Goal: Task Accomplishment & Management: Complete application form

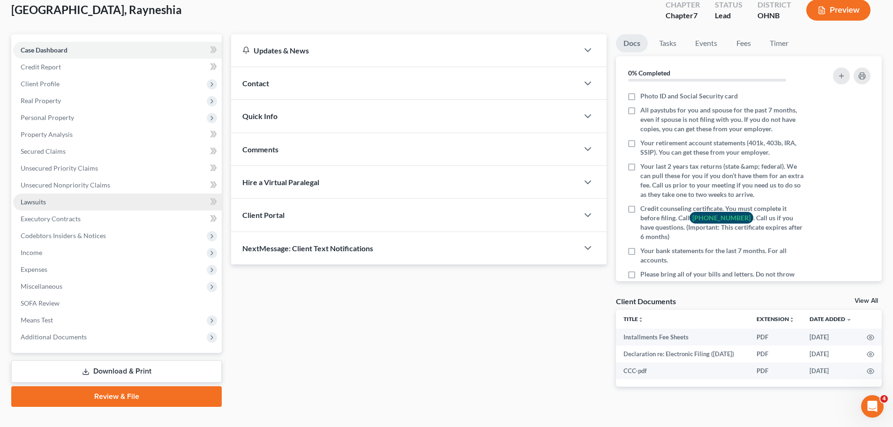
scroll to position [75, 0]
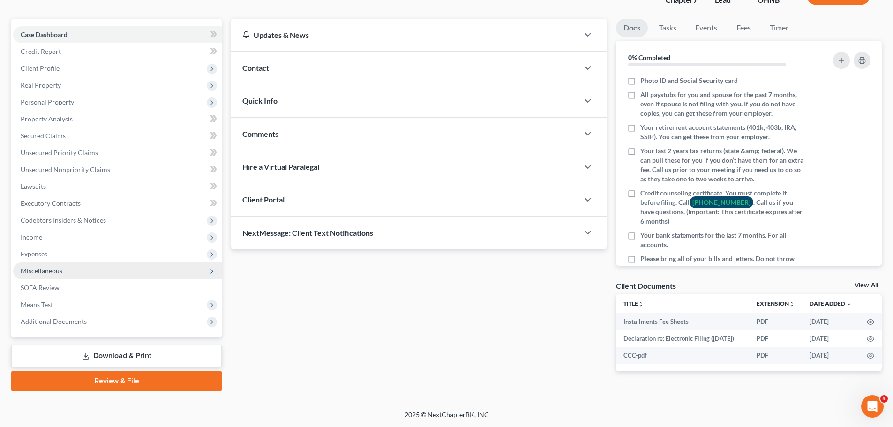
click at [56, 271] on span "Miscellaneous" at bounding box center [117, 271] width 209 height 17
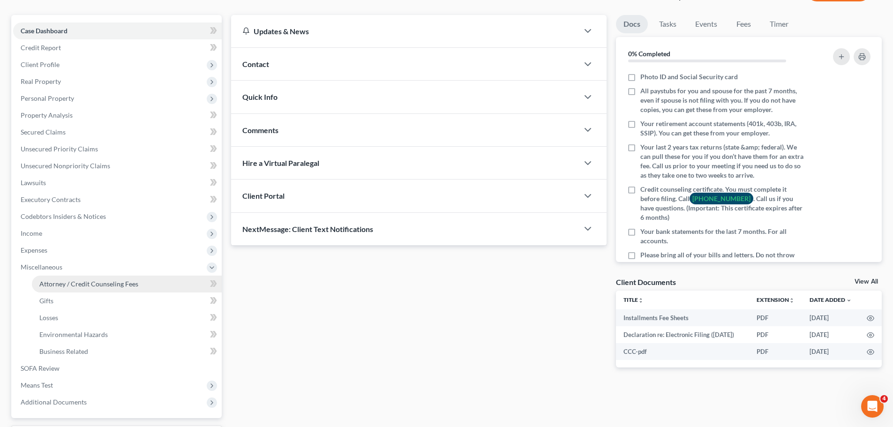
click at [66, 284] on span "Attorney / Credit Counseling Fees" at bounding box center [88, 284] width 99 height 8
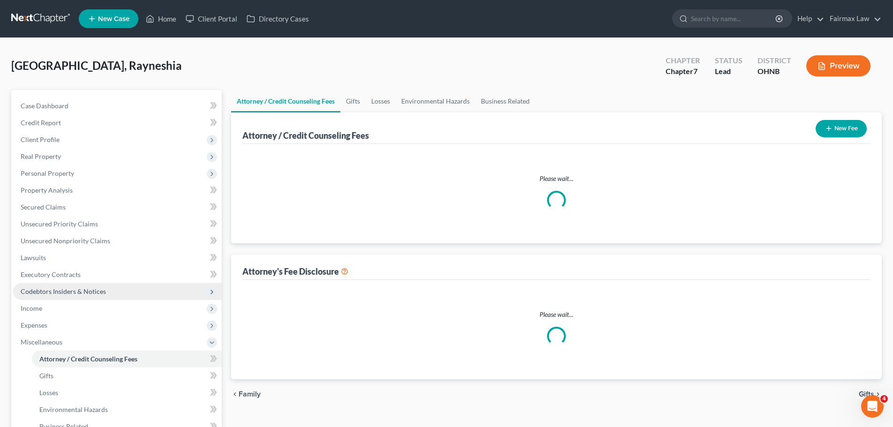
select select "1"
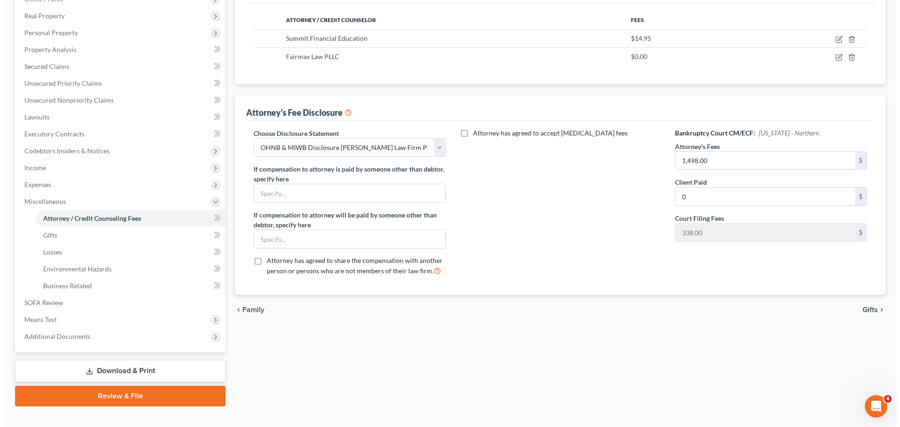
scroll to position [94, 0]
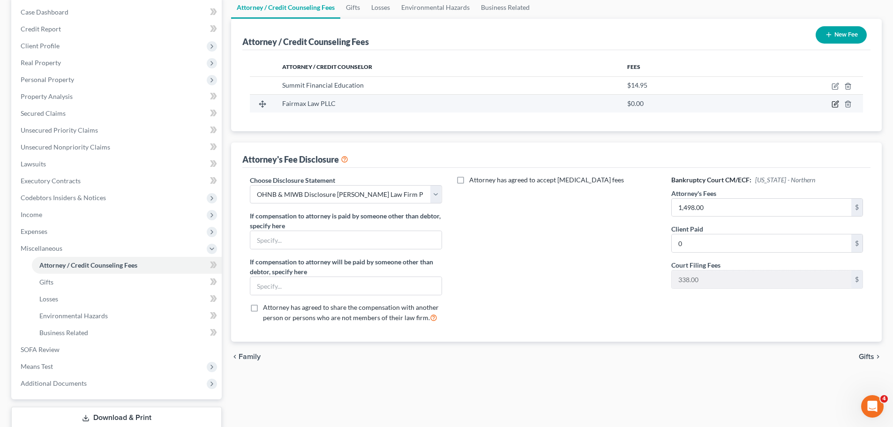
click at [835, 100] on icon "button" at bounding box center [836, 104] width 8 height 8
select select "36"
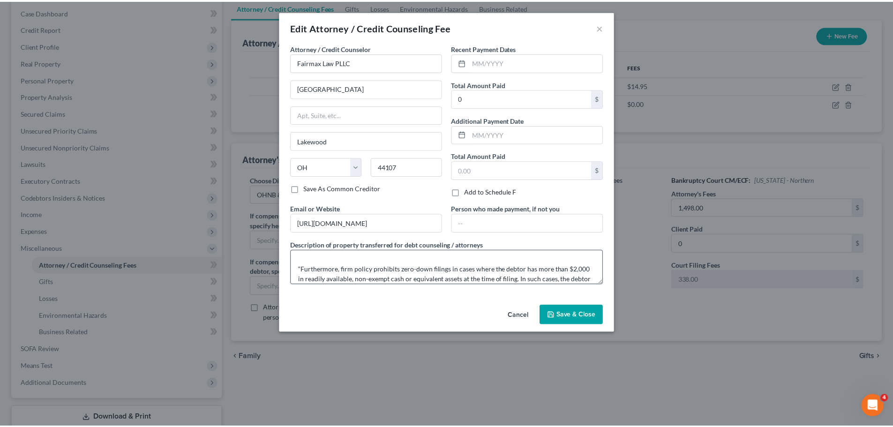
scroll to position [69, 0]
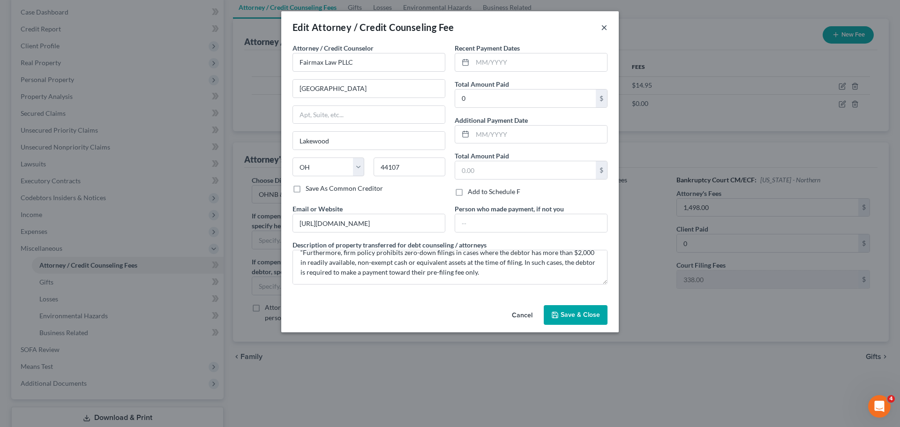
click at [605, 29] on button "×" at bounding box center [604, 27] width 7 height 11
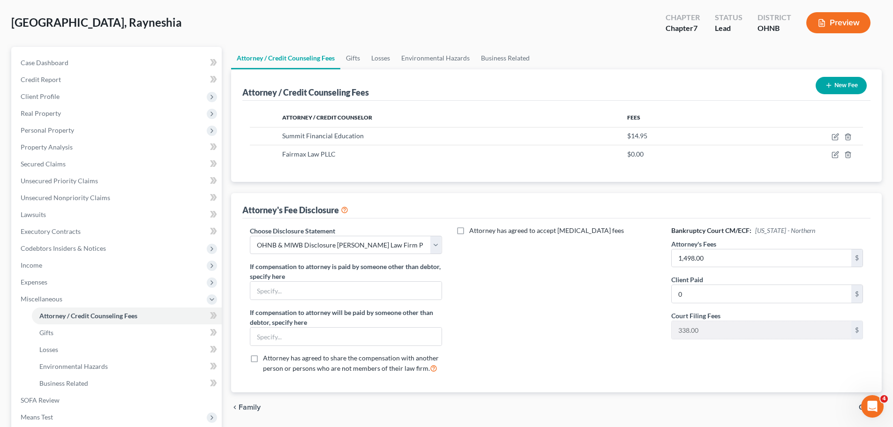
scroll to position [0, 0]
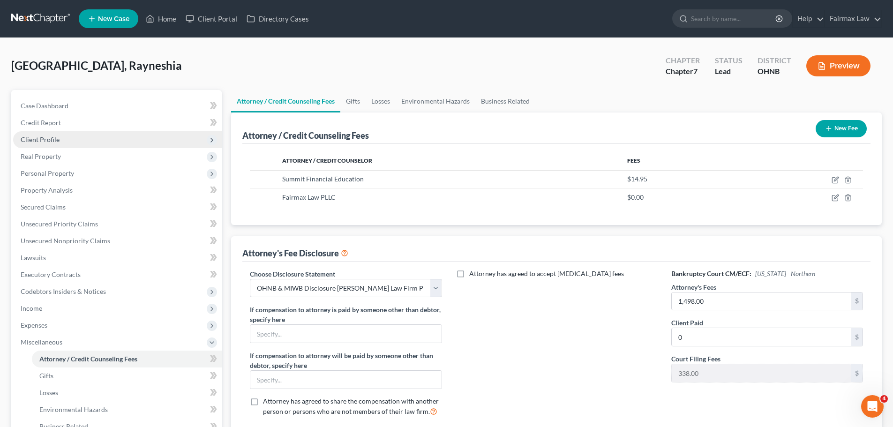
click at [45, 143] on span "Client Profile" at bounding box center [40, 140] width 39 height 8
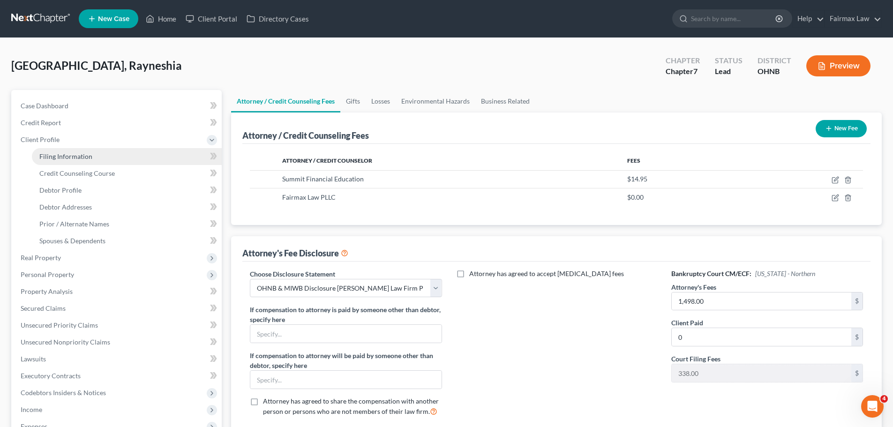
click at [67, 152] on span "Filing Information" at bounding box center [65, 156] width 53 height 8
select select "1"
select select "0"
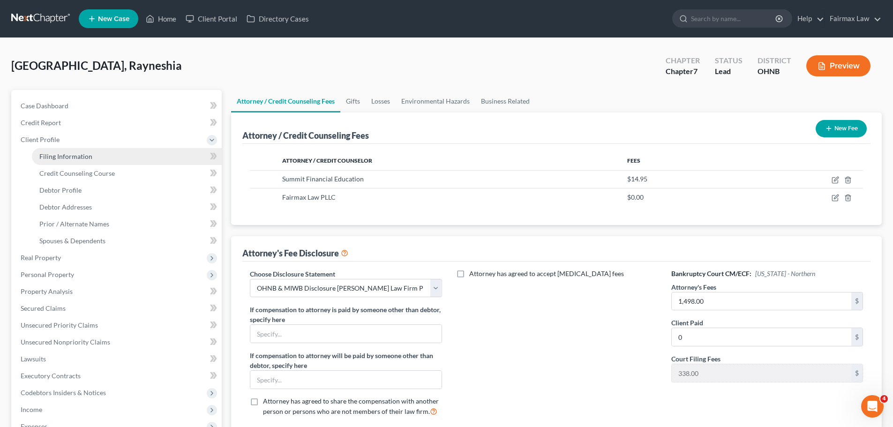
select select "36"
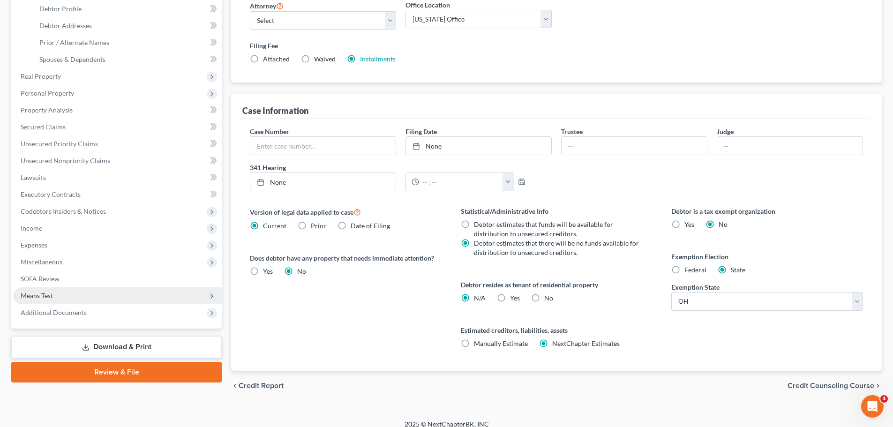
scroll to position [188, 0]
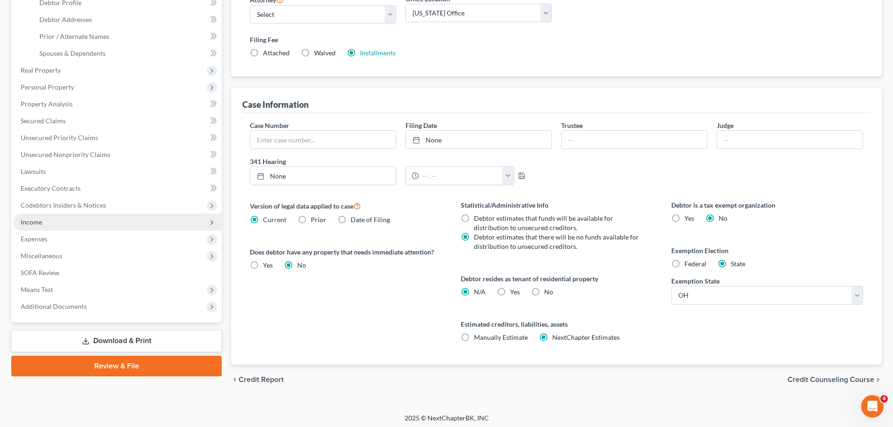
click at [68, 224] on span "Income" at bounding box center [117, 222] width 209 height 17
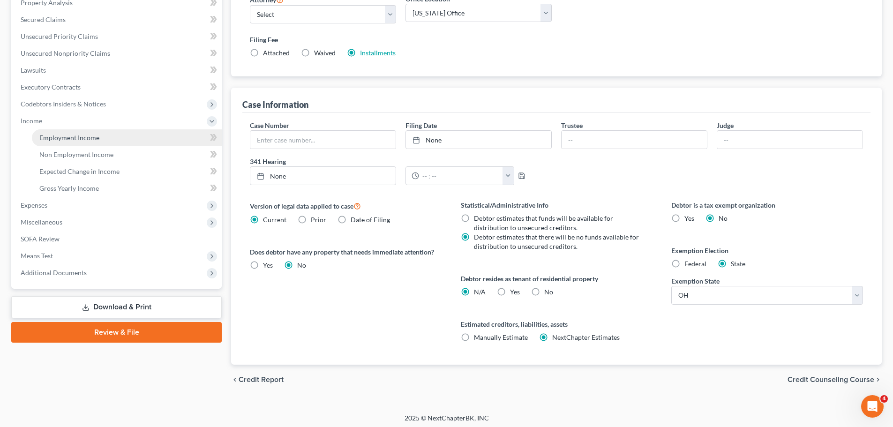
click at [77, 137] on span "Employment Income" at bounding box center [69, 138] width 60 height 8
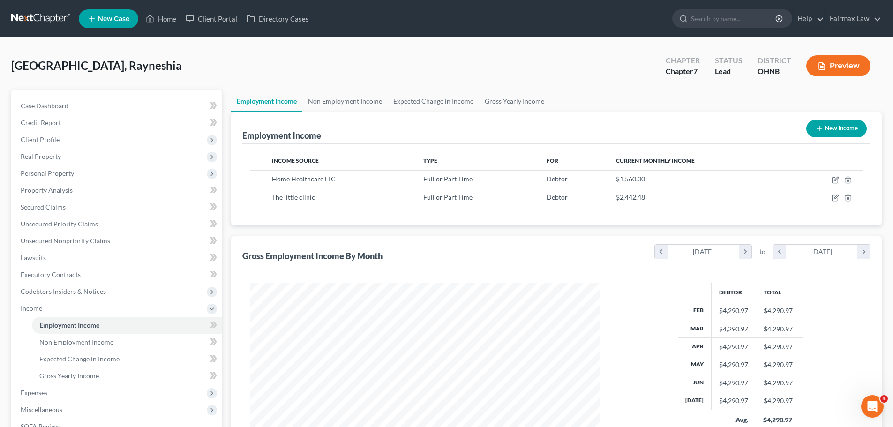
scroll to position [175, 369]
click at [346, 105] on link "Non Employment Income" at bounding box center [344, 101] width 85 height 23
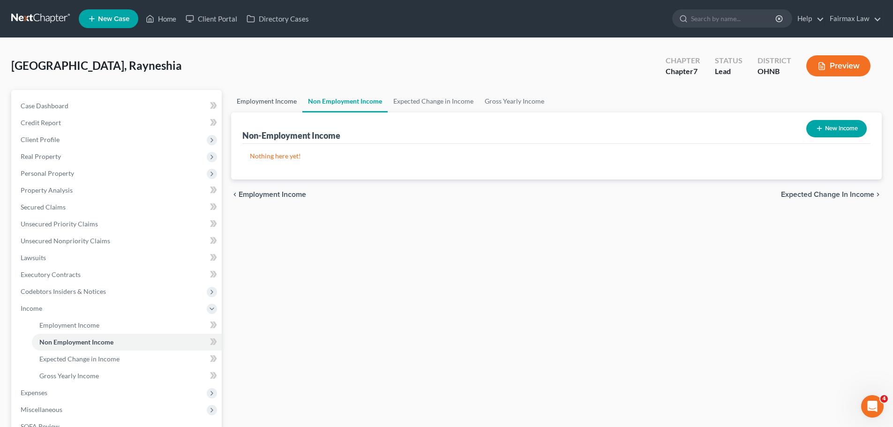
click at [286, 108] on link "Employment Income" at bounding box center [266, 101] width 71 height 23
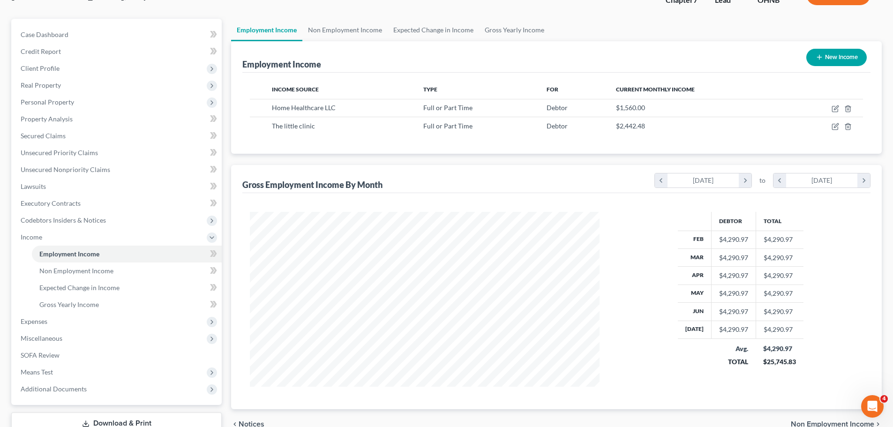
scroll to position [139, 0]
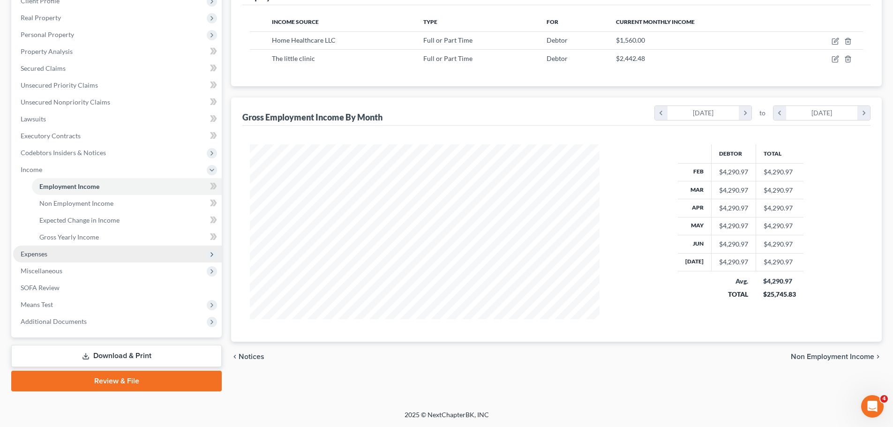
click at [43, 250] on span "Expenses" at bounding box center [34, 254] width 27 height 8
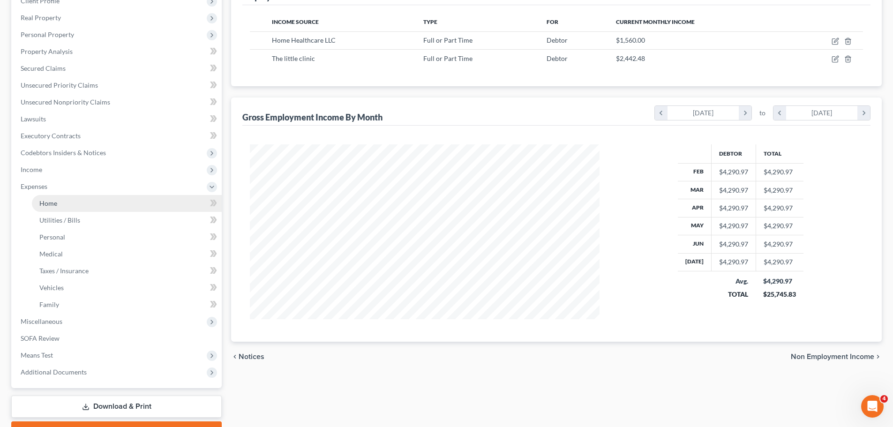
click at [63, 204] on link "Home" at bounding box center [127, 203] width 190 height 17
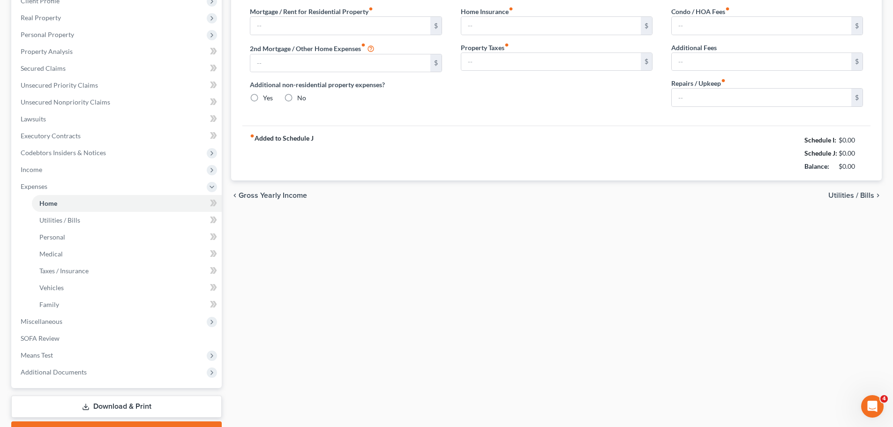
scroll to position [78, 0]
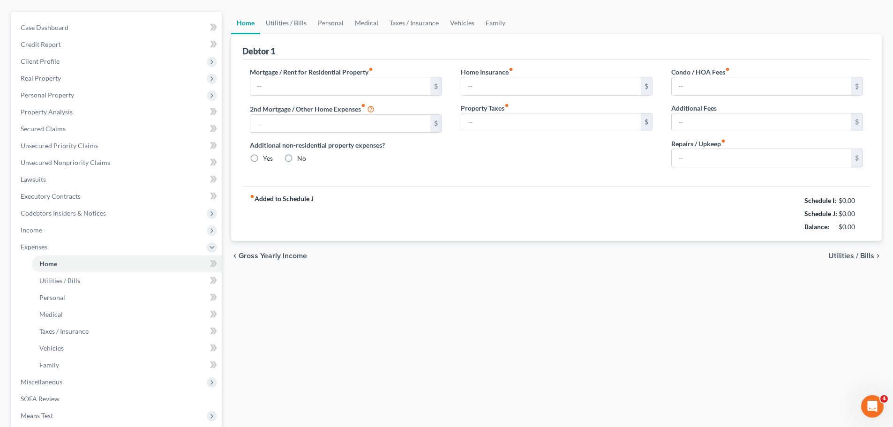
type input "865.00"
type input "0.00"
radio input "true"
type input "0.00"
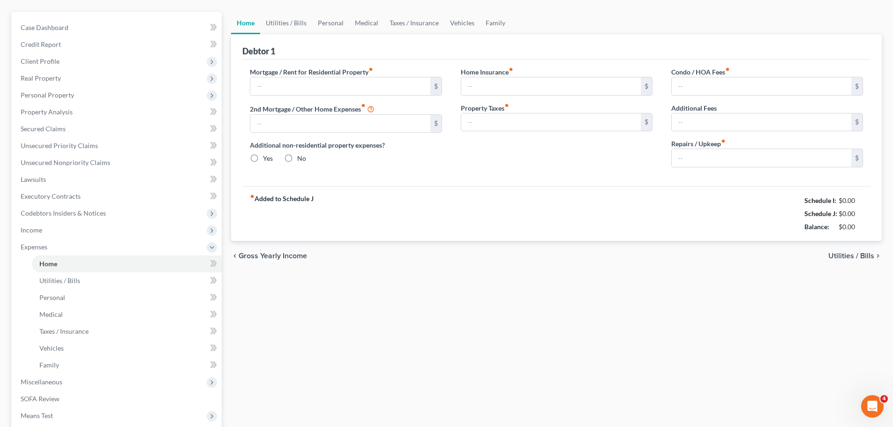
type input "0.00"
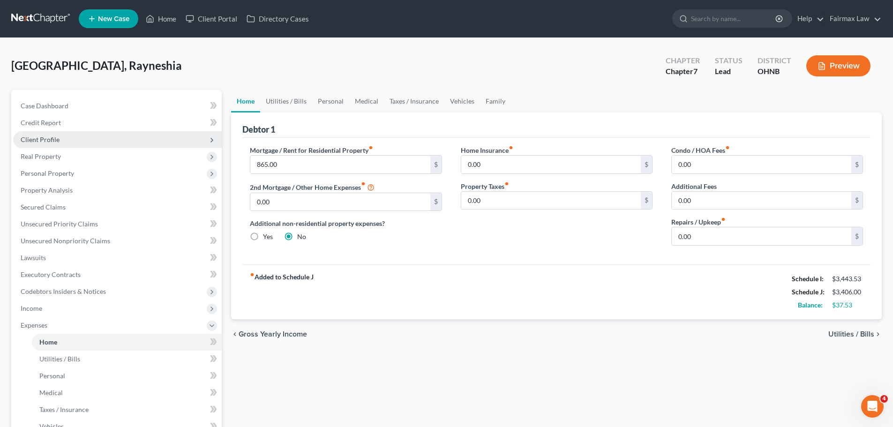
click at [49, 134] on span "Client Profile" at bounding box center [117, 139] width 209 height 17
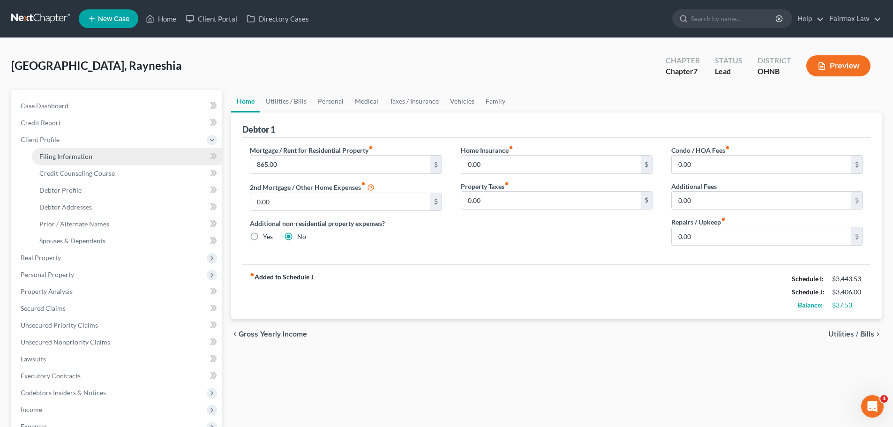
click at [69, 155] on span "Filing Information" at bounding box center [65, 156] width 53 height 8
select select "1"
select select "0"
select select "61"
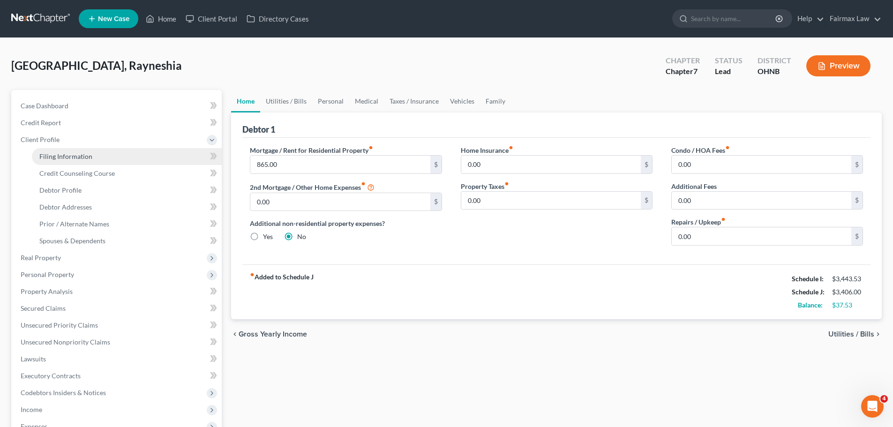
select select "17"
select select "0"
select select "36"
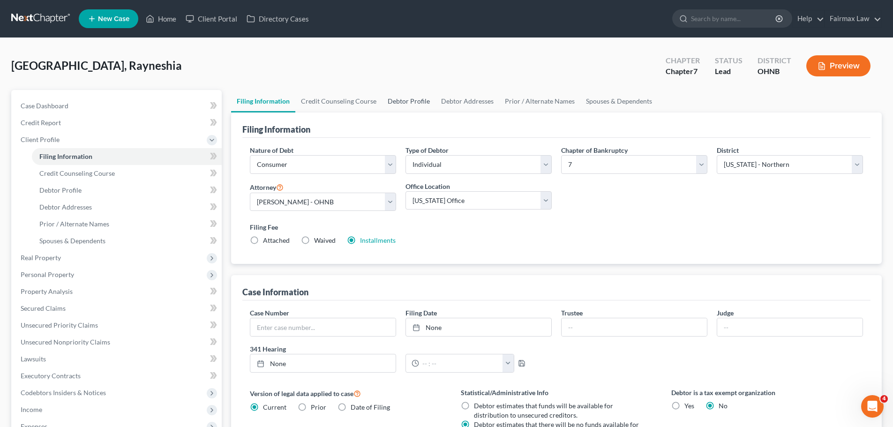
click at [407, 103] on link "Debtor Profile" at bounding box center [408, 101] width 53 height 23
select select "0"
select select "1"
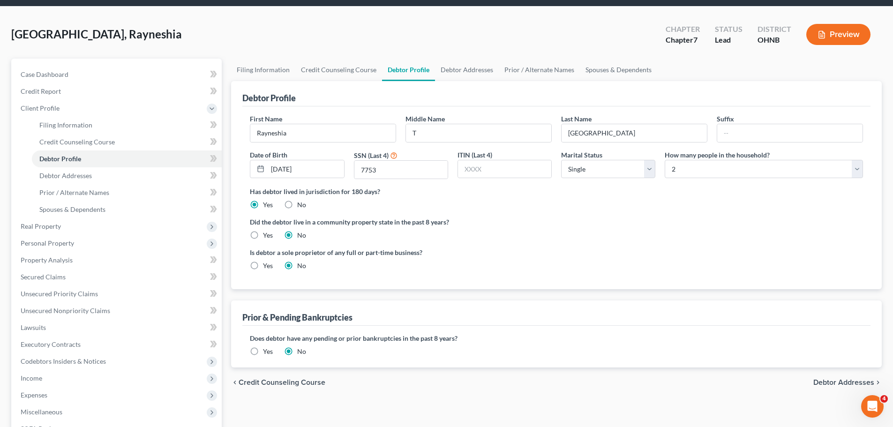
scroll to position [47, 0]
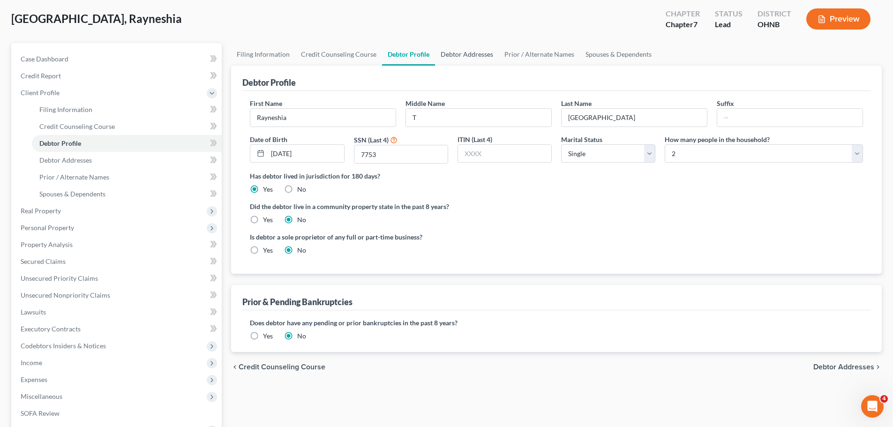
click at [469, 57] on link "Debtor Addresses" at bounding box center [467, 54] width 64 height 23
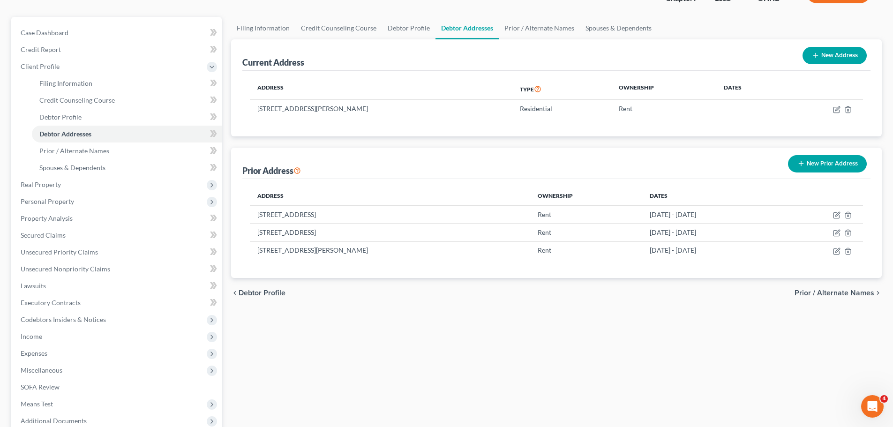
scroll to position [94, 0]
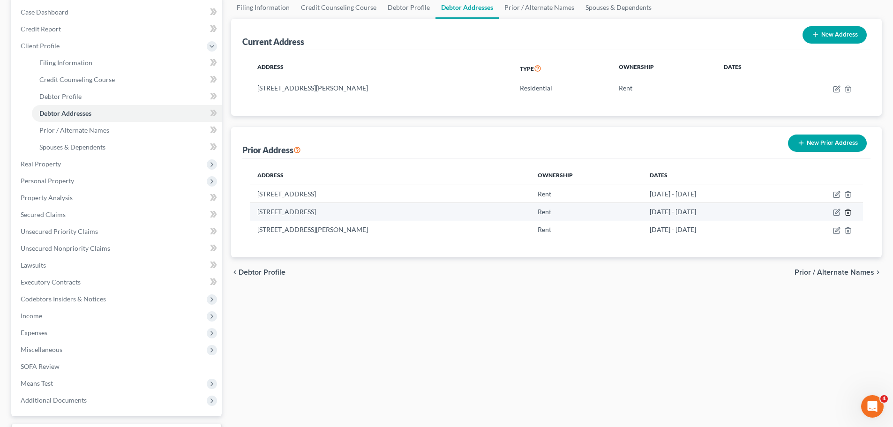
click at [850, 213] on icon "button" at bounding box center [848, 213] width 4 height 6
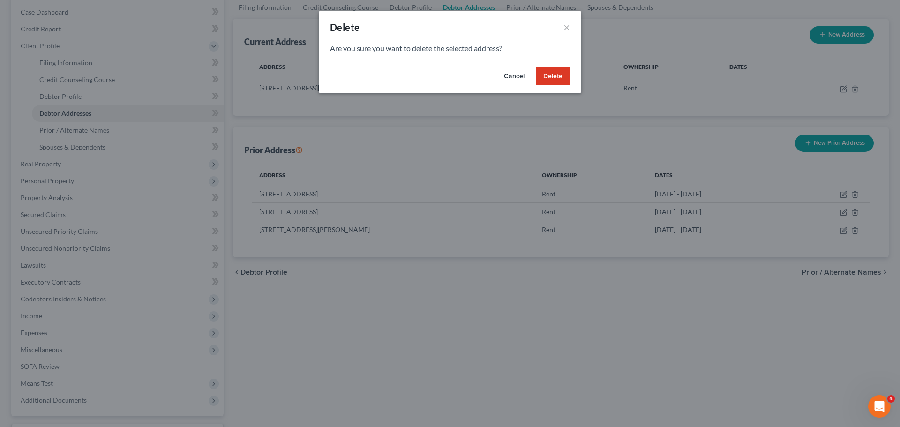
click at [569, 80] on button "Delete" at bounding box center [553, 76] width 34 height 19
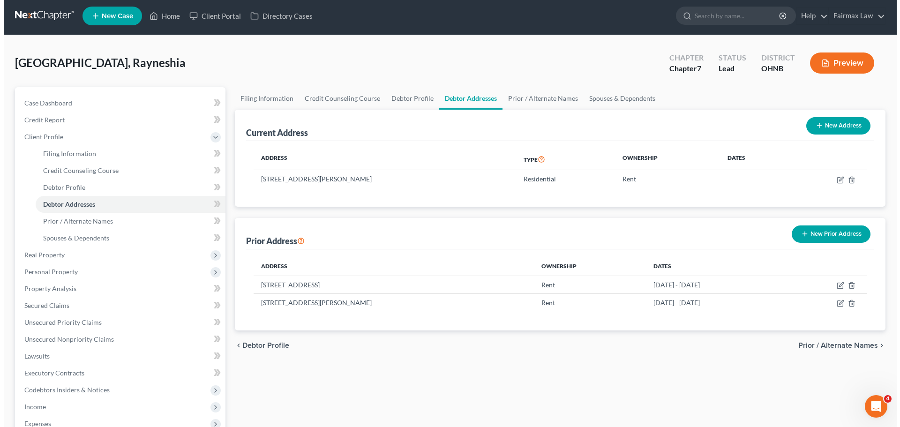
scroll to position [0, 0]
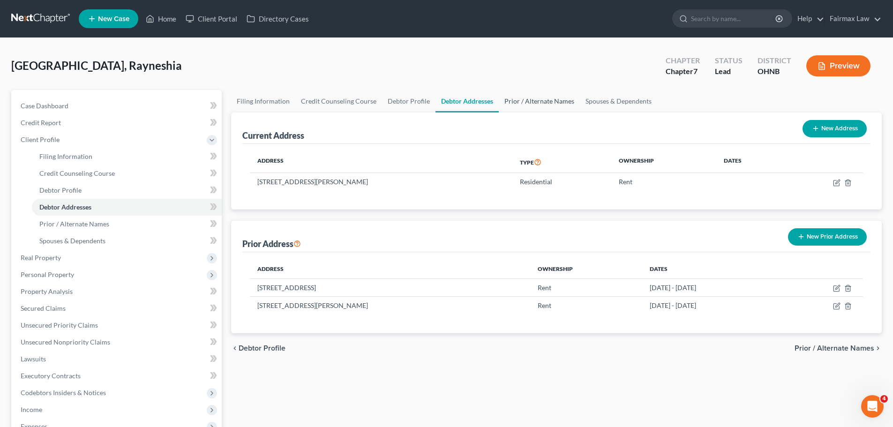
click at [524, 95] on link "Prior / Alternate Names" at bounding box center [539, 101] width 81 height 23
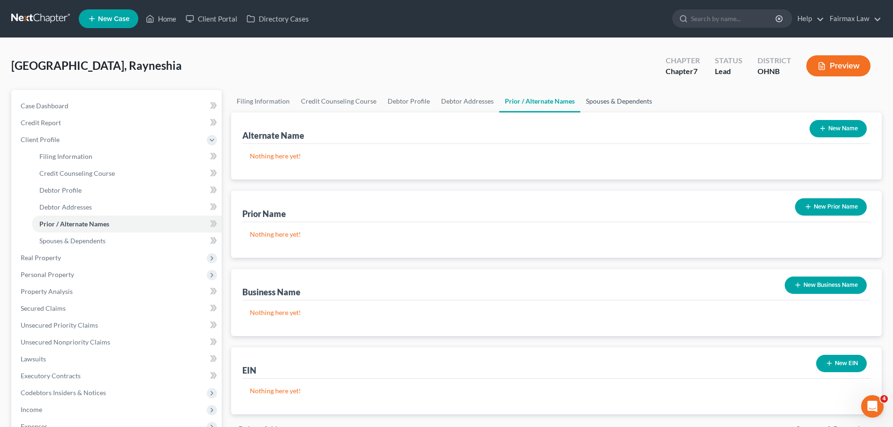
click at [593, 98] on link "Spouses & Dependents" at bounding box center [618, 101] width 77 height 23
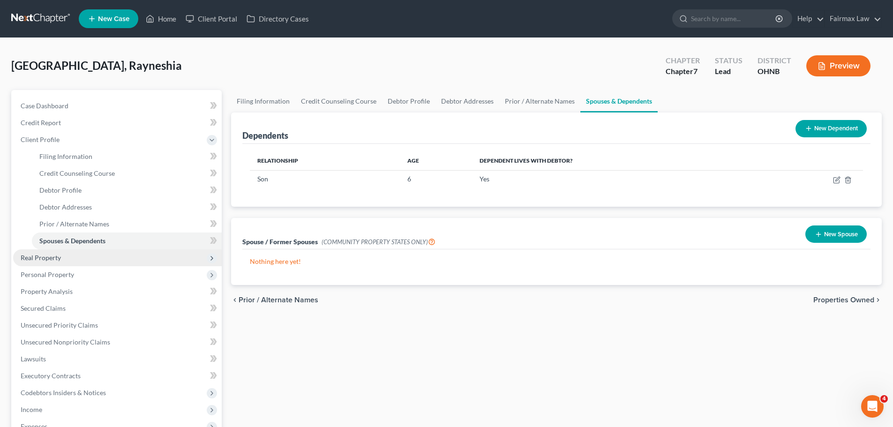
click at [88, 255] on span "Real Property" at bounding box center [117, 257] width 209 height 17
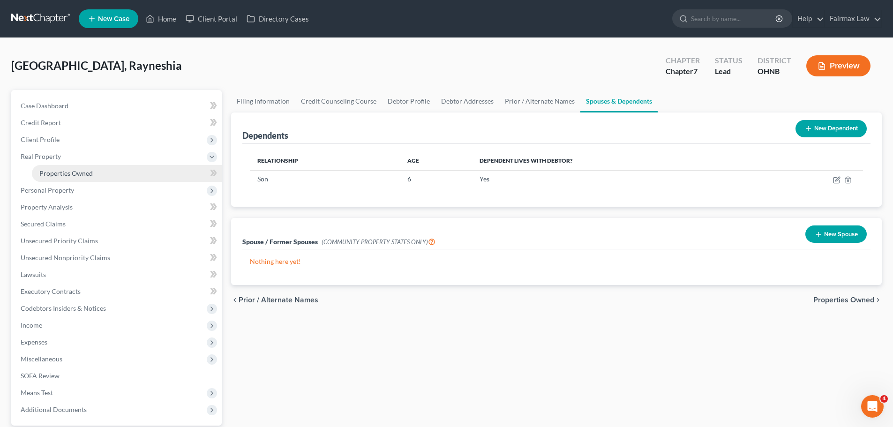
click at [83, 166] on link "Properties Owned" at bounding box center [127, 173] width 190 height 17
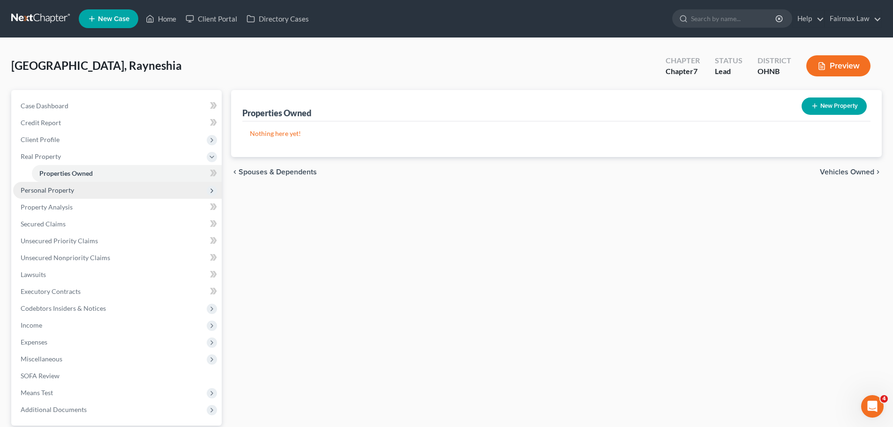
click at [83, 190] on span "Personal Property" at bounding box center [117, 190] width 209 height 17
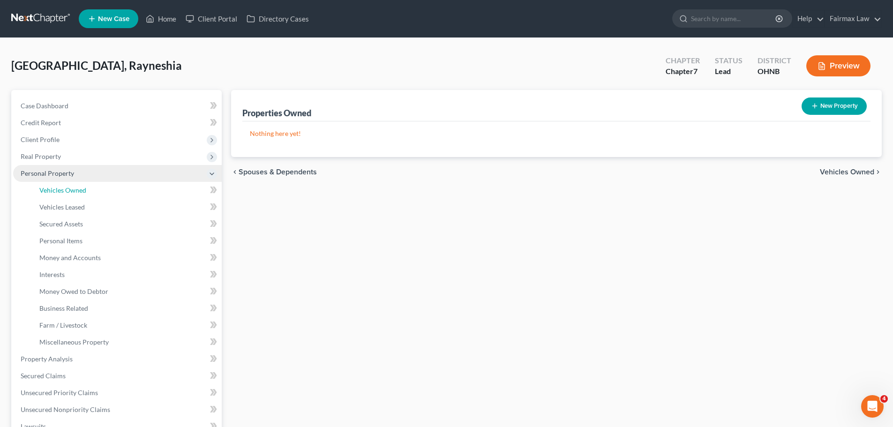
click at [83, 190] on span "Vehicles Owned" at bounding box center [62, 190] width 47 height 8
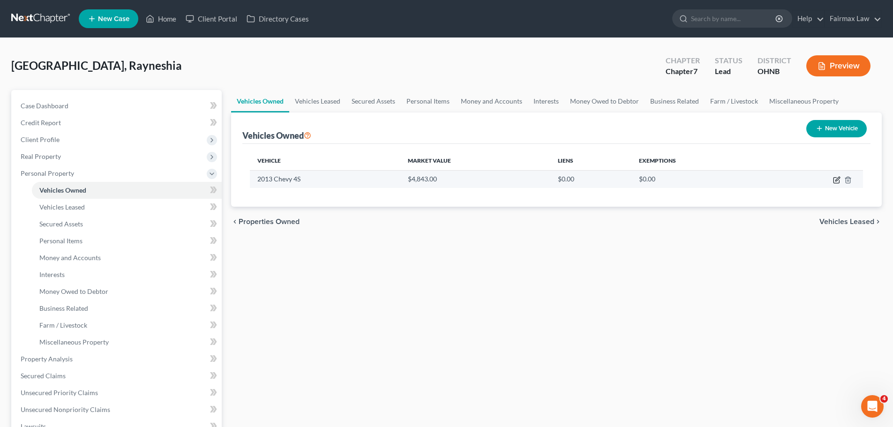
click at [837, 178] on icon "button" at bounding box center [837, 180] width 8 height 8
select select "0"
select select "13"
select select "2"
select select "0"
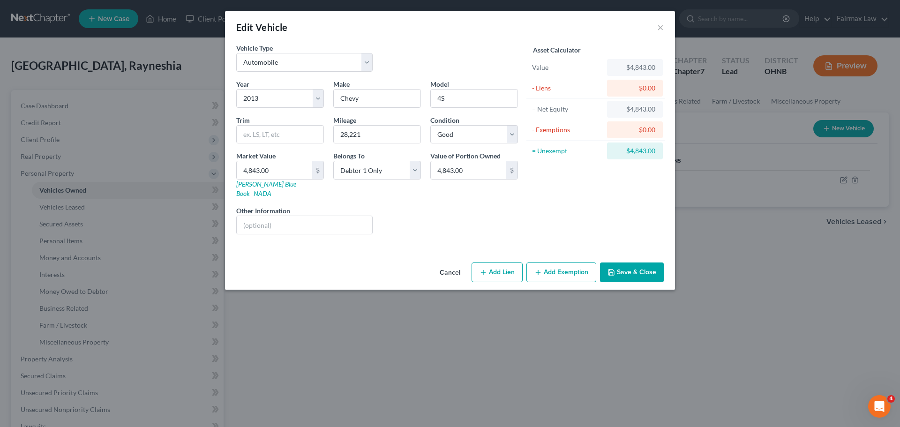
click at [510, 263] on button "Add Lien" at bounding box center [497, 273] width 51 height 20
select select "0"
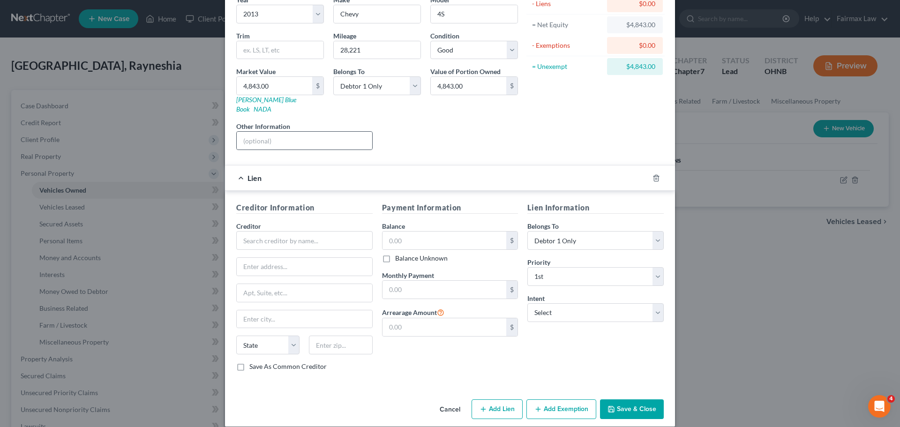
scroll to position [86, 0]
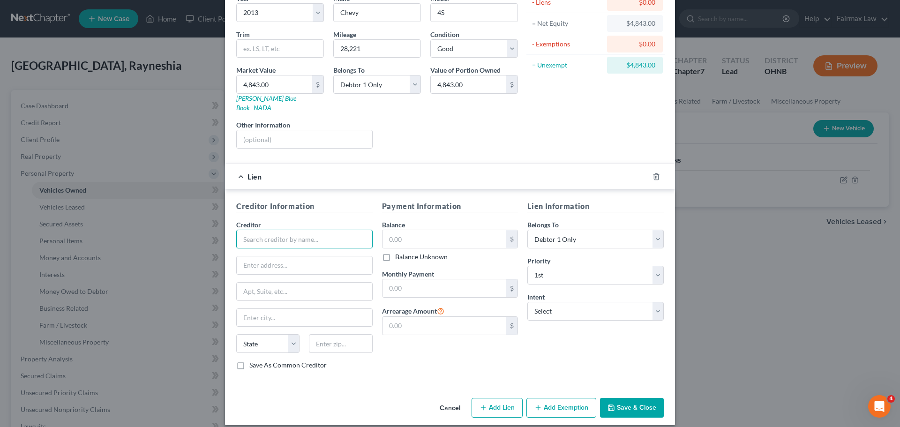
click at [305, 230] on input "text" at bounding box center [304, 239] width 136 height 19
type input "Nation wide Auto"
paste input "1 [GEOGRAPHIC_DATA]"
type input "1 [GEOGRAPHIC_DATA]"
click at [330, 335] on input "text" at bounding box center [340, 343] width 63 height 19
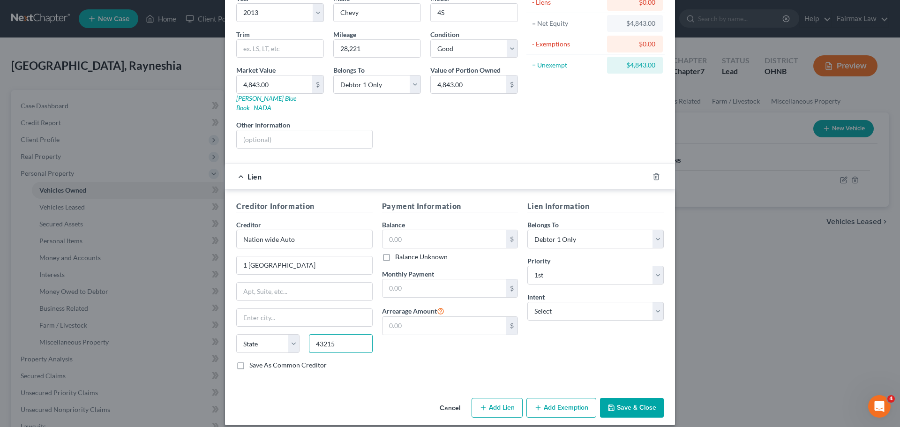
type input "43215"
click at [396, 333] on div "Payment Information Balance $ Balance Unknown Balance Undetermined $ Balance Un…" at bounding box center [450, 289] width 146 height 177
type input "Columbus"
select select "36"
click at [408, 230] on input "text" at bounding box center [445, 239] width 124 height 18
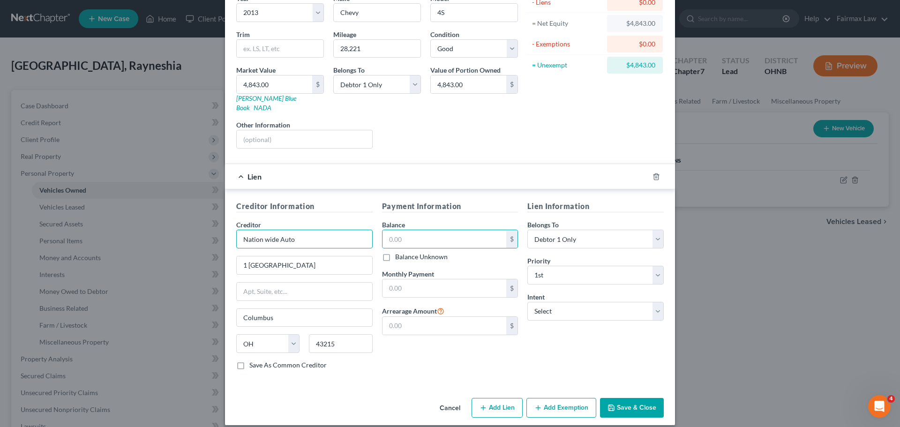
click at [300, 230] on input "Nation wide Auto" at bounding box center [304, 239] width 136 height 19
click at [265, 233] on input "Nation wide Auto Finance" at bounding box center [304, 239] width 136 height 19
click at [428, 233] on input "text" at bounding box center [445, 239] width 124 height 18
type input "Nation Wide Auto Finance"
type input "5,200"
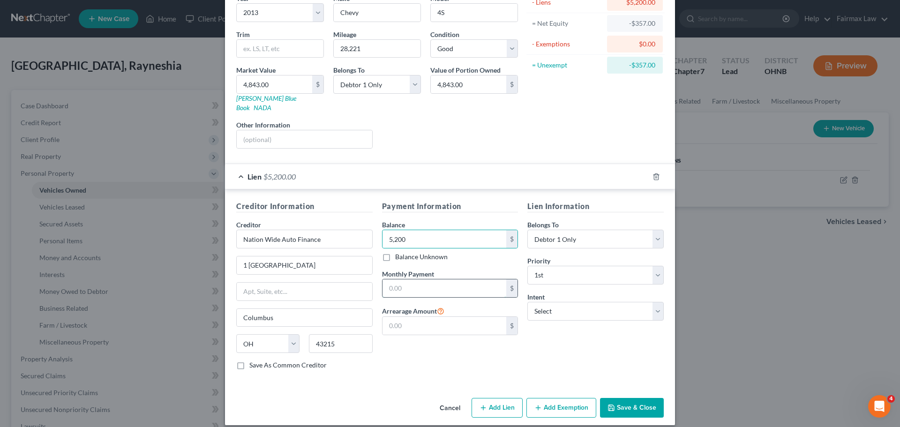
click at [402, 279] on input "text" at bounding box center [445, 288] width 124 height 18
type input "365.00"
click at [558, 302] on select "Select Surrender Redeem Reaffirm Avoid Other" at bounding box center [595, 311] width 136 height 19
select select "2"
click at [527, 302] on select "Select Surrender Redeem Reaffirm Avoid Other" at bounding box center [595, 311] width 136 height 19
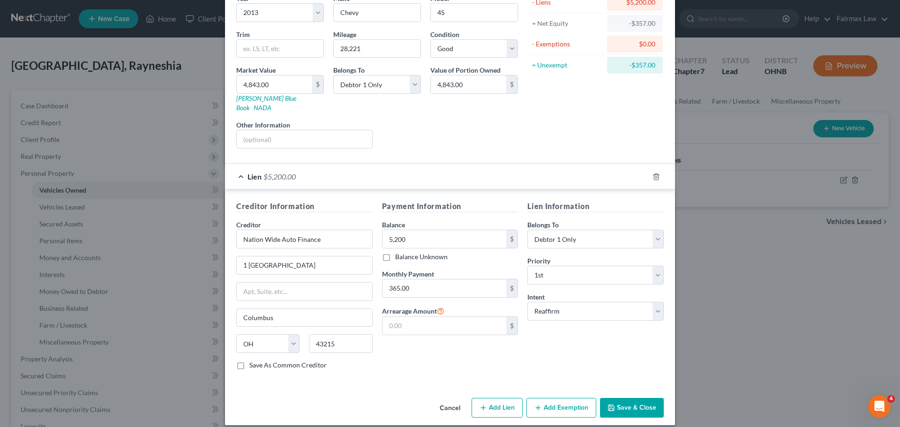
click at [546, 398] on button "Add Exemption" at bounding box center [562, 408] width 70 height 20
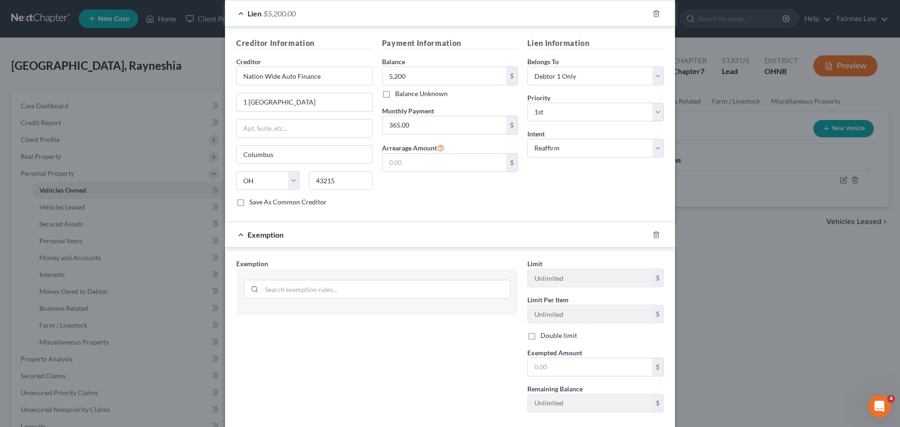
scroll to position [273, 0]
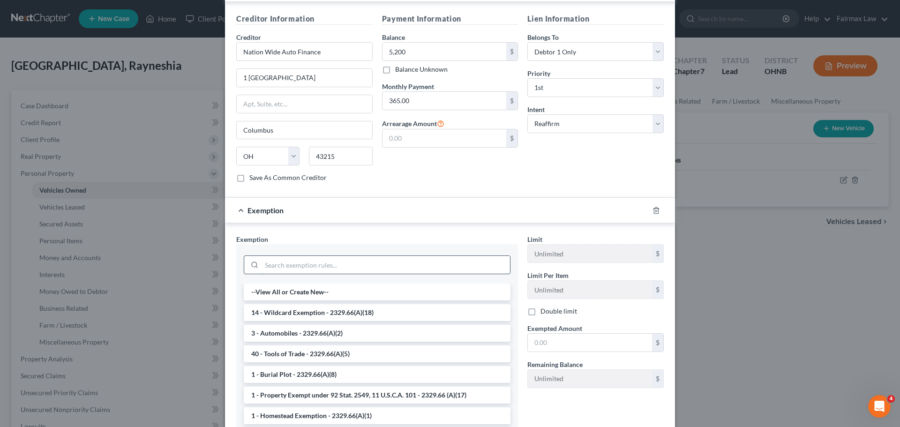
click at [396, 256] on input "search" at bounding box center [386, 265] width 248 height 18
click at [316, 325] on li "3 - Automobiles - 2329.66(A)(2)" at bounding box center [377, 333] width 267 height 17
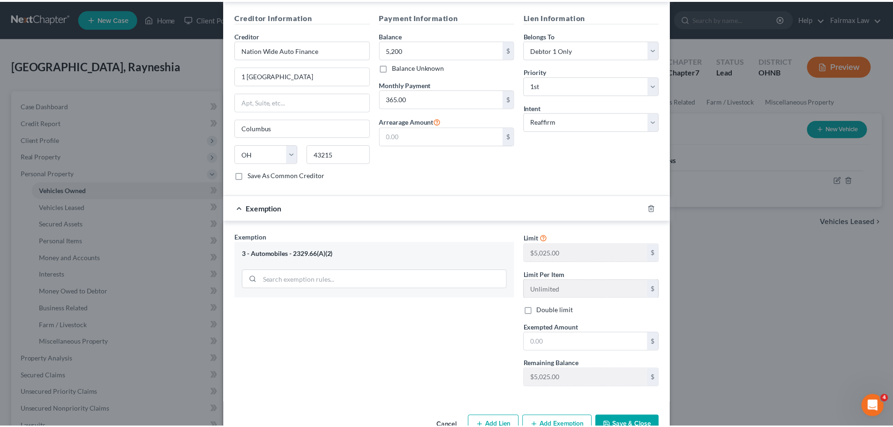
scroll to position [293, 0]
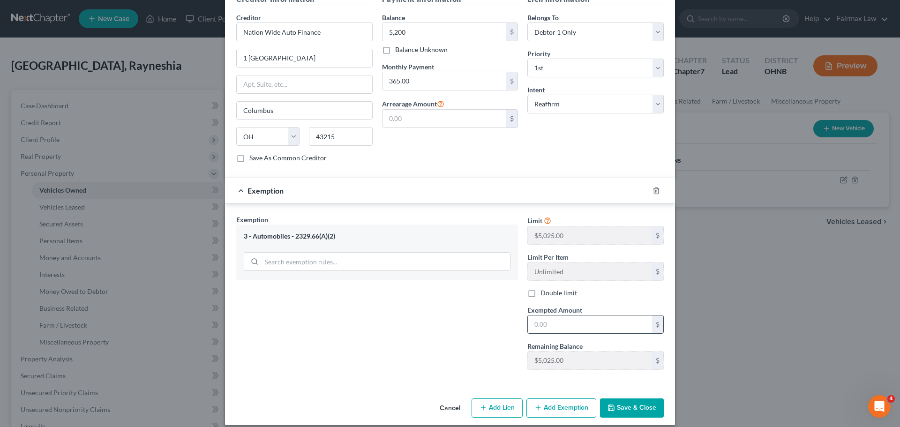
click at [549, 316] on input "text" at bounding box center [590, 325] width 124 height 18
type input "4,843.00"
click at [623, 399] on button "Save & Close" at bounding box center [632, 409] width 64 height 20
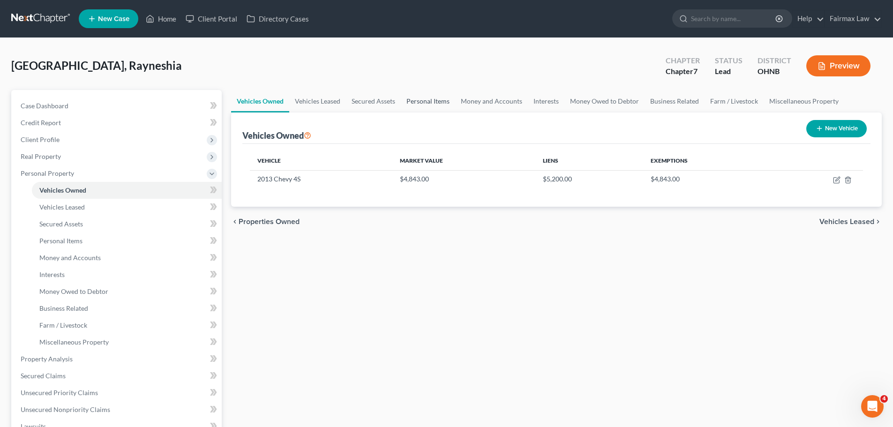
click at [436, 105] on link "Personal Items" at bounding box center [428, 101] width 54 height 23
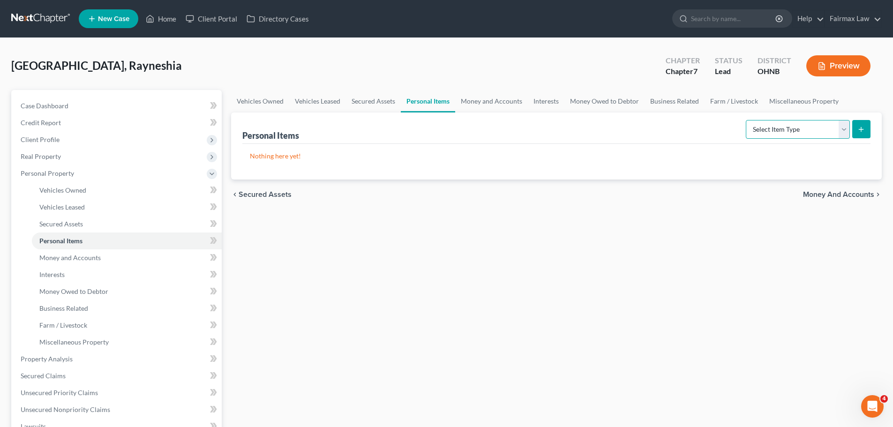
click at [775, 127] on select "Select Item Type Clothing Collectibles Of Value Electronics Firearms Household …" at bounding box center [798, 129] width 104 height 19
select select "household_goods"
click at [747, 120] on select "Select Item Type Clothing Collectibles Of Value Electronics Firearms Household …" at bounding box center [798, 129] width 104 height 19
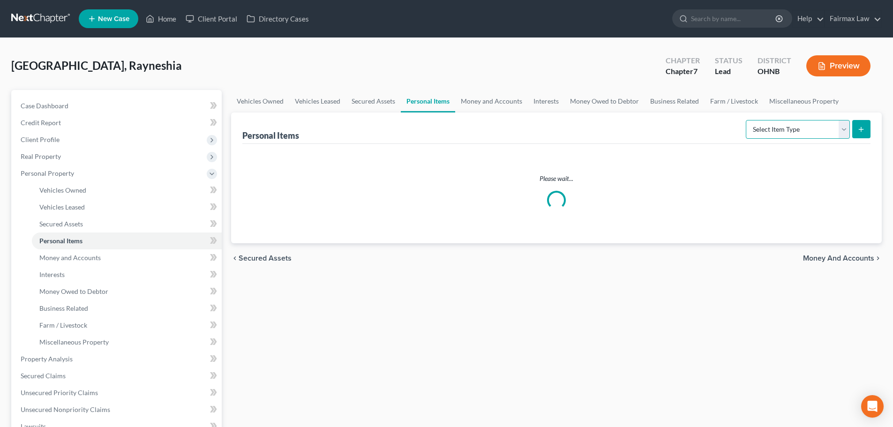
drag, startPoint x: 786, startPoint y: 133, endPoint x: 786, endPoint y: 138, distance: 5.2
click at [786, 131] on select "Select Item Type Clothing Collectibles Of Value Electronics Firearms Household …" at bounding box center [798, 129] width 104 height 19
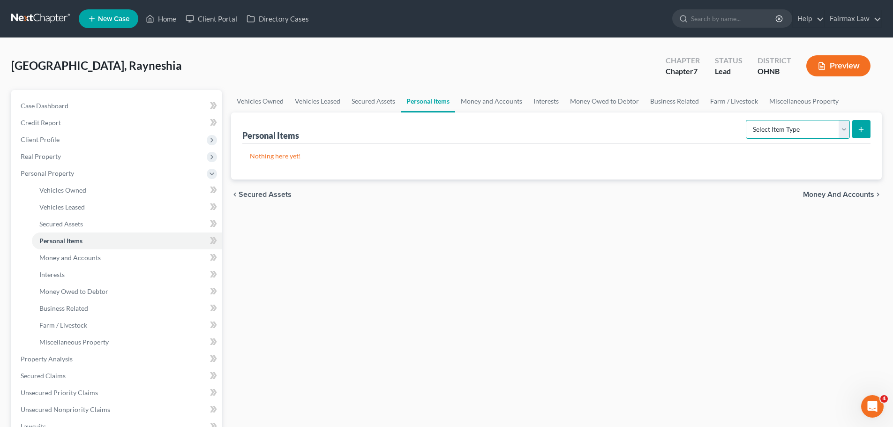
select select "household_goods"
click at [747, 120] on select "Select Item Type Clothing Collectibles Of Value Electronics Firearms Household …" at bounding box center [798, 129] width 104 height 19
click at [859, 130] on icon "submit" at bounding box center [862, 130] width 8 height 8
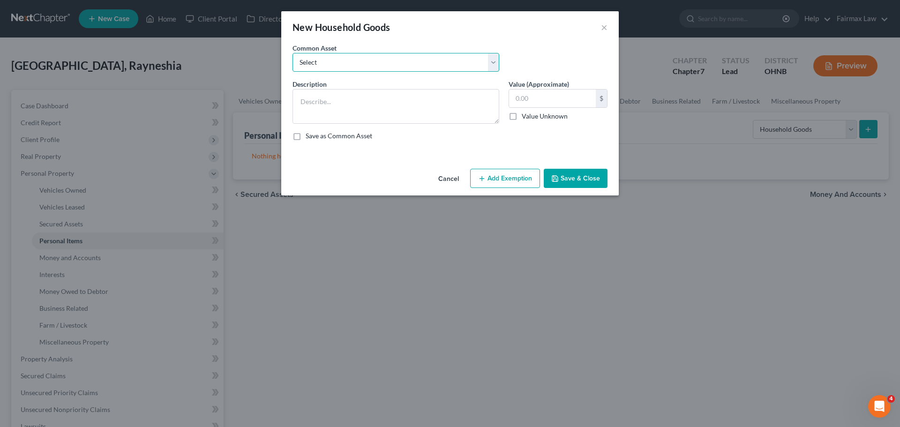
click at [481, 67] on select "Select Common household furnishings, appliances, and decor Normal household fur…" at bounding box center [396, 62] width 207 height 19
select select "1"
click at [293, 53] on select "Select Common household furnishings, appliances, and decor Normal household fur…" at bounding box center [396, 62] width 207 height 19
type textarea "Normal household furniture and appliances"
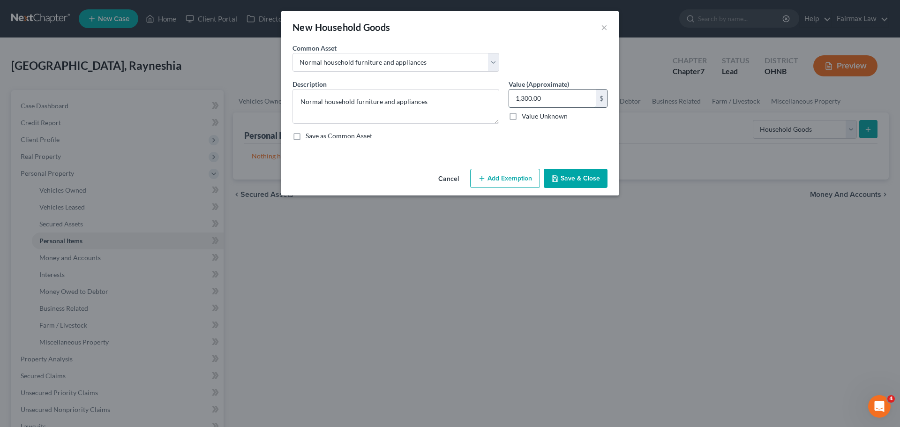
click at [557, 101] on input "1,300.00" at bounding box center [552, 99] width 87 height 18
type input "8,000.00"
click at [512, 172] on button "Add Exemption" at bounding box center [505, 179] width 70 height 20
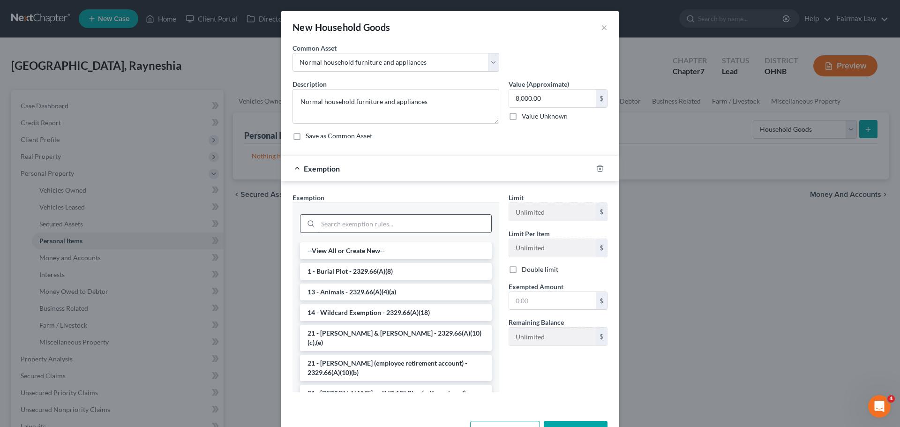
click at [422, 215] on input "search" at bounding box center [404, 224] width 173 height 18
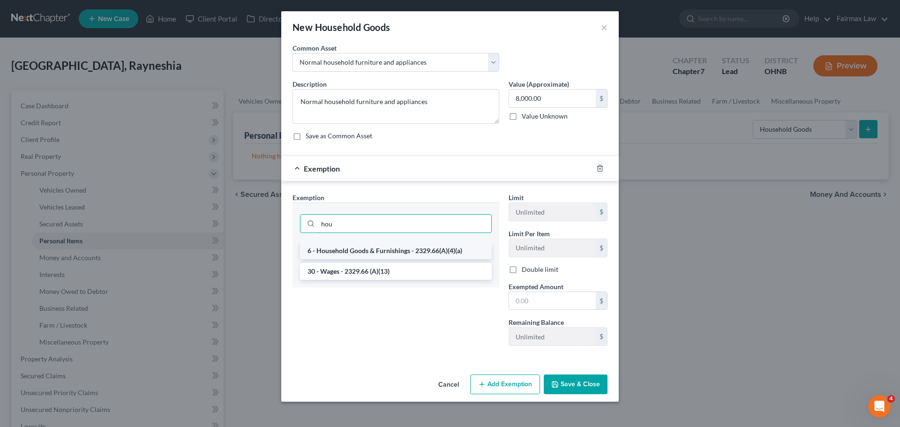
type input "hou"
click at [399, 247] on li "6 - Household Goods & Furnishings - 2329.66(A)(4)(a)" at bounding box center [396, 250] width 192 height 17
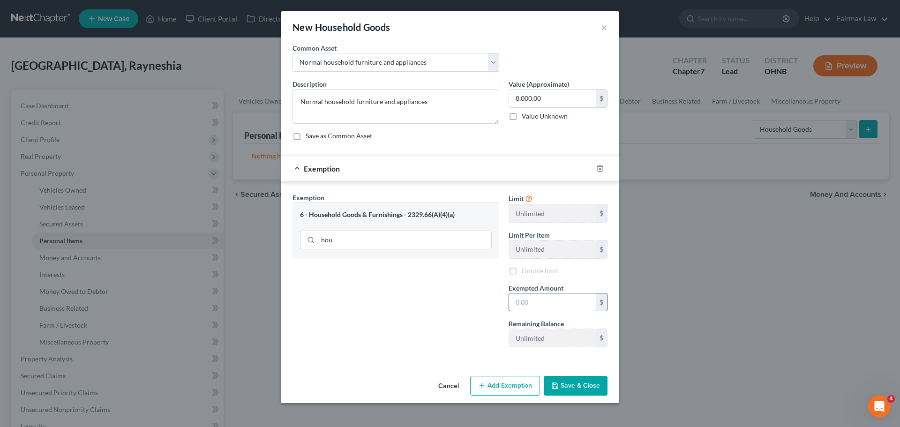
click at [521, 296] on input "text" at bounding box center [552, 303] width 87 height 18
type input "8,000.00"
click at [576, 386] on button "Save & Close" at bounding box center [576, 386] width 64 height 20
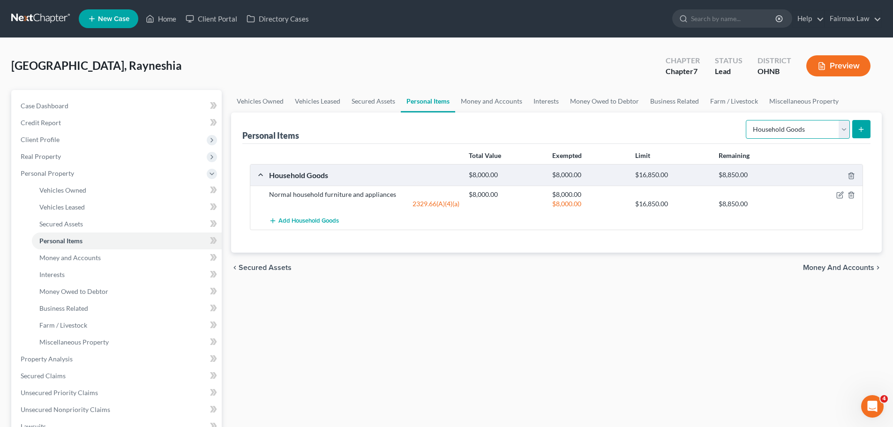
click at [844, 132] on select "Select Item Type Clothing Collectibles Of Value Electronics Firearms Household …" at bounding box center [798, 129] width 104 height 19
select select "electronics"
click at [747, 120] on select "Select Item Type Clothing Collectibles Of Value Electronics Firearms Household …" at bounding box center [798, 129] width 104 height 19
click at [860, 135] on button "submit" at bounding box center [861, 129] width 18 height 18
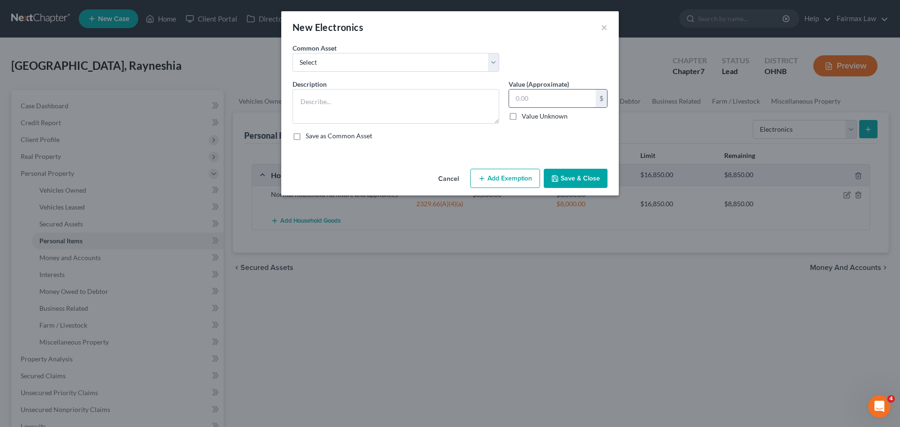
click at [526, 92] on input "text" at bounding box center [552, 99] width 87 height 18
type input "1,200.00"
click at [504, 175] on button "Add Exemption" at bounding box center [505, 179] width 70 height 20
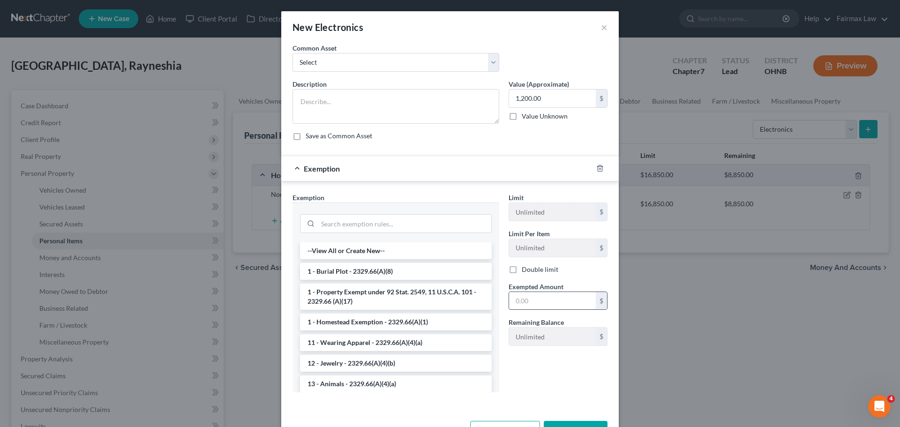
click at [514, 305] on input "text" at bounding box center [552, 301] width 87 height 18
type input "1,200.00"
click at [376, 231] on input "search" at bounding box center [404, 224] width 173 height 18
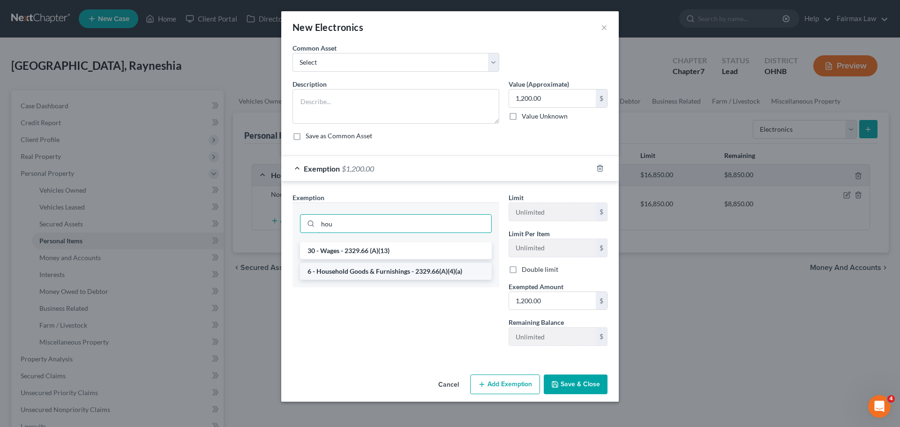
type input "hou"
click at [378, 269] on li "6 - Household Goods & Furnishings - 2329.66(A)(4)(a)" at bounding box center [396, 271] width 192 height 17
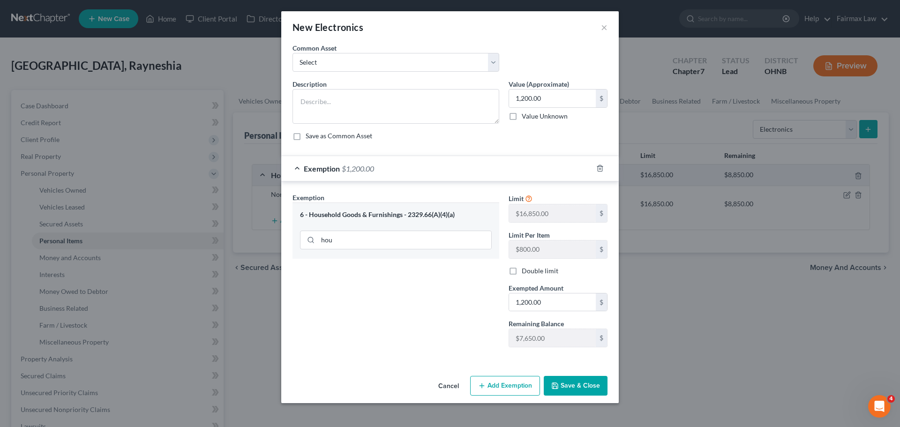
click at [582, 389] on button "Save & Close" at bounding box center [576, 386] width 64 height 20
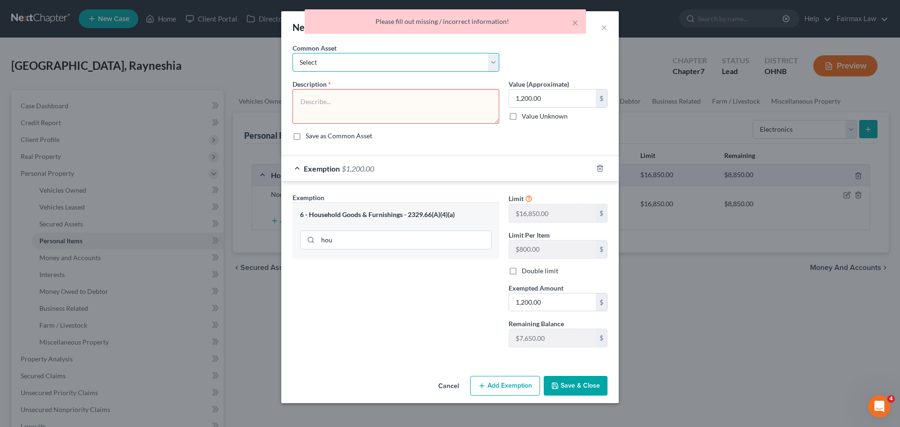
click at [405, 59] on select "Select 1 smart phone TV, computer, mobile phone One TV, one smart phone 1 TV TV…" at bounding box center [396, 62] width 207 height 19
select select "1"
click at [293, 53] on select "Select 1 smart phone TV, computer, mobile phone One TV, one smart phone 1 TV TV…" at bounding box center [396, 62] width 207 height 19
type textarea "TV, computer, mobile phone"
type input "1,000.00"
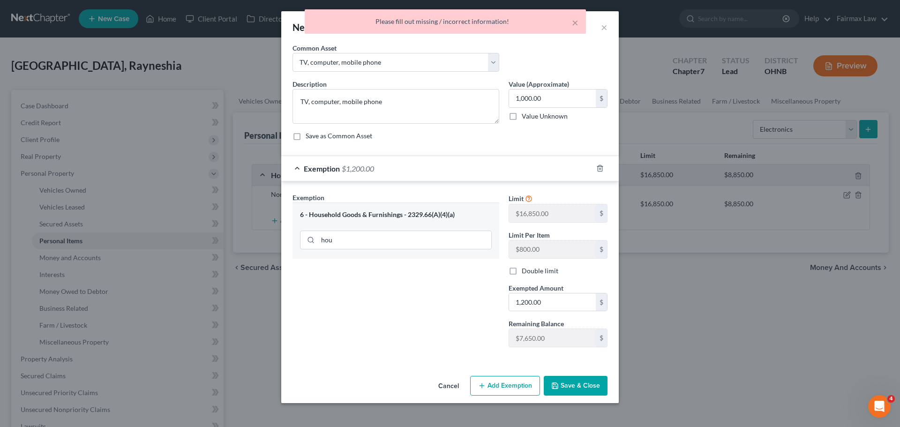
click at [572, 385] on button "Save & Close" at bounding box center [576, 386] width 64 height 20
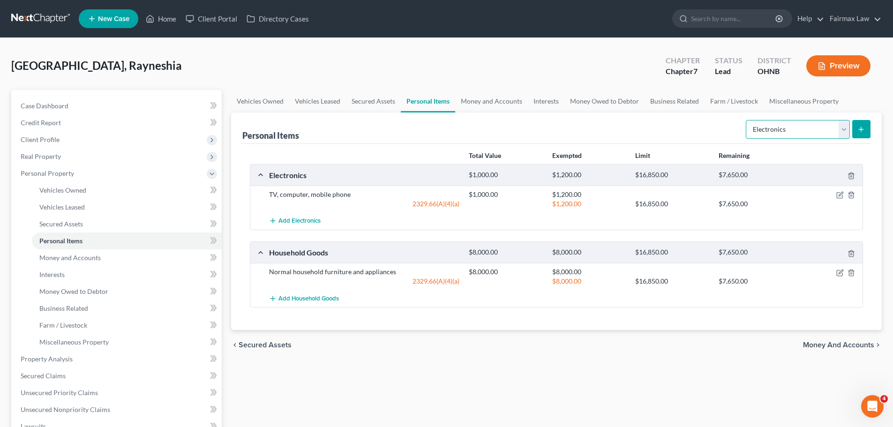
click at [761, 131] on select "Select Item Type Clothing Collectibles Of Value Electronics Firearms Household …" at bounding box center [798, 129] width 104 height 19
select select "clothing"
click at [747, 120] on select "Select Item Type Clothing Collectibles Of Value Electronics Firearms Household …" at bounding box center [798, 129] width 104 height 19
click at [868, 121] on button "submit" at bounding box center [861, 129] width 18 height 18
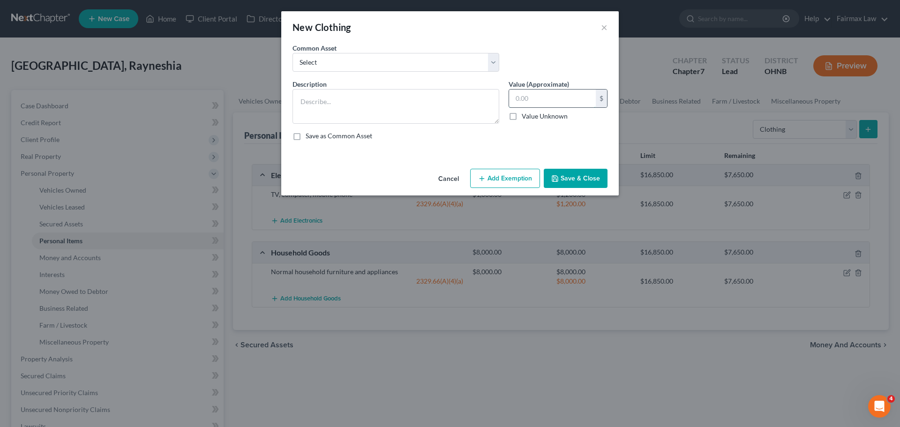
click at [523, 103] on input "text" at bounding box center [552, 99] width 87 height 18
type input "300.00"
click at [534, 182] on button "Add Exemption" at bounding box center [505, 179] width 70 height 20
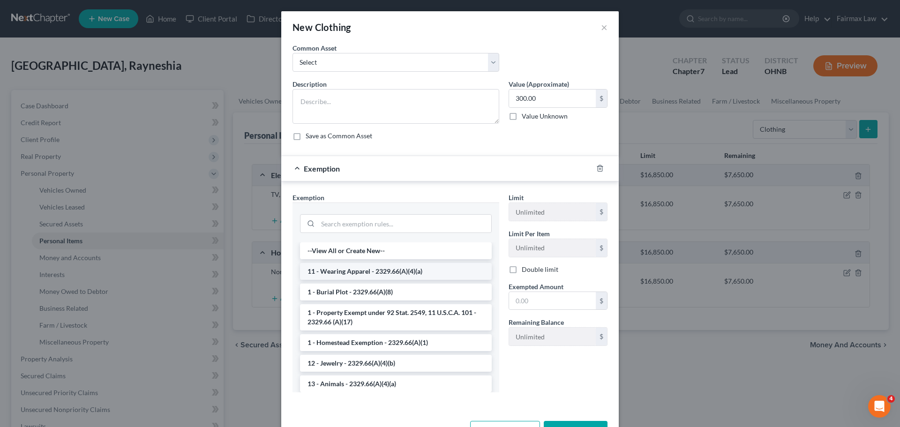
click at [383, 276] on li "11 - Wearing Apparel - 2329.66(A)(4)(a)" at bounding box center [396, 271] width 192 height 17
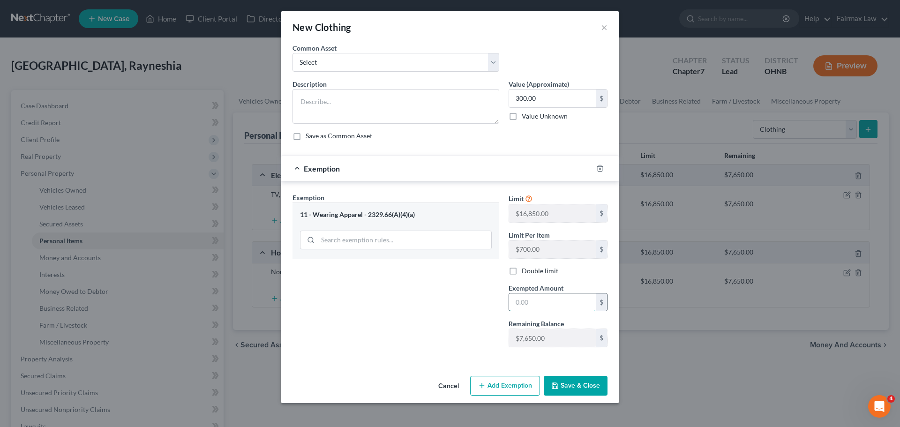
click at [528, 308] on input "text" at bounding box center [552, 303] width 87 height 18
type input "300.00"
click at [573, 379] on button "Save & Close" at bounding box center [576, 386] width 64 height 20
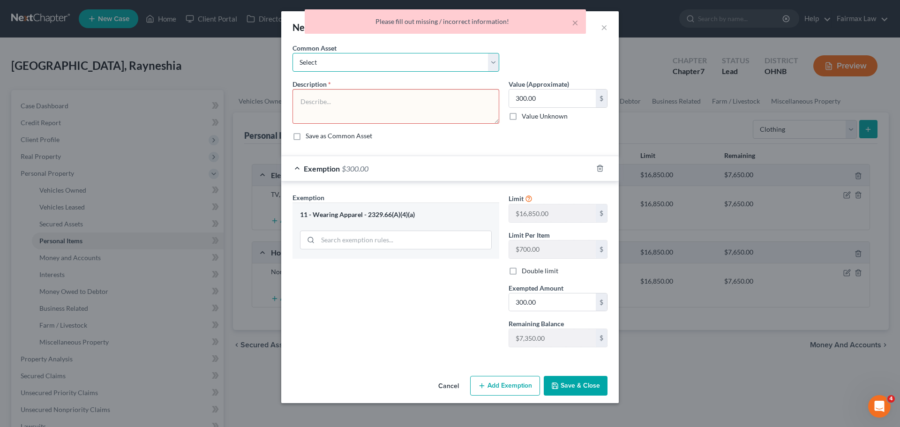
click at [421, 60] on select "Select Everyday clothing Professional Men's wear. Everyday wearing apparel Comm…" at bounding box center [396, 62] width 207 height 19
select select "0"
click at [293, 53] on select "Select Everyday clothing Professional Men's wear. Everyday wearing apparel Comm…" at bounding box center [396, 62] width 207 height 19
type textarea "Everyday clothing"
type input "400.00"
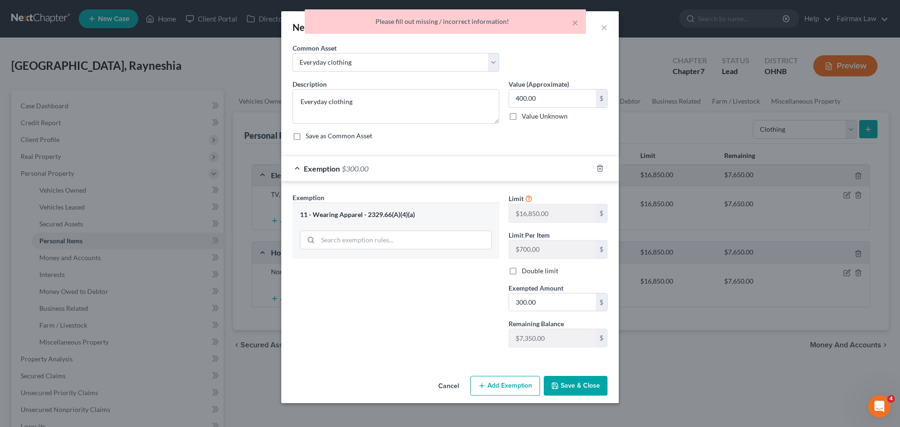
click at [573, 379] on button "Save & Close" at bounding box center [576, 386] width 64 height 20
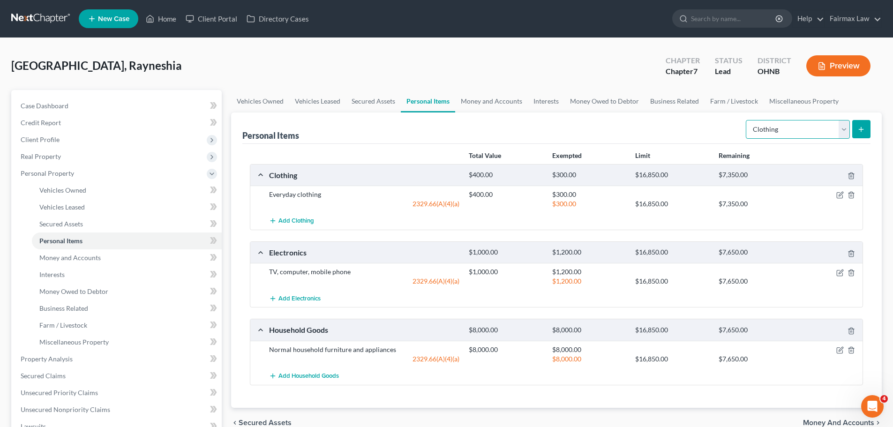
click at [783, 125] on select "Select Item Type Clothing Collectibles Of Value Electronics Firearms Household …" at bounding box center [798, 129] width 104 height 19
click at [492, 103] on link "Money and Accounts" at bounding box center [491, 101] width 73 height 23
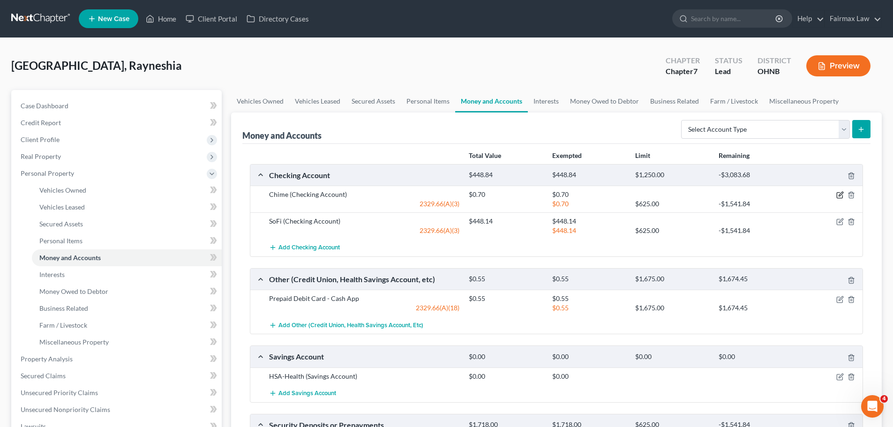
click at [842, 196] on icon "button" at bounding box center [840, 195] width 8 height 8
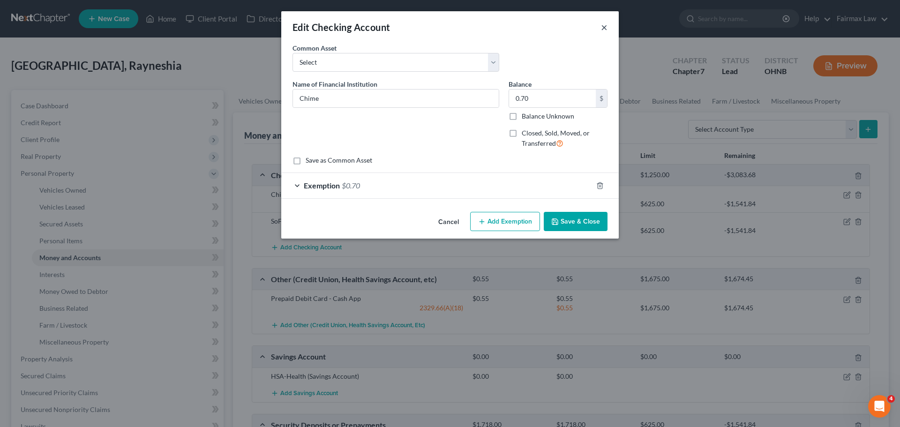
click at [602, 26] on button "×" at bounding box center [604, 27] width 7 height 11
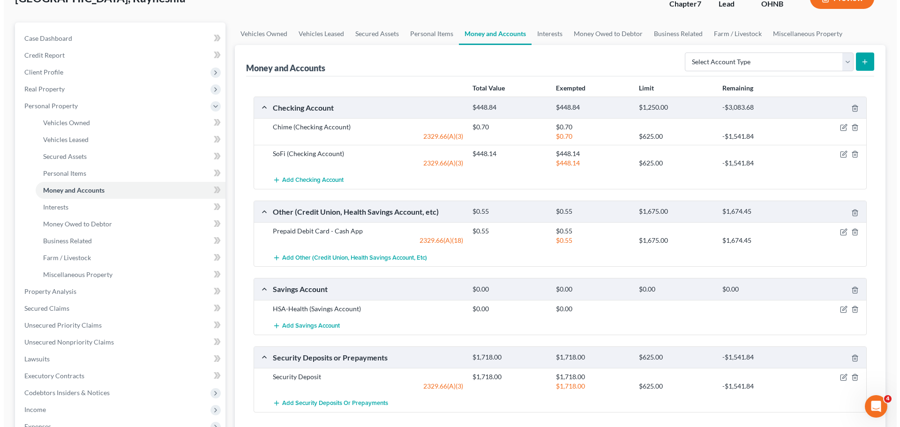
scroll to position [47, 0]
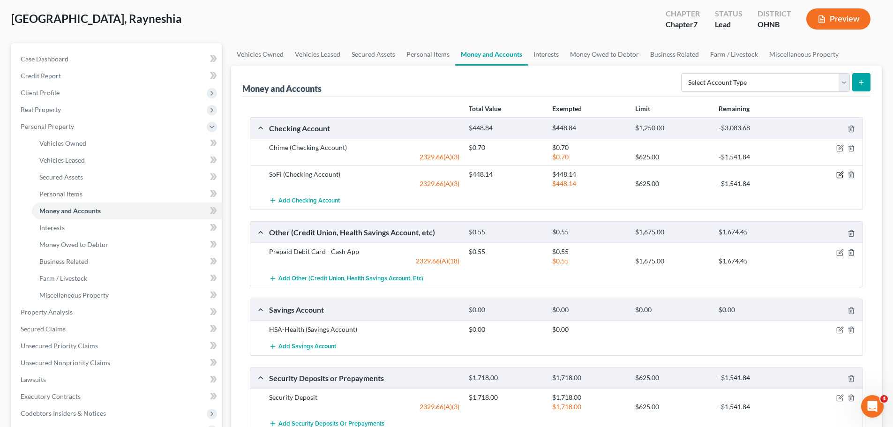
click at [840, 176] on icon "button" at bounding box center [841, 174] width 4 height 4
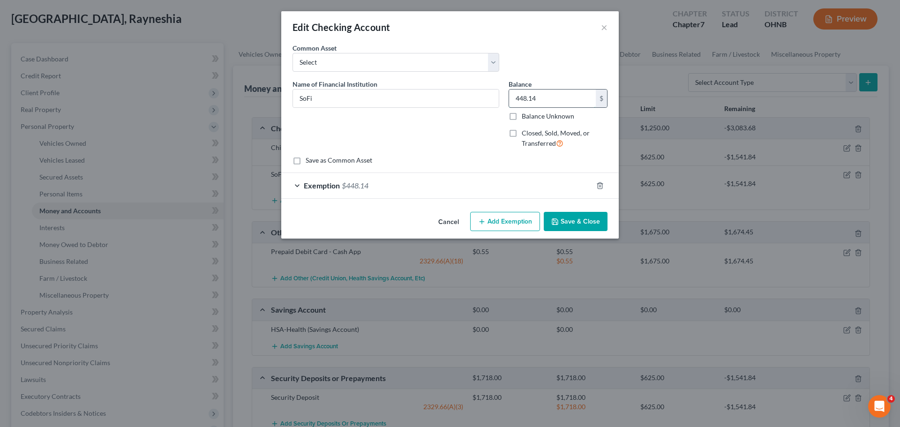
click at [544, 99] on input "448.14" at bounding box center [552, 99] width 87 height 18
type input "73.28"
click at [347, 184] on span "$448.14" at bounding box center [355, 185] width 27 height 9
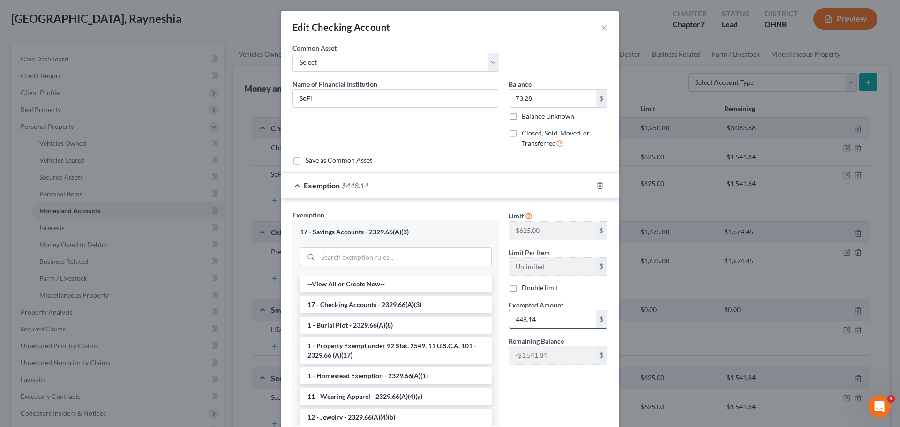
click at [540, 324] on input "448.14" at bounding box center [552, 319] width 87 height 18
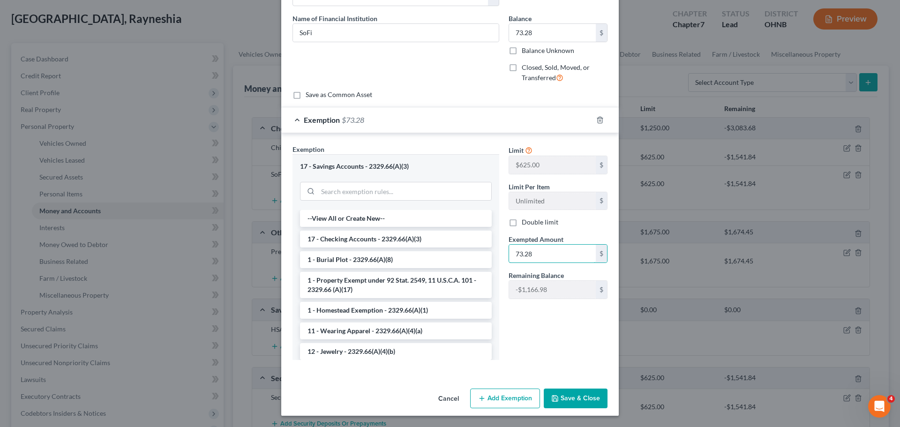
type input "73.28"
click at [558, 389] on button "Save & Close" at bounding box center [576, 399] width 64 height 20
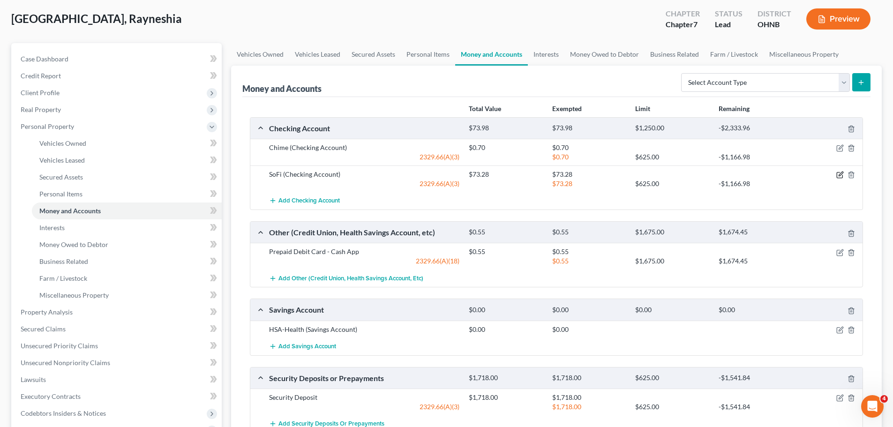
click at [838, 172] on icon "button" at bounding box center [840, 175] width 8 height 8
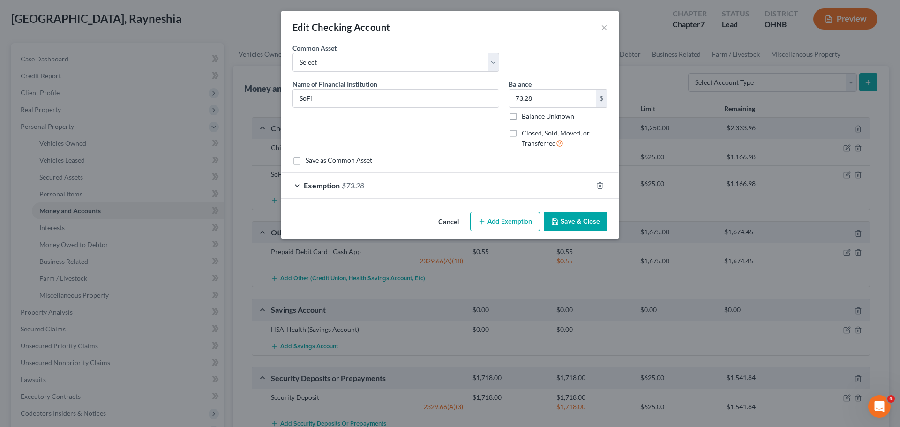
click at [347, 183] on span "$73.28" at bounding box center [353, 185] width 23 height 9
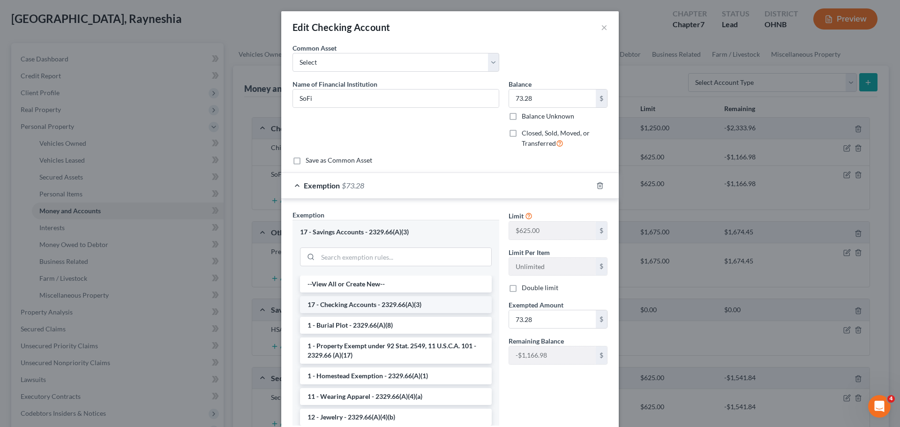
click at [351, 308] on li "17 - Checking Accounts - 2329.66(A)(3)" at bounding box center [396, 304] width 192 height 17
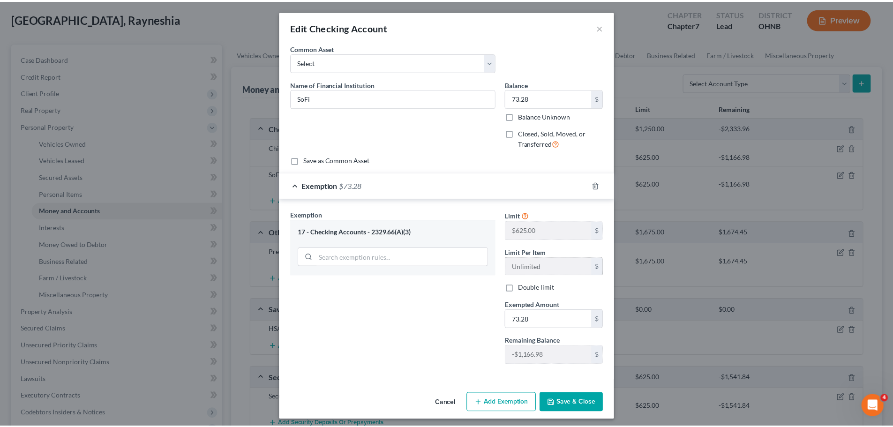
scroll to position [4, 0]
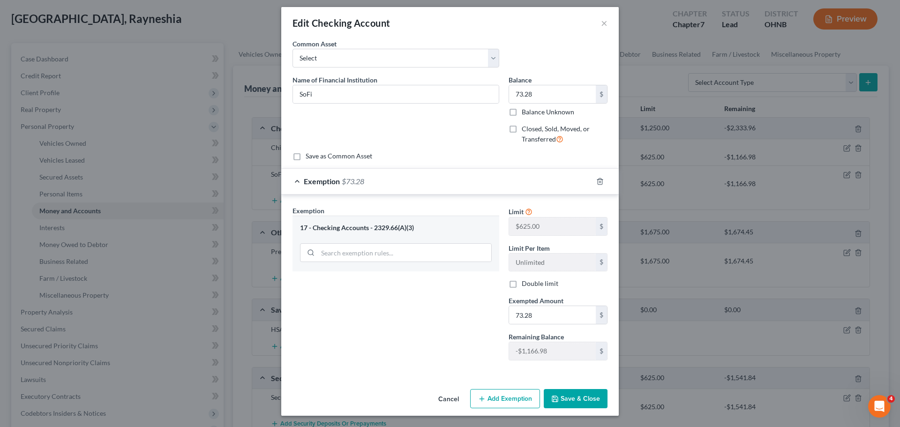
click at [562, 390] on button "Save & Close" at bounding box center [576, 399] width 64 height 20
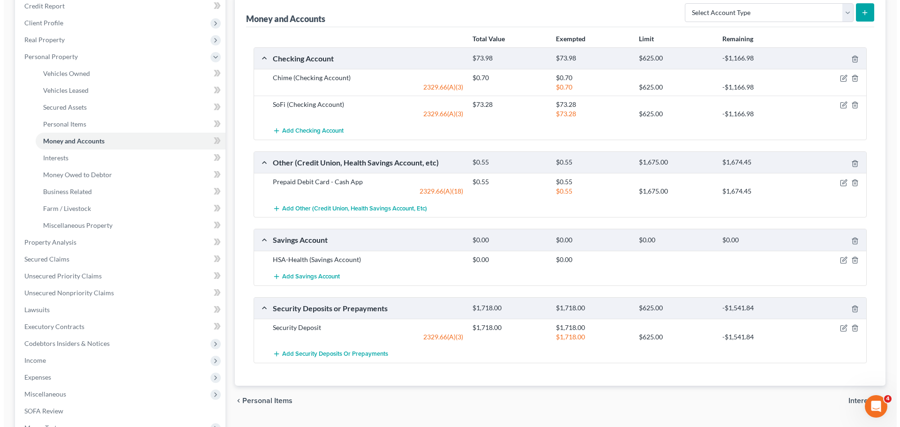
scroll to position [141, 0]
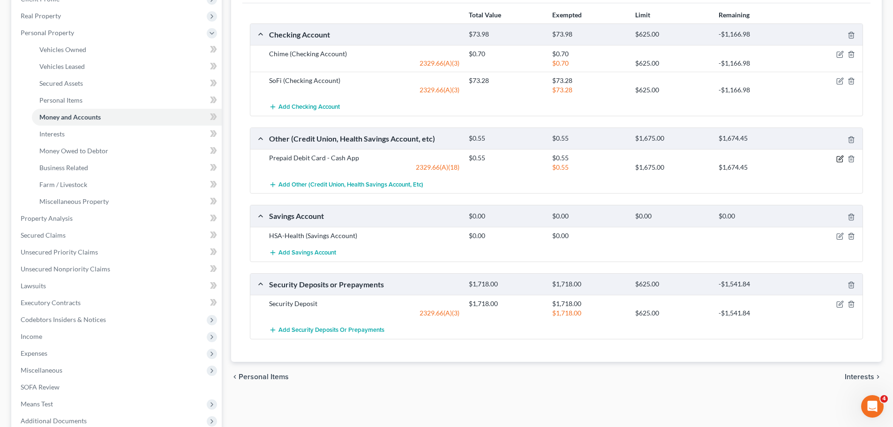
click at [838, 158] on icon "button" at bounding box center [840, 159] width 8 height 8
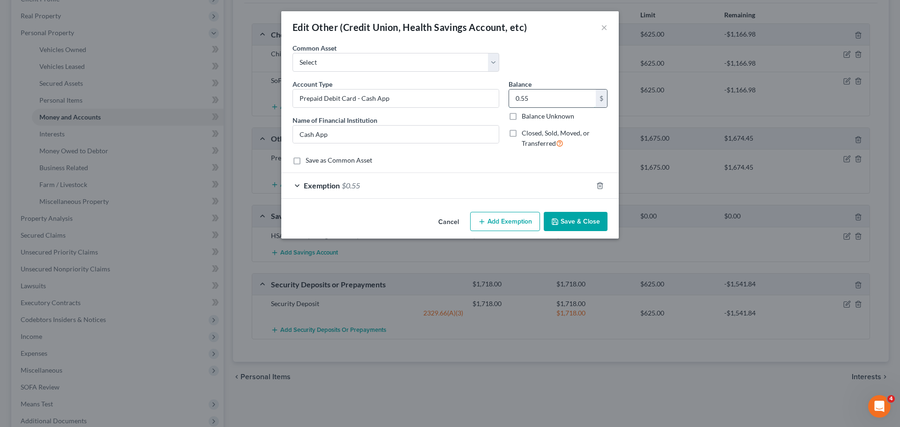
click at [542, 94] on input "0.55" at bounding box center [552, 99] width 87 height 18
type input "0.65"
click at [325, 179] on div "Exemption $0.55" at bounding box center [436, 185] width 311 height 25
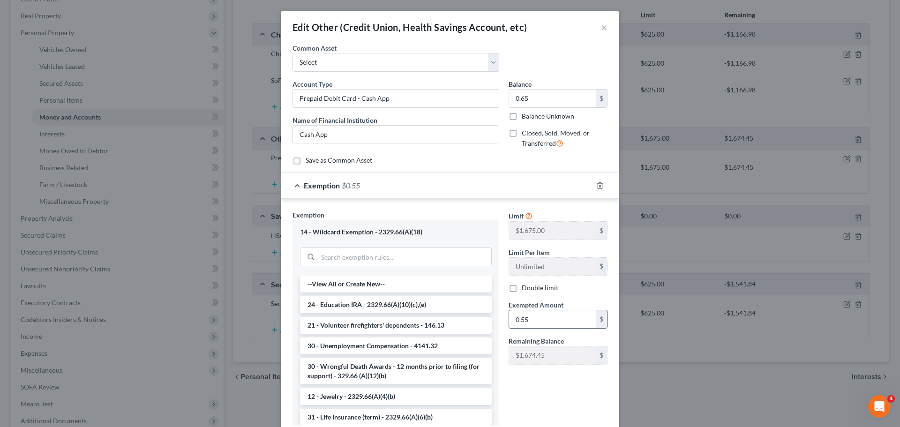
click at [530, 310] on input "0.55" at bounding box center [552, 319] width 87 height 18
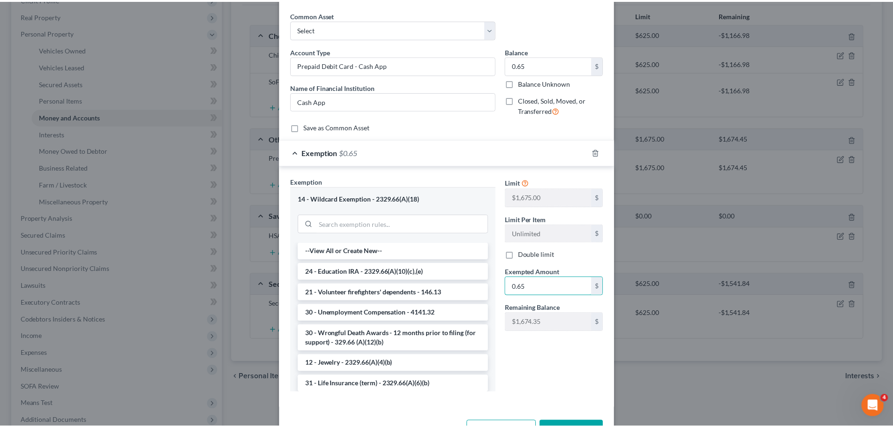
scroll to position [66, 0]
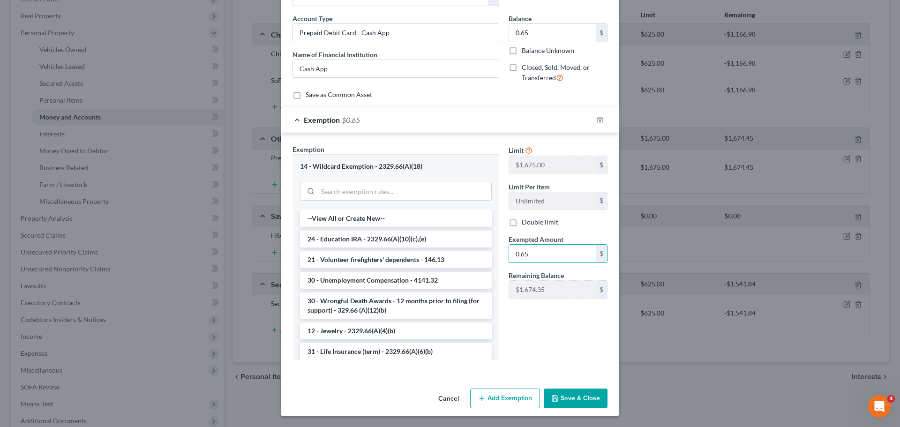
type input "0.65"
click at [580, 397] on button "Save & Close" at bounding box center [576, 399] width 64 height 20
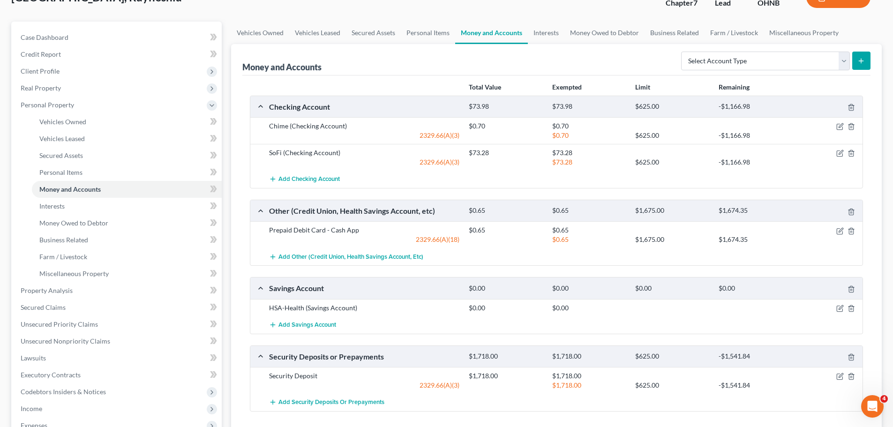
scroll to position [47, 0]
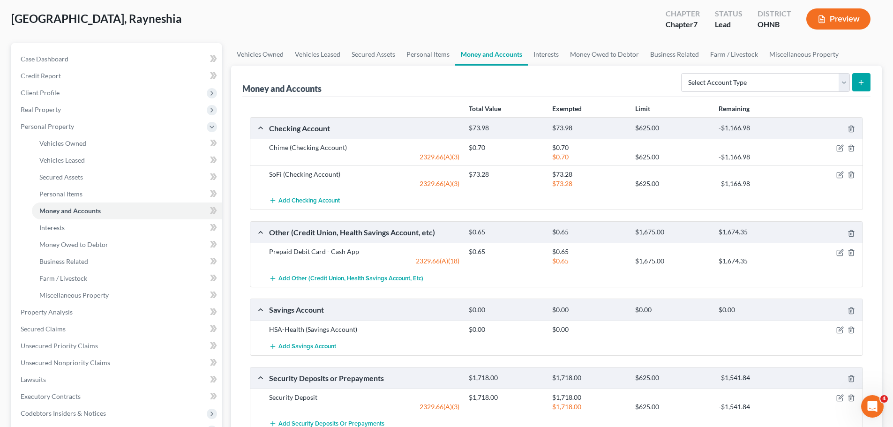
click at [548, 42] on div "Glasgow, Rayneshia Upgraded Chapter Chapter 7 Status Lead District OHNB Preview" at bounding box center [446, 22] width 871 height 41
click at [544, 50] on link "Interests" at bounding box center [546, 54] width 37 height 23
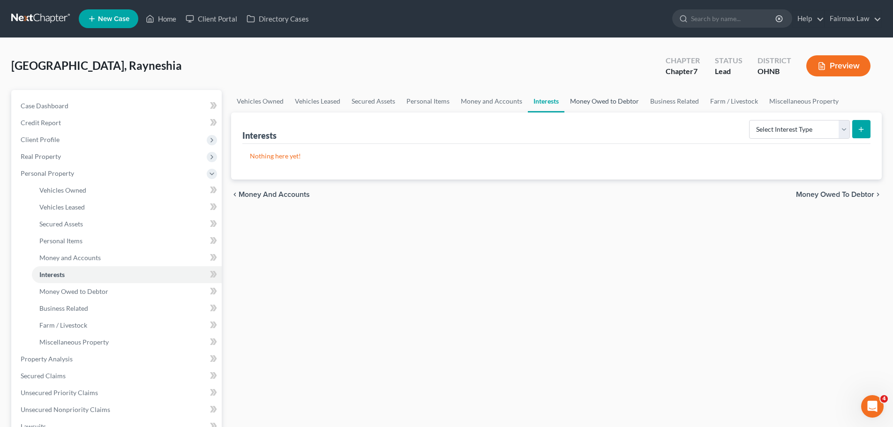
click at [585, 100] on link "Money Owed to Debtor" at bounding box center [605, 101] width 80 height 23
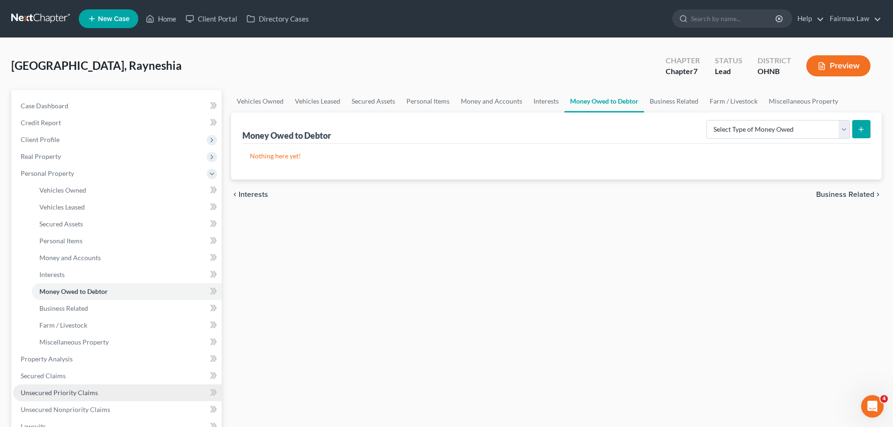
click at [60, 391] on span "Unsecured Priority Claims" at bounding box center [59, 393] width 77 height 8
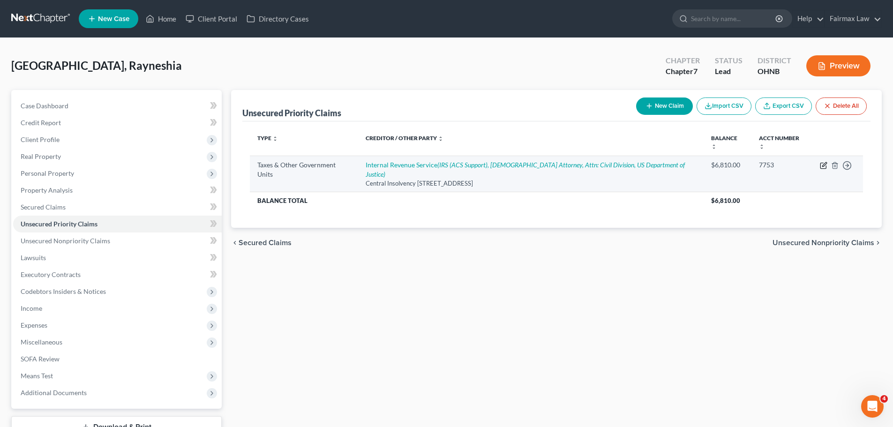
click at [827, 162] on icon "button" at bounding box center [824, 166] width 8 height 8
select select "0"
select select "39"
select select "0"
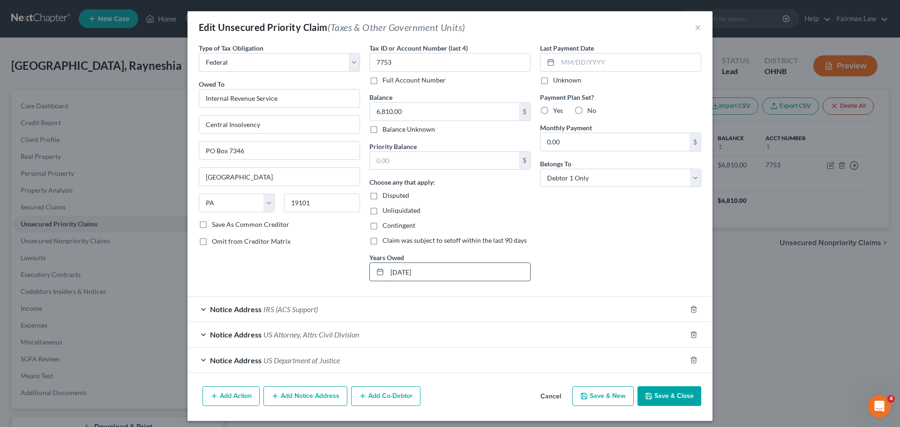
click at [435, 271] on input "06/23/2025" at bounding box center [458, 272] width 143 height 18
drag, startPoint x: 435, startPoint y: 271, endPoint x: 373, endPoint y: 273, distance: 62.4
click at [373, 273] on div "06/23/2025" at bounding box center [449, 272] width 161 height 19
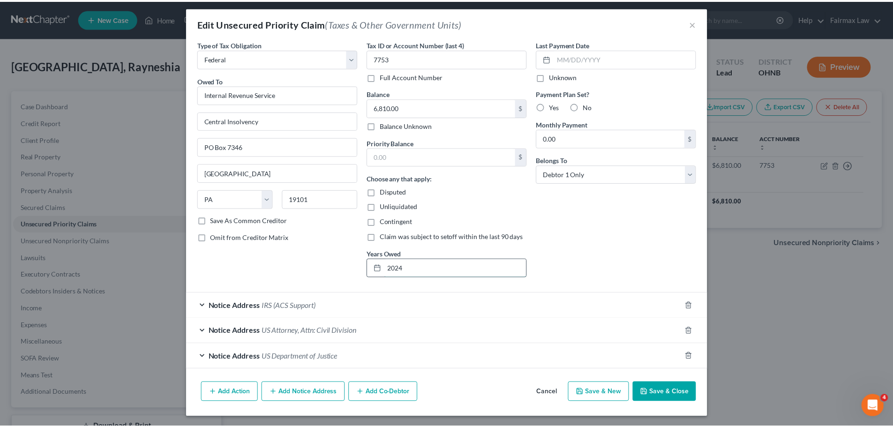
scroll to position [5, 0]
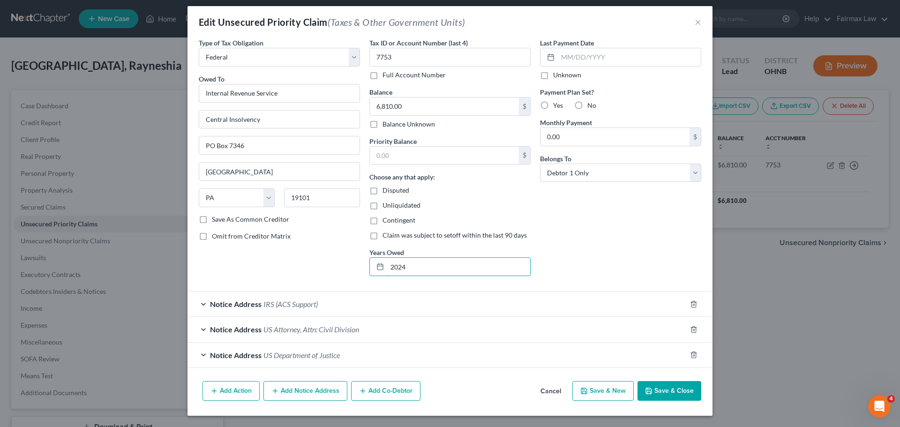
type input "2024"
click at [665, 385] on button "Save & Close" at bounding box center [670, 391] width 64 height 20
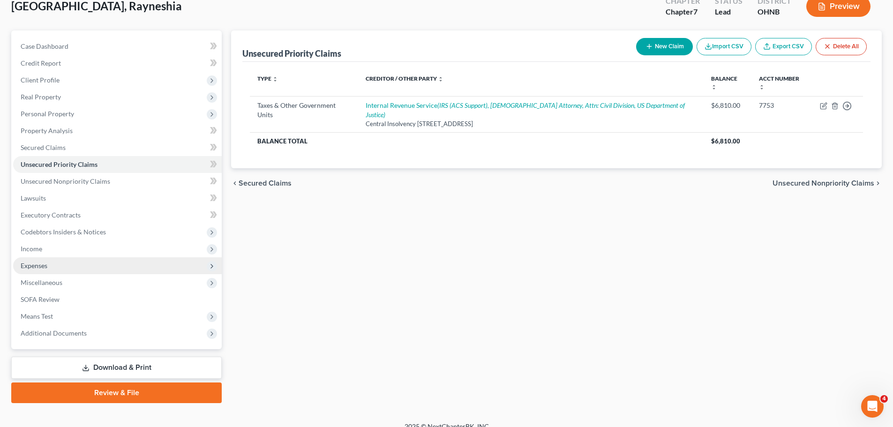
scroll to position [71, 0]
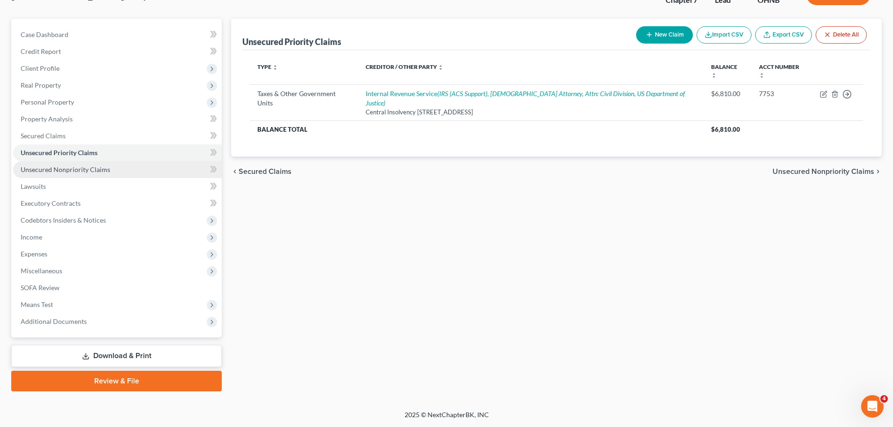
click at [85, 171] on span "Unsecured Nonpriority Claims" at bounding box center [66, 170] width 90 height 8
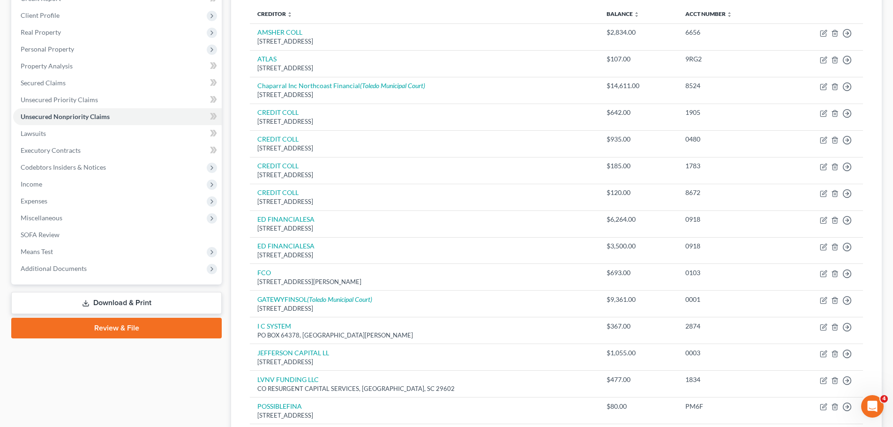
scroll to position [109, 0]
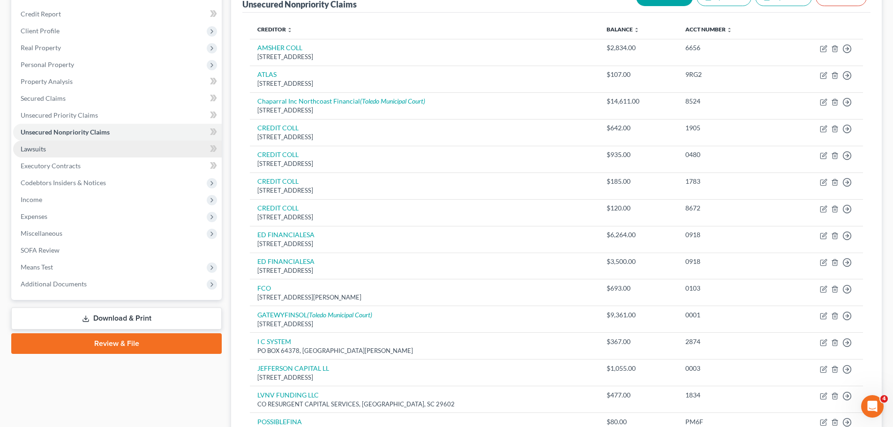
click at [70, 142] on link "Lawsuits" at bounding box center [117, 149] width 209 height 17
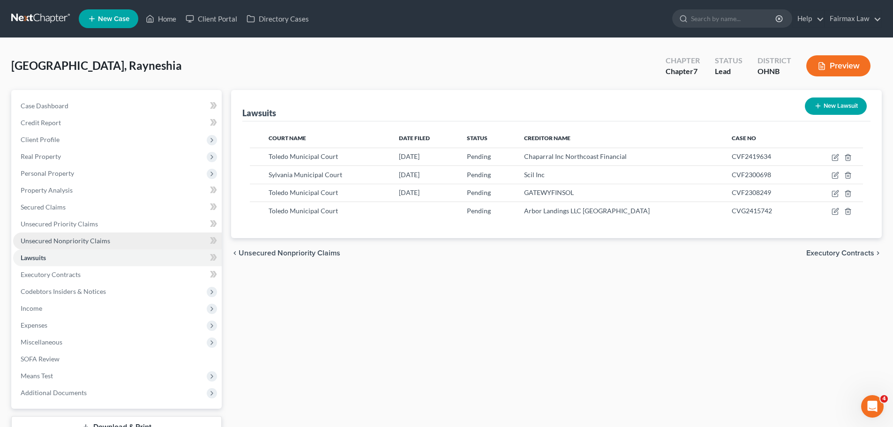
click at [102, 234] on link "Unsecured Nonpriority Claims" at bounding box center [117, 241] width 209 height 17
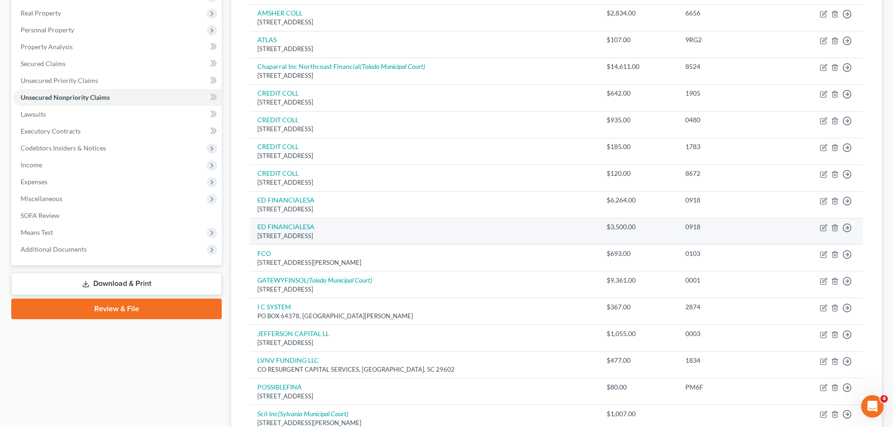
scroll to position [94, 0]
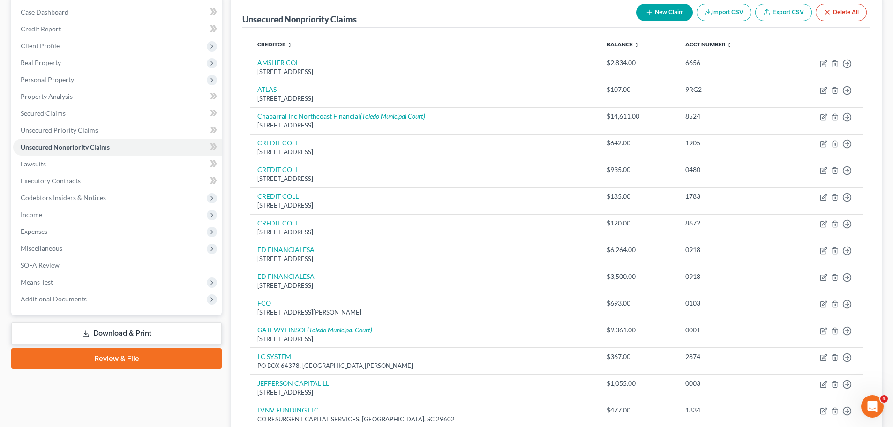
click at [672, 13] on button "New Claim" at bounding box center [664, 12] width 57 height 17
select select "0"
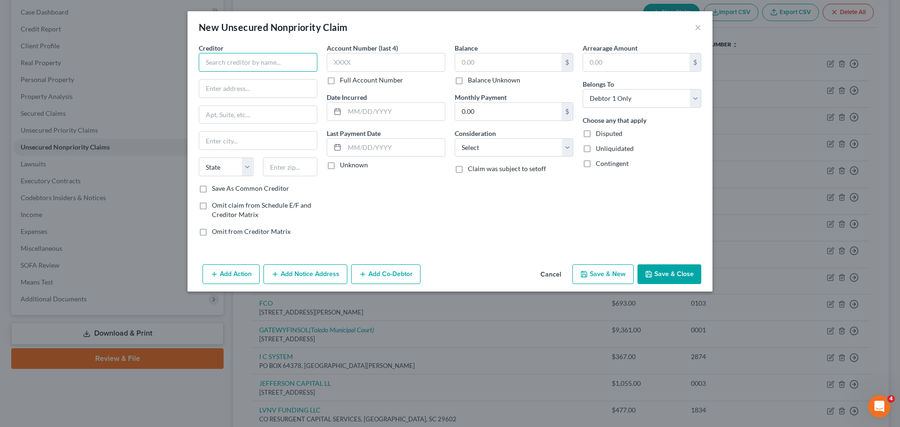
click at [279, 69] on input "text" at bounding box center [258, 62] width 119 height 19
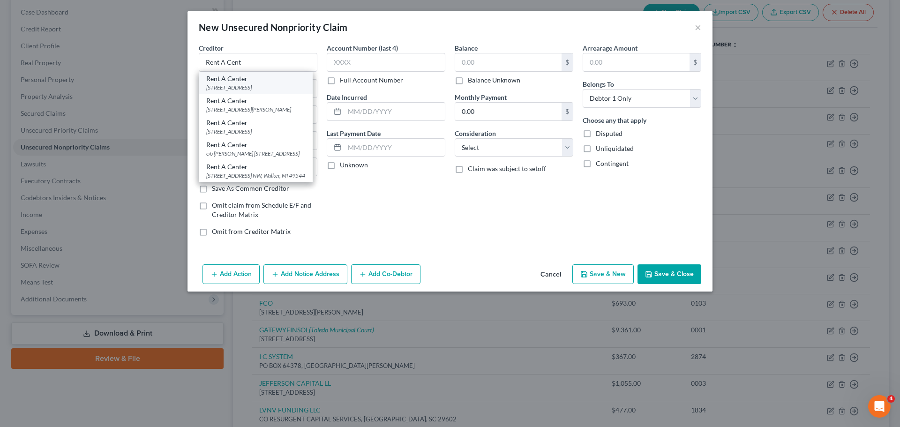
click at [263, 90] on div "5501 Headquarters Dr., Plano, TX 75024" at bounding box center [255, 87] width 99 height 8
type input "Rent A Center"
type input "5501 Headquarters Dr."
type input "Plano"
select select "45"
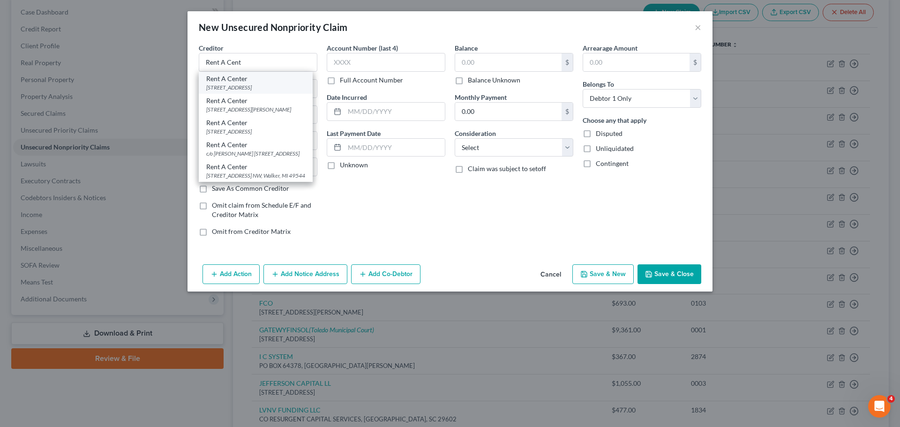
type input "75024"
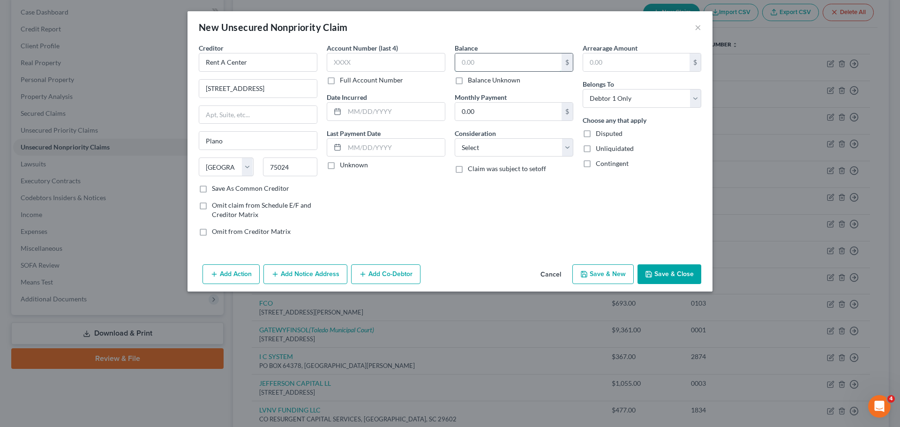
click at [477, 67] on input "text" at bounding box center [508, 62] width 106 height 18
type input "1,052.91"
click at [675, 270] on button "Save & Close" at bounding box center [670, 274] width 64 height 20
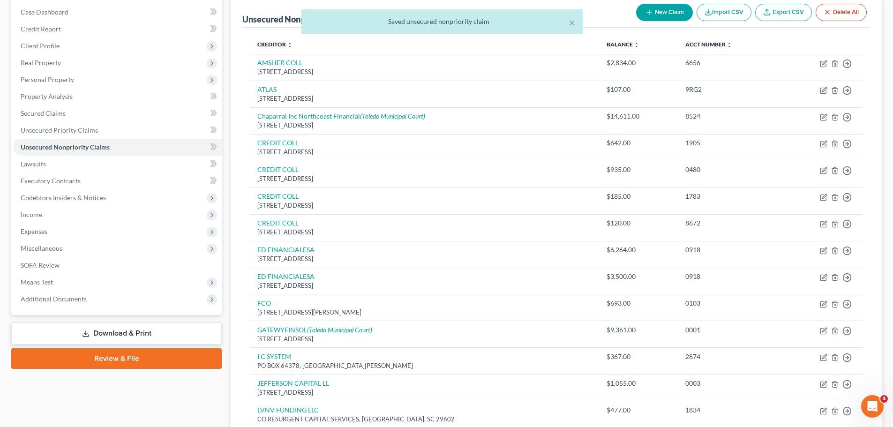
click at [652, 8] on button "New Claim" at bounding box center [664, 12] width 57 height 17
select select "0"
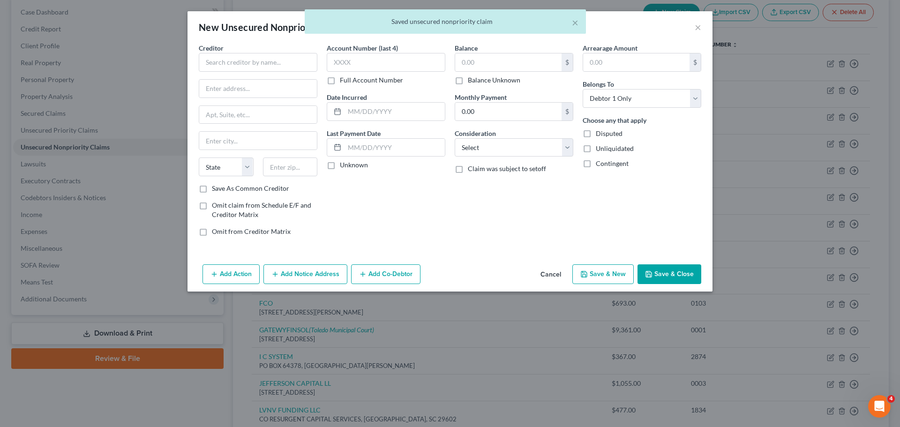
click at [370, 226] on div "Account Number (last 4) Full Account Number Date Incurred Last Payment Date Unk…" at bounding box center [386, 143] width 128 height 201
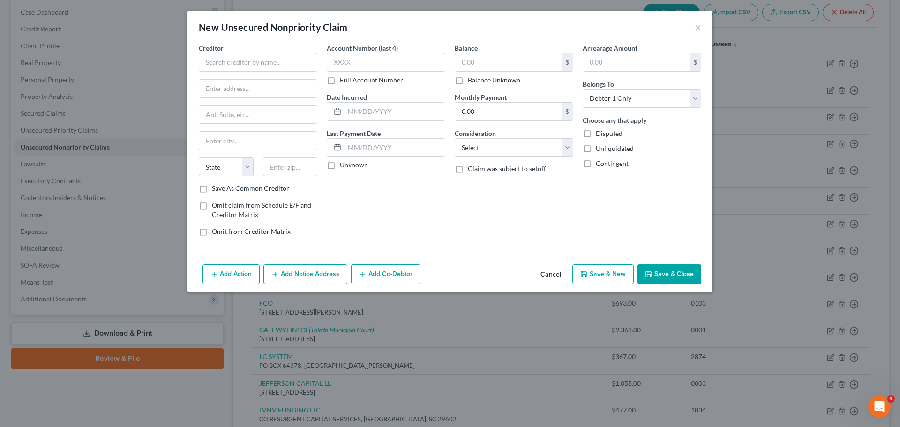
click at [251, 53] on div "Creditor *" at bounding box center [258, 57] width 119 height 29
click at [249, 58] on input "text" at bounding box center [258, 62] width 119 height 19
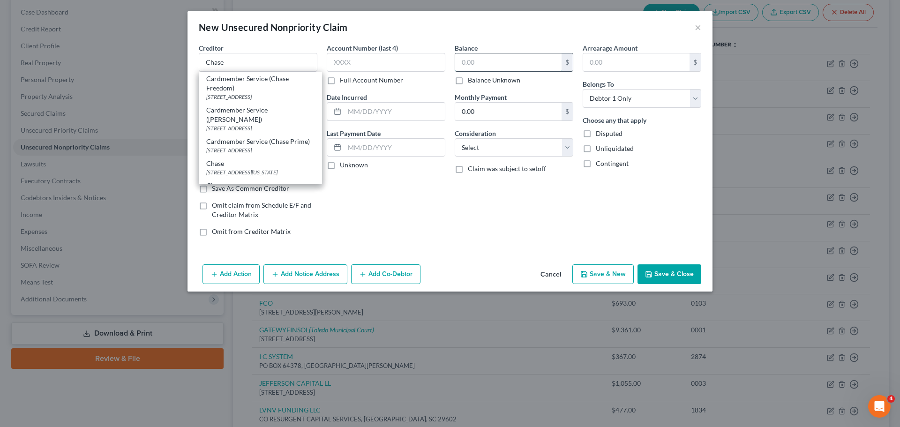
click at [497, 69] on input "text" at bounding box center [508, 62] width 106 height 18
type input "Chase"
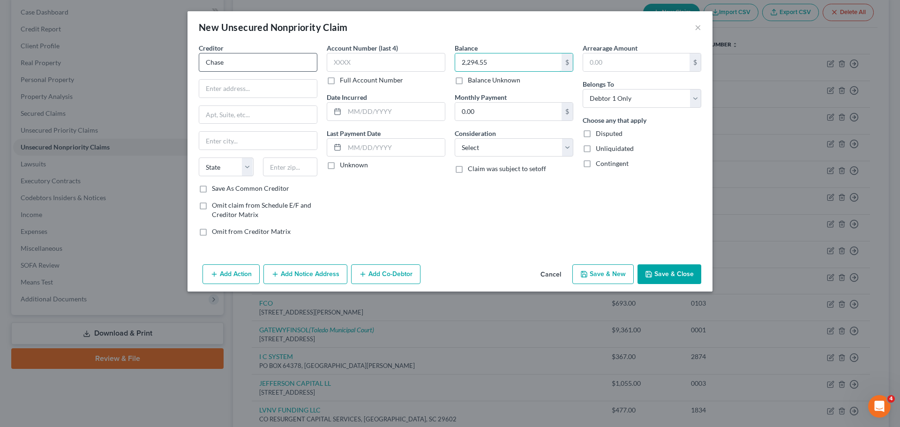
type input "2,294.55"
click at [253, 62] on input "Chase" at bounding box center [258, 62] width 119 height 19
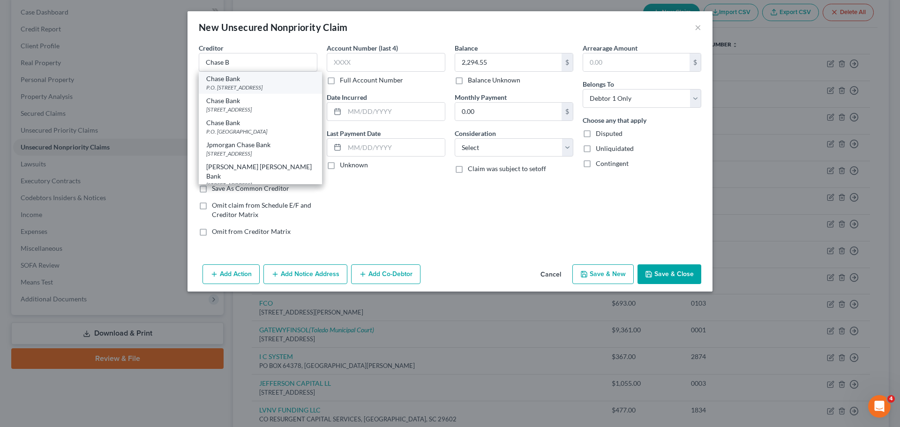
click at [257, 78] on div "Chase Bank" at bounding box center [260, 78] width 108 height 9
type input "Chase Bank"
type input "P.O. Box 15123"
type input "Wilmington"
select select "7"
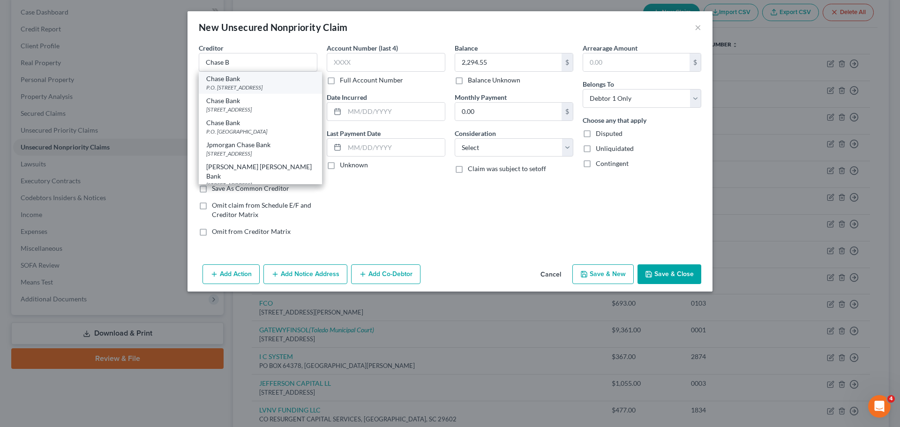
type input "19850"
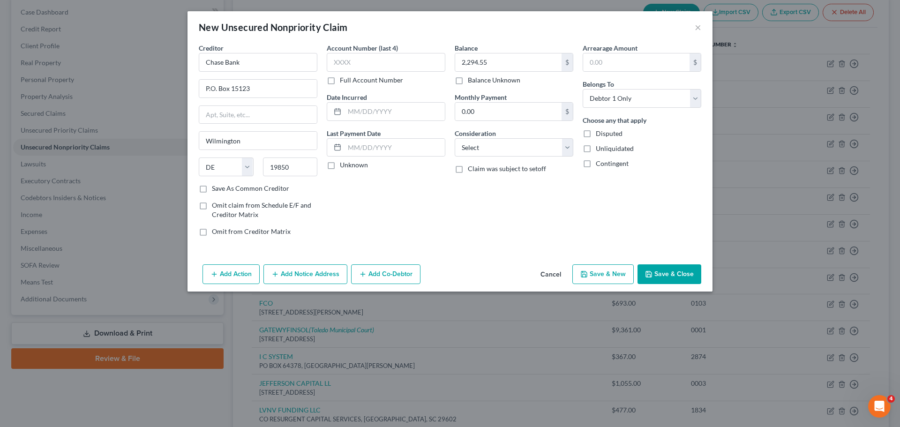
click at [660, 271] on button "Save & Close" at bounding box center [670, 274] width 64 height 20
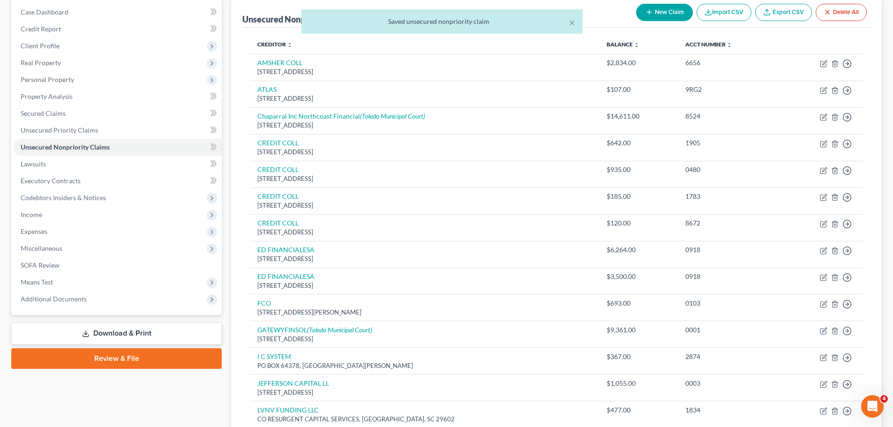
click at [664, 16] on div "× Saved unsecured nonpriority claim" at bounding box center [441, 23] width 893 height 29
click at [670, 11] on div "× Saved unsecured nonpriority claim" at bounding box center [441, 23] width 893 height 29
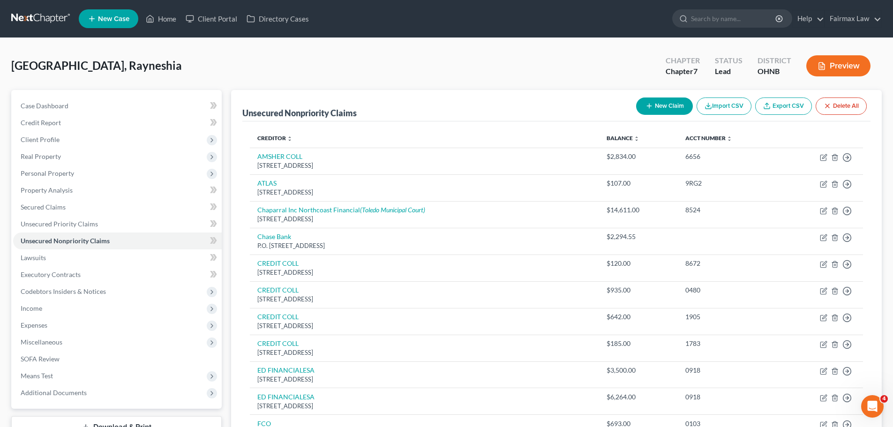
click at [671, 110] on button "New Claim" at bounding box center [664, 106] width 57 height 17
select select "0"
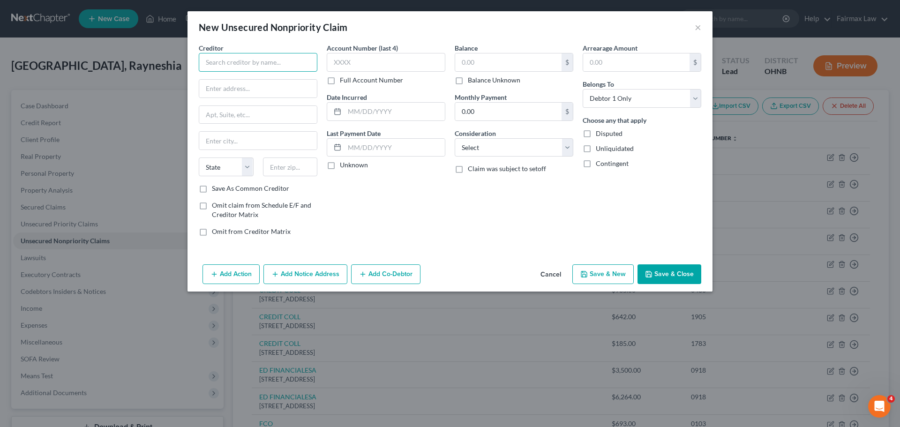
click at [291, 68] on input "text" at bounding box center [258, 62] width 119 height 19
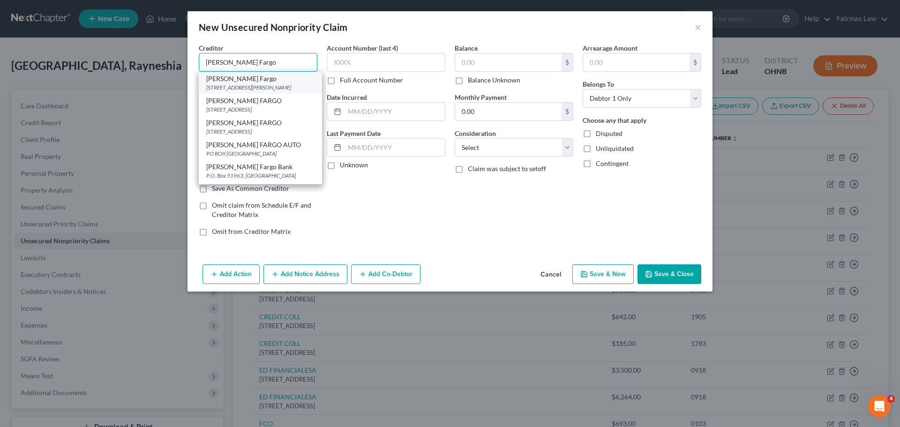
type input "Wells Fargo"
click at [271, 85] on div "420 Montgomery Street, San Francisco, CA 94104" at bounding box center [260, 87] width 108 height 8
type input "420 Montgomery Street"
type input "San Francisco"
select select "4"
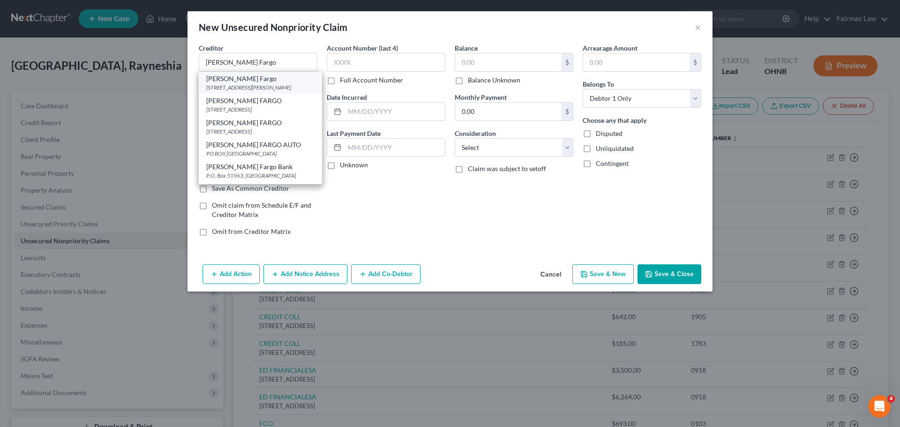
type input "94104"
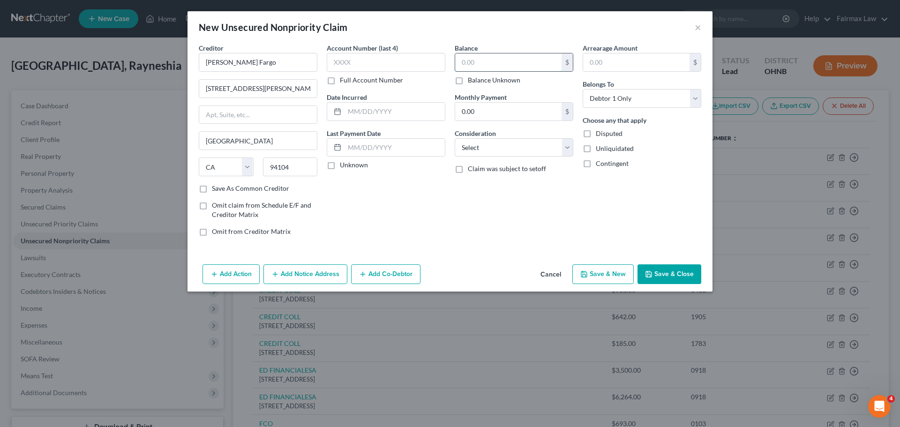
click at [460, 64] on input "text" at bounding box center [508, 62] width 106 height 18
type input "877.00"
click at [678, 277] on button "Save & Close" at bounding box center [670, 274] width 64 height 20
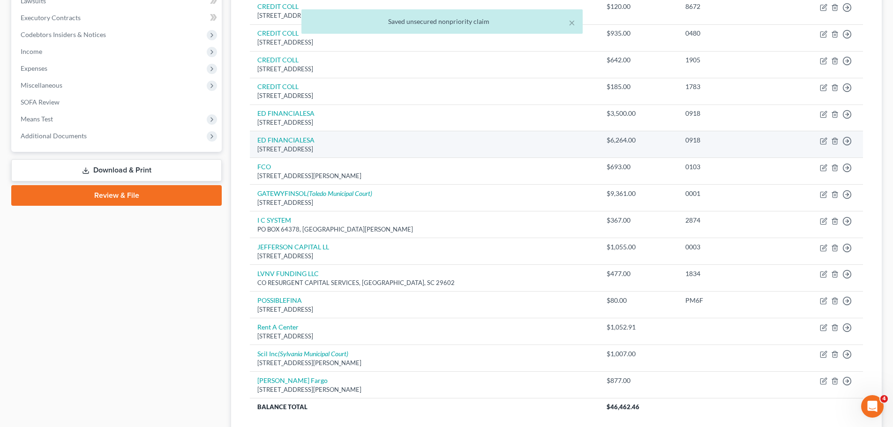
scroll to position [330, 0]
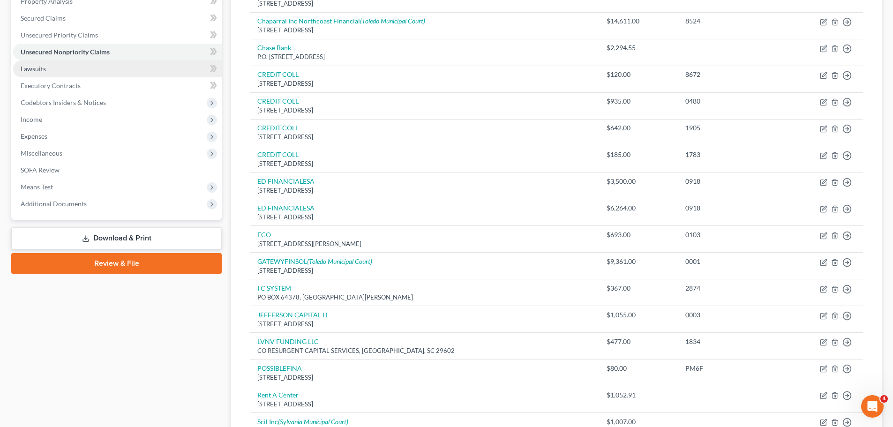
click at [51, 74] on link "Lawsuits" at bounding box center [117, 68] width 209 height 17
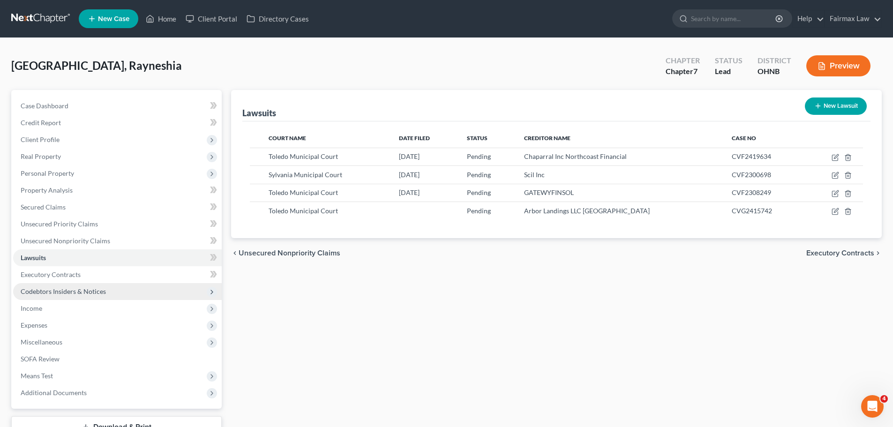
click at [69, 294] on span "Codebtors Insiders & Notices" at bounding box center [63, 291] width 85 height 8
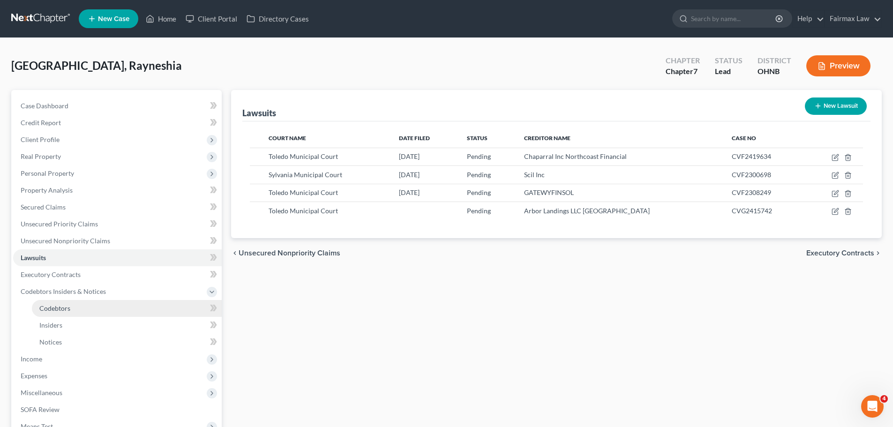
click at [60, 308] on span "Codebtors" at bounding box center [54, 308] width 31 height 8
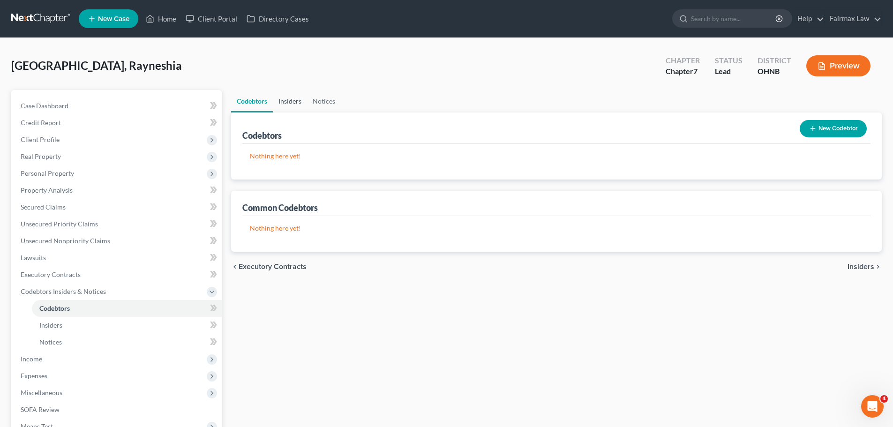
click at [295, 98] on link "Insiders" at bounding box center [290, 101] width 34 height 23
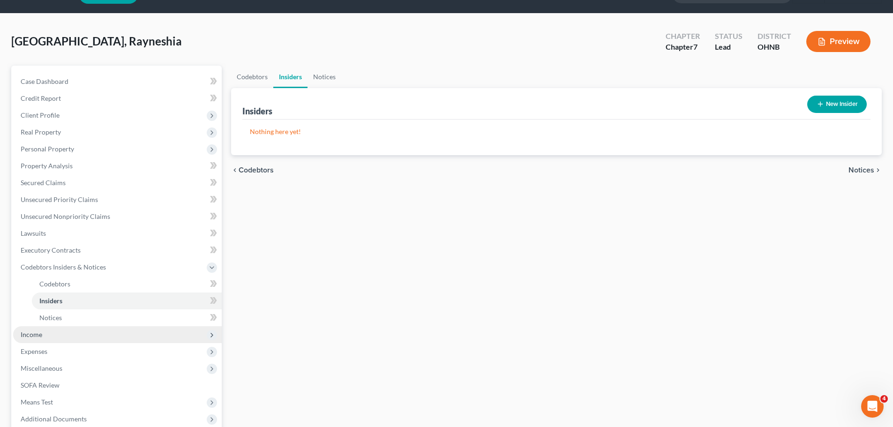
scroll to position [47, 0]
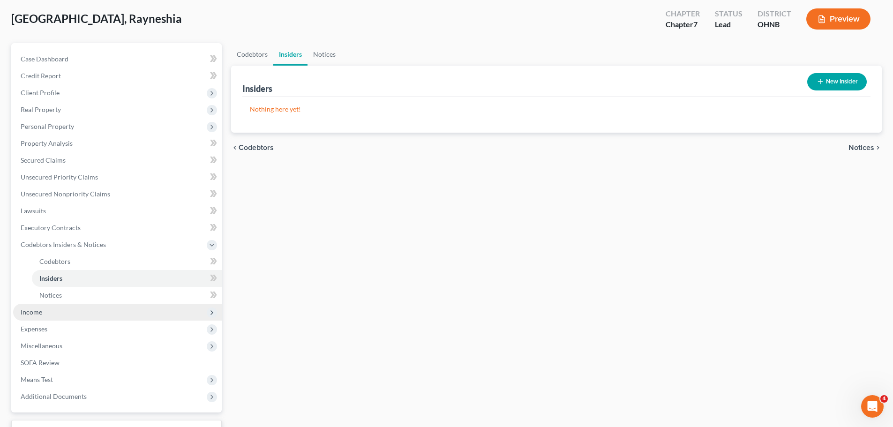
click at [25, 308] on span "Income" at bounding box center [32, 312] width 22 height 8
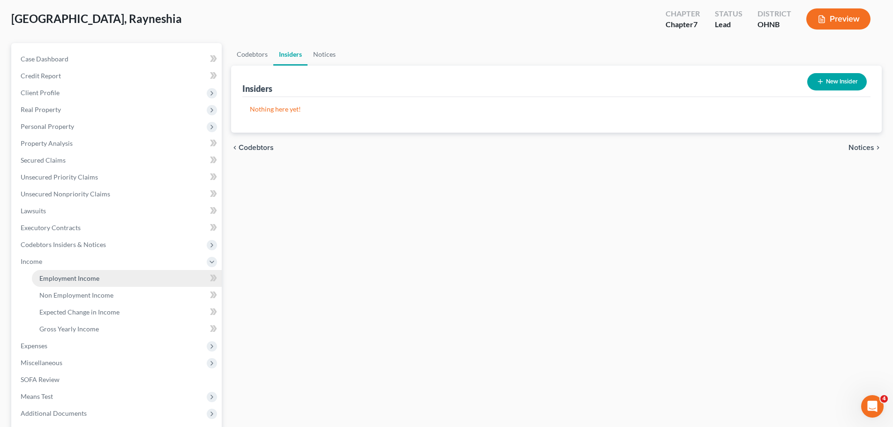
click at [53, 279] on span "Employment Income" at bounding box center [69, 278] width 60 height 8
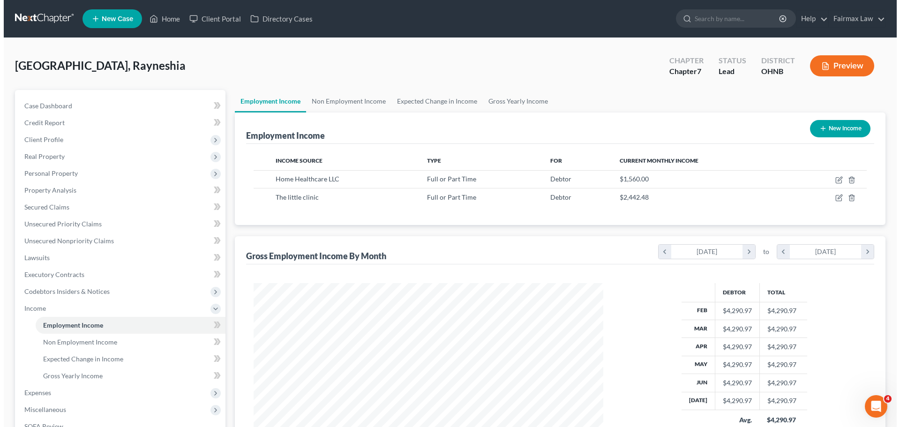
scroll to position [175, 369]
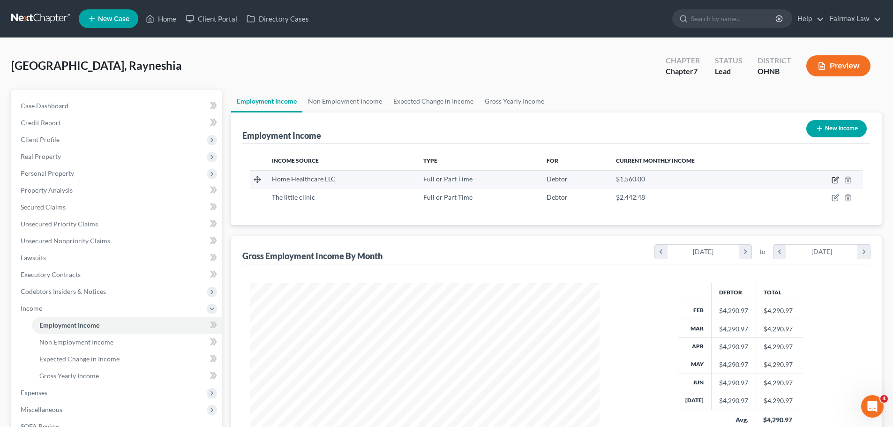
click at [837, 180] on icon "button" at bounding box center [836, 179] width 4 height 4
select select "0"
select select "36"
select select "2"
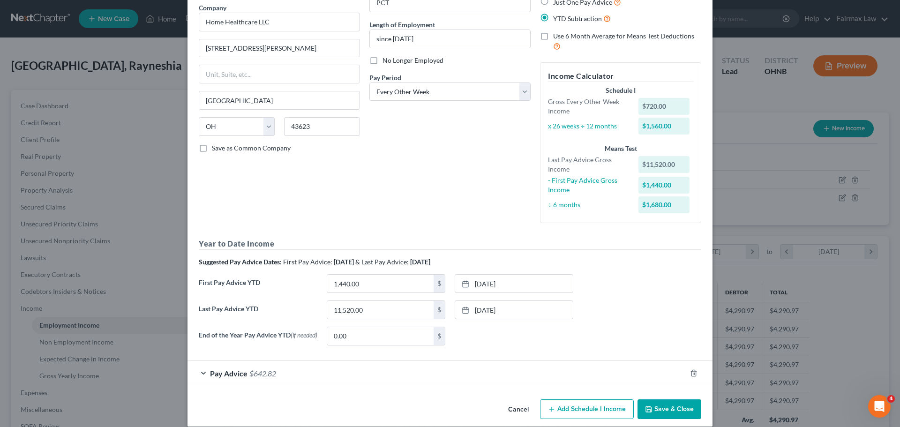
scroll to position [89, 0]
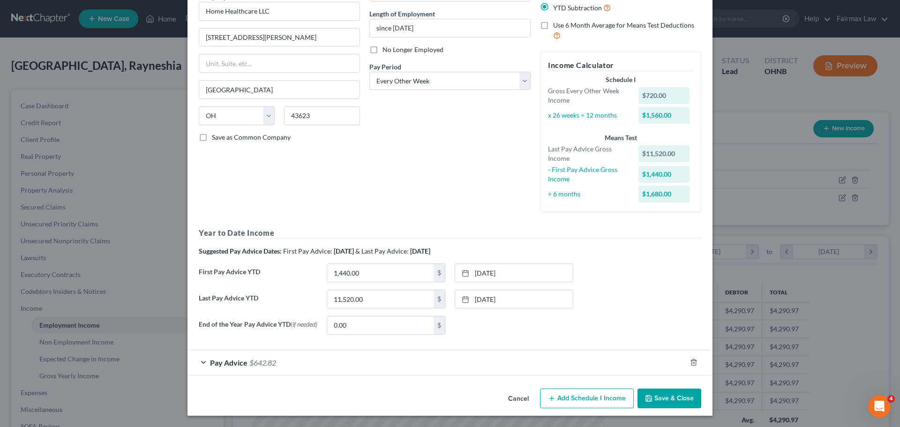
click at [236, 364] on span "Pay Advice" at bounding box center [229, 362] width 38 height 9
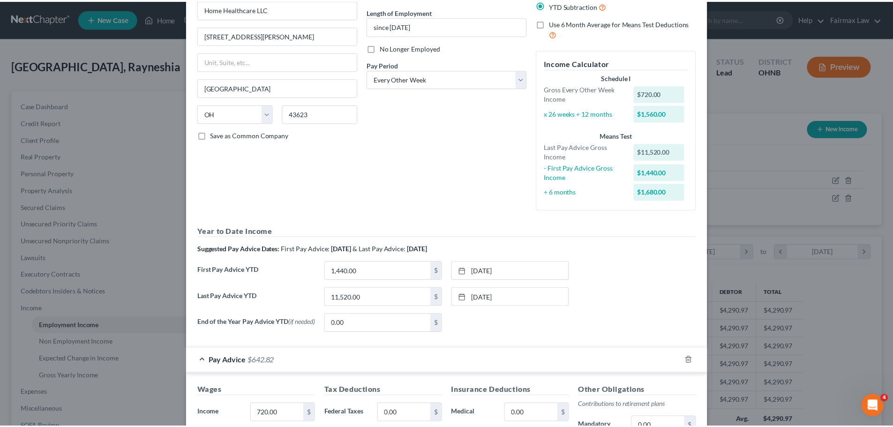
scroll to position [318, 0]
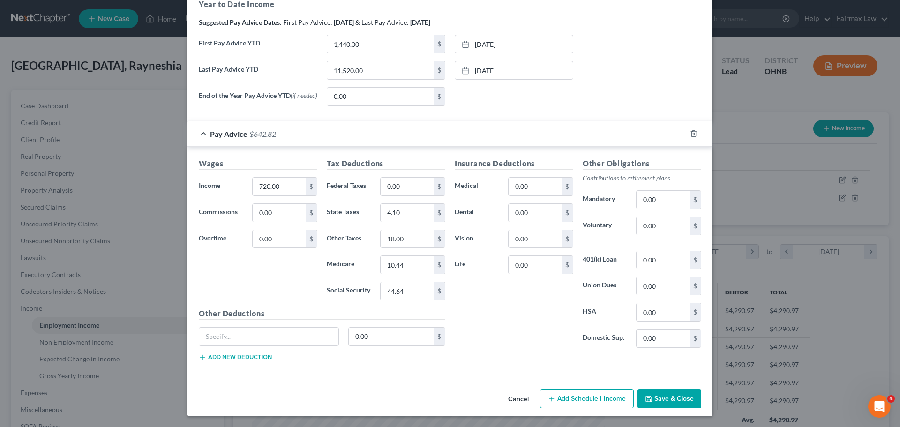
click at [661, 395] on button "Save & Close" at bounding box center [670, 399] width 64 height 20
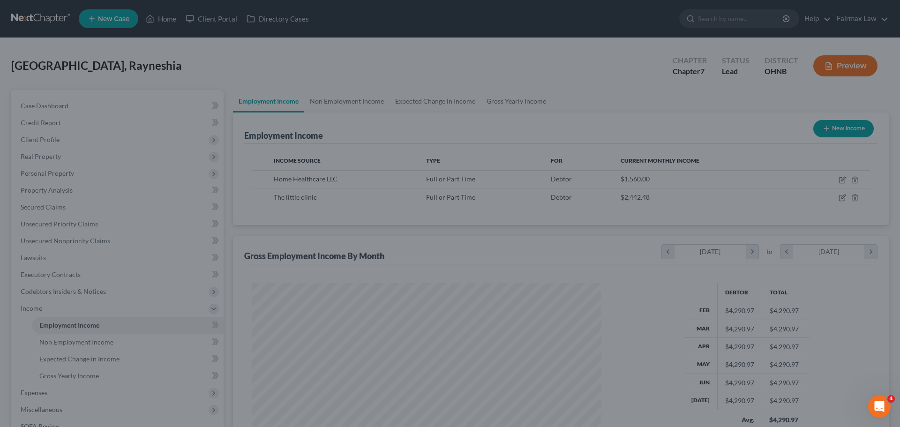
scroll to position [468686, 468492]
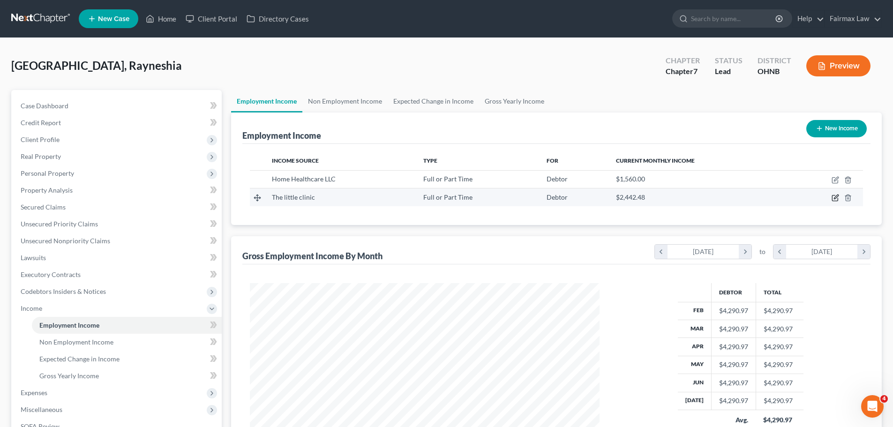
click at [837, 201] on icon "button" at bounding box center [835, 199] width 6 height 6
select select "0"
select select "36"
select select "3"
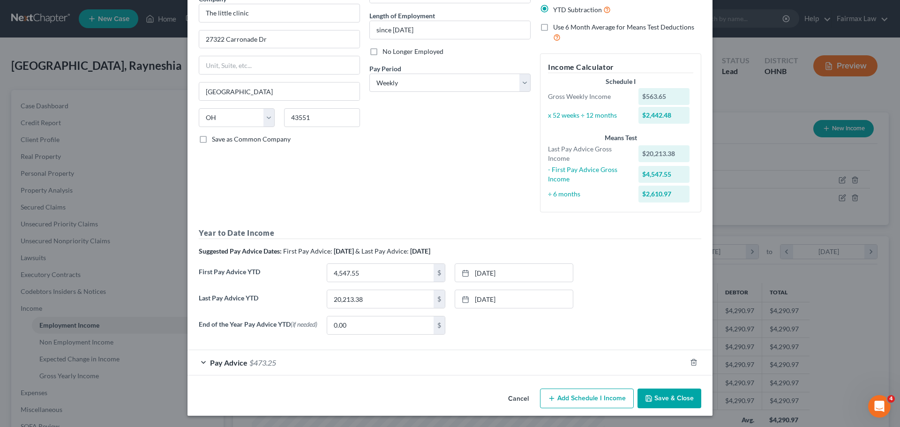
scroll to position [87, 0]
click at [264, 359] on span "$473.25" at bounding box center [262, 362] width 27 height 9
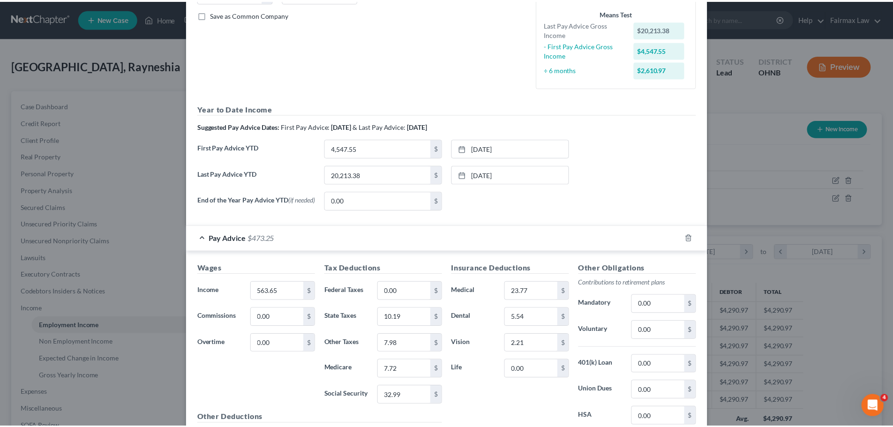
scroll to position [316, 0]
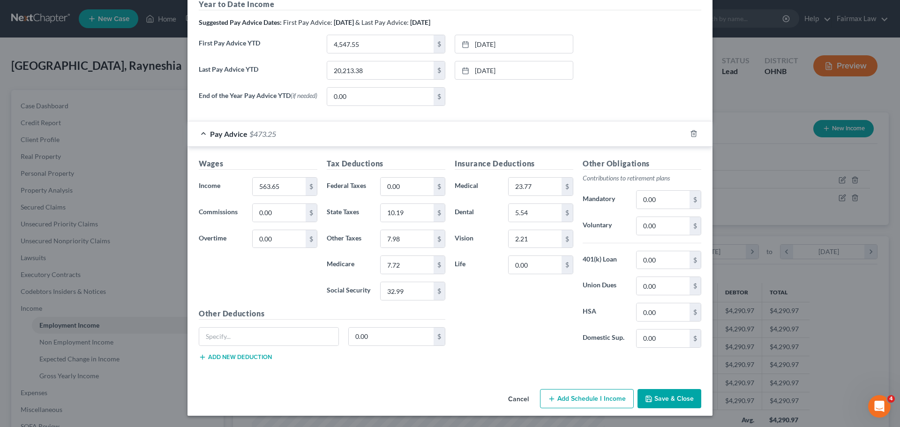
click at [682, 397] on button "Save & Close" at bounding box center [670, 399] width 64 height 20
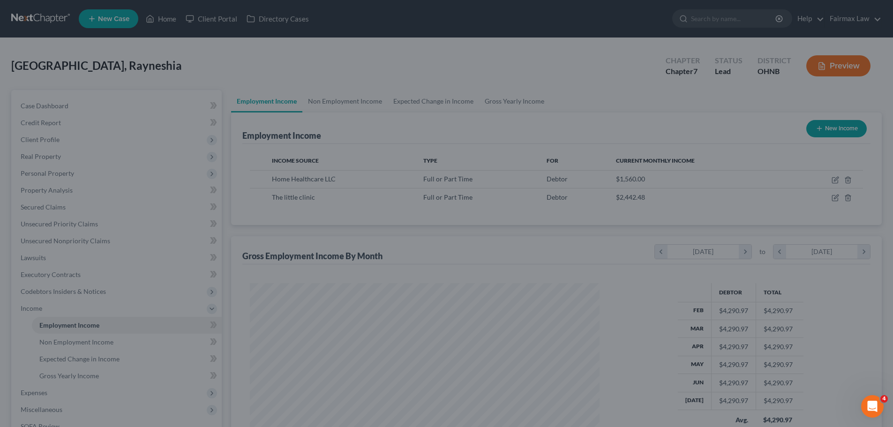
scroll to position [468686, 468492]
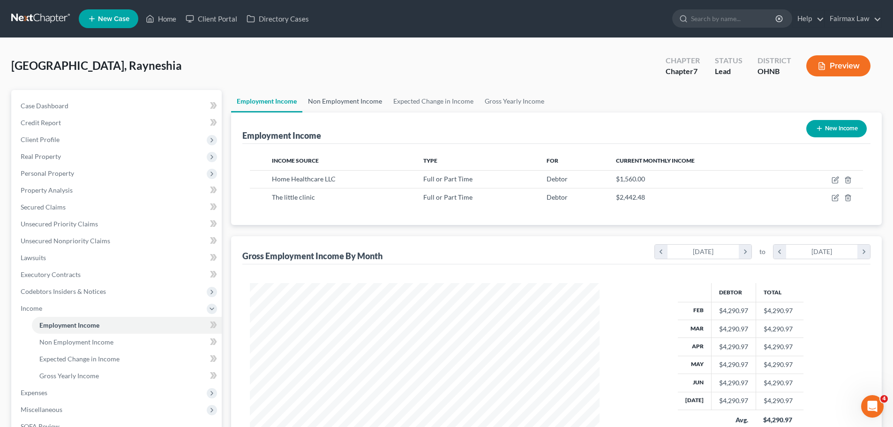
click at [316, 105] on link "Non Employment Income" at bounding box center [344, 101] width 85 height 23
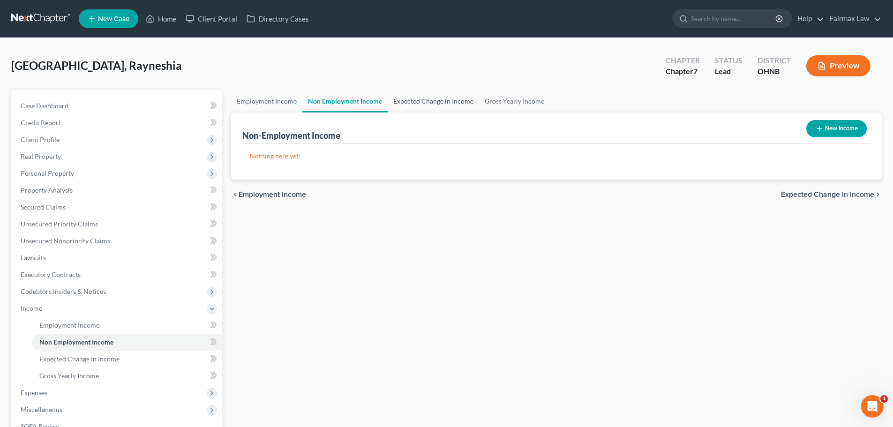
click at [461, 108] on link "Expected Change in Income" at bounding box center [433, 101] width 91 height 23
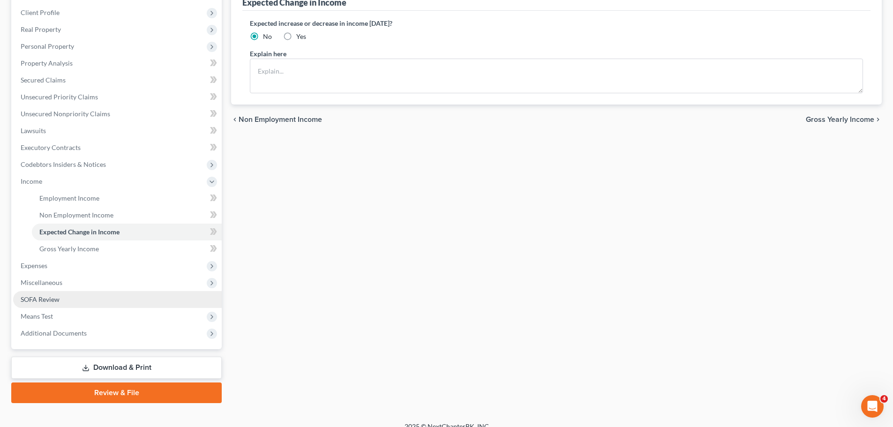
scroll to position [139, 0]
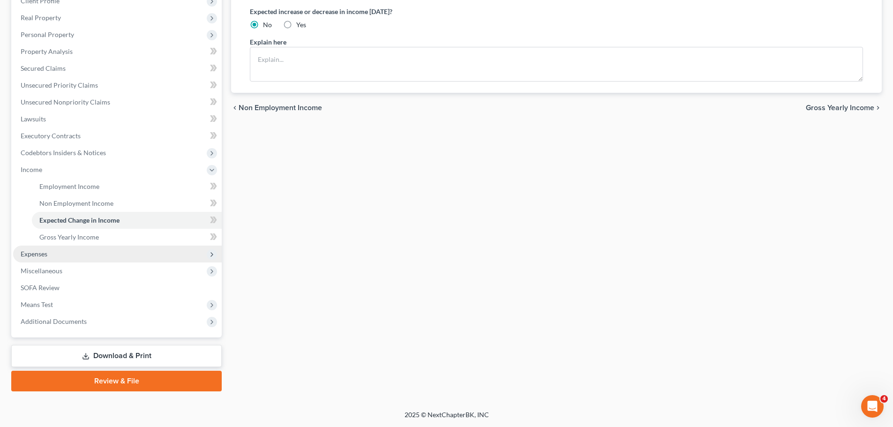
click at [60, 252] on span "Expenses" at bounding box center [117, 254] width 209 height 17
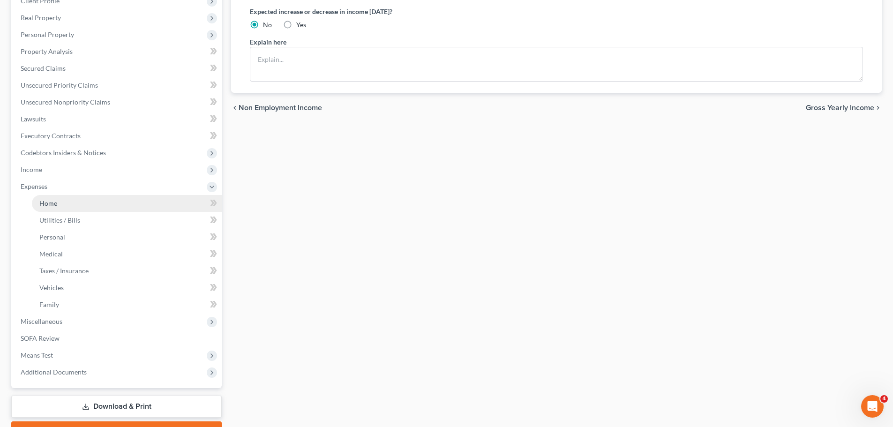
click at [50, 200] on span "Home" at bounding box center [48, 203] width 18 height 8
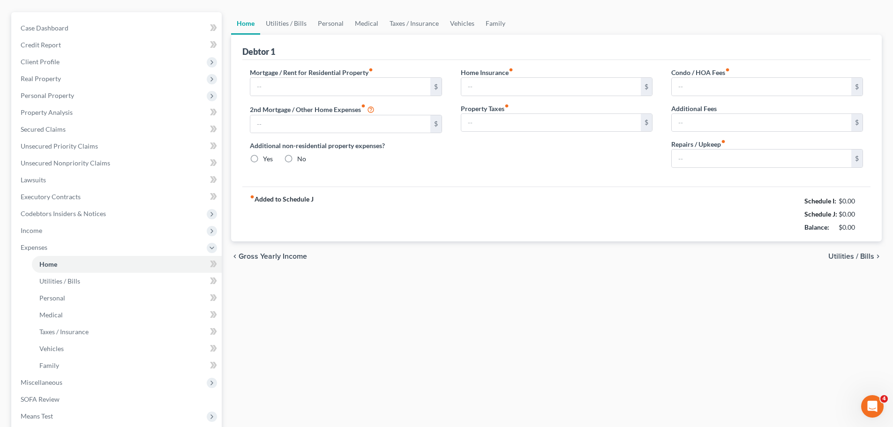
type input "865.00"
type input "0.00"
radio input "true"
type input "0.00"
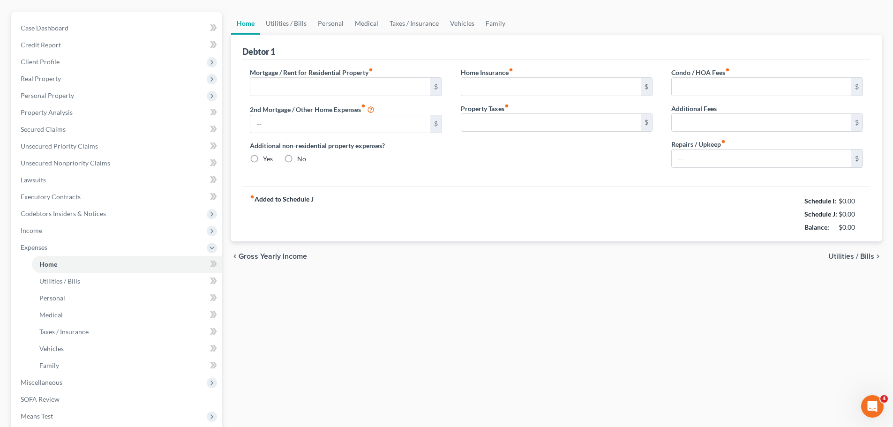
type input "0.00"
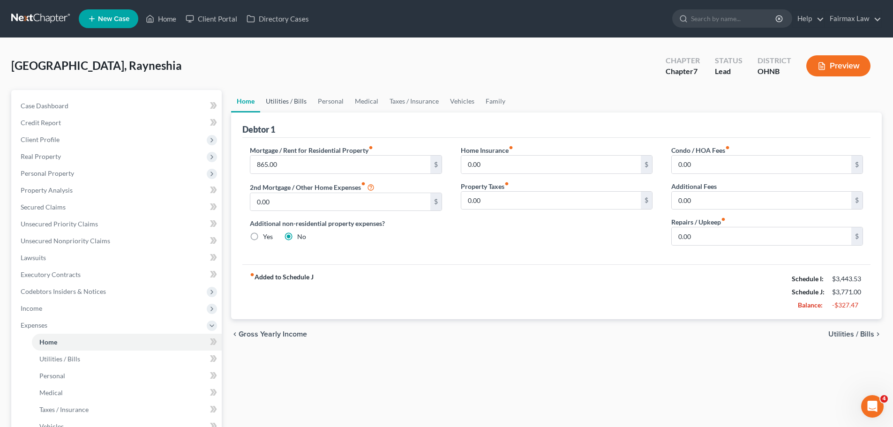
click at [304, 105] on link "Utilities / Bills" at bounding box center [286, 101] width 52 height 23
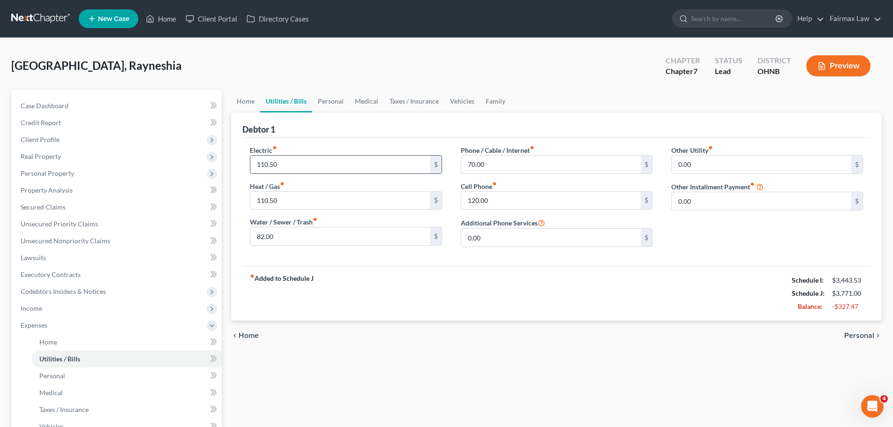
click at [361, 165] on input "110.50" at bounding box center [340, 165] width 180 height 18
type input "200.00"
click at [374, 282] on div "fiber_manual_record Added to Schedule J Schedule I: $3,443.53 Schedule J: $3,86…" at bounding box center [556, 293] width 628 height 55
click at [294, 201] on input "110.50" at bounding box center [340, 201] width 180 height 18
type input "0.00"
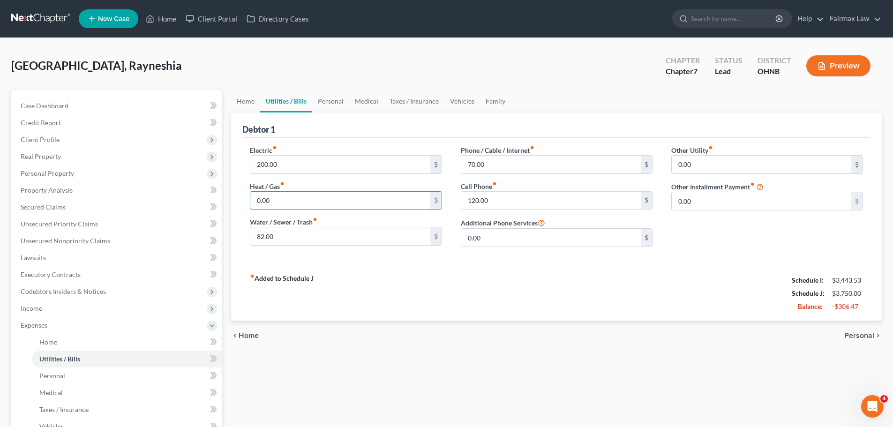
click at [339, 287] on div "fiber_manual_record Added to Schedule J Schedule I: $3,443.53 Schedule J: $3,75…" at bounding box center [556, 293] width 628 height 55
click at [313, 236] on input "82.00" at bounding box center [340, 236] width 180 height 18
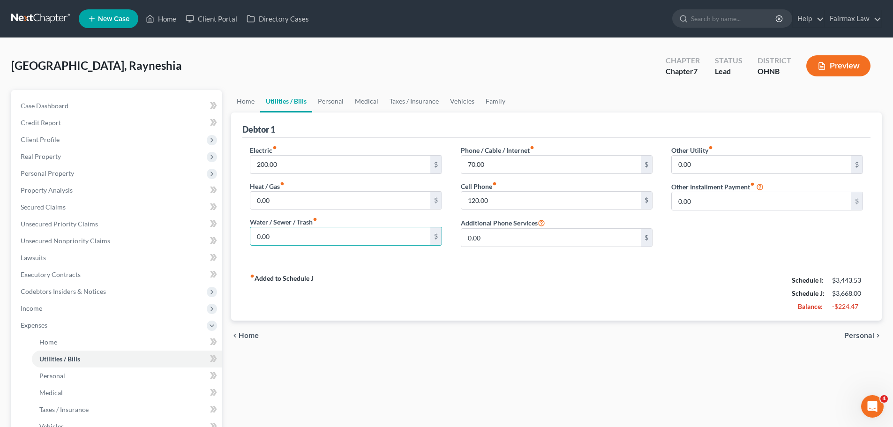
type input "0.00"
click at [455, 293] on div "fiber_manual_record Added to Schedule J Schedule I: $3,443.53 Schedule J: $3,66…" at bounding box center [556, 293] width 628 height 55
click at [483, 200] on input "120.00" at bounding box center [551, 201] width 180 height 18
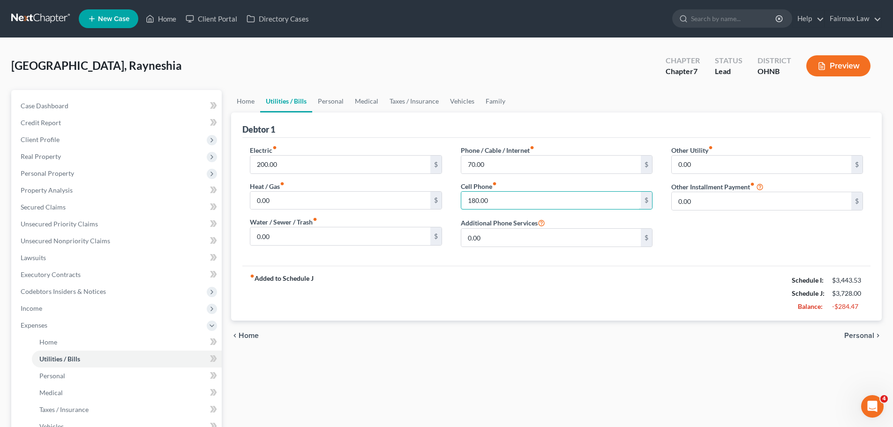
type input "180.00"
click at [497, 271] on div "fiber_manual_record Added to Schedule J Schedule I: $3,443.53 Schedule J: $3,72…" at bounding box center [556, 293] width 628 height 55
click at [499, 170] on input "70.00" at bounding box center [551, 165] width 180 height 18
type input "100.00"
click at [521, 272] on div "fiber_manual_record Added to Schedule J Schedule I: $3,443.53 Schedule J: $3,75…" at bounding box center [556, 293] width 628 height 55
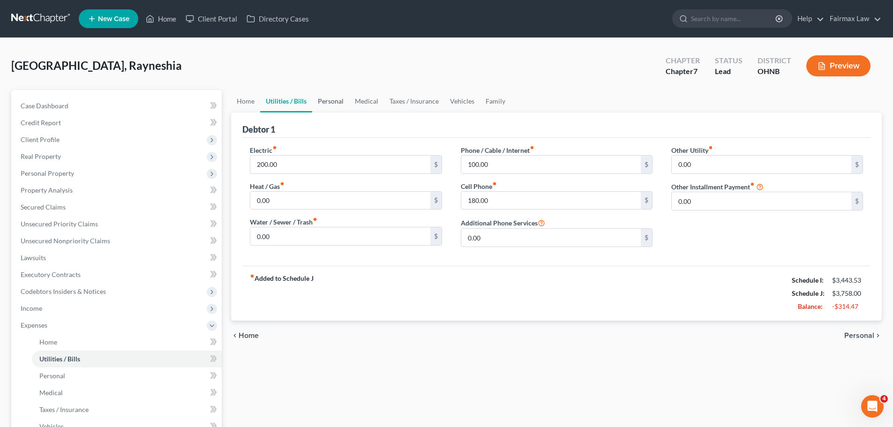
click at [328, 97] on link "Personal" at bounding box center [330, 101] width 37 height 23
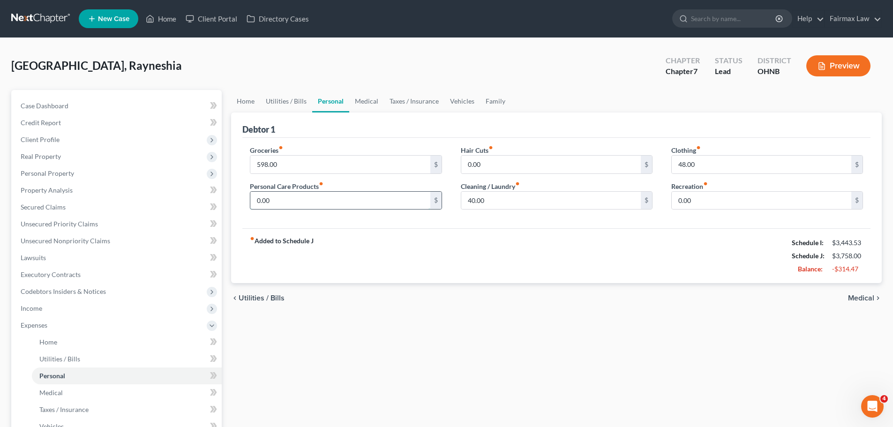
click at [293, 208] on input "0.00" at bounding box center [340, 201] width 180 height 18
type input "60.00"
click at [438, 240] on div "fiber_manual_record Added to Schedule J Schedule I: $3,443.53 Schedule J: $3,81…" at bounding box center [556, 255] width 628 height 55
click at [680, 159] on input "48.00" at bounding box center [762, 165] width 180 height 18
type input "20.00"
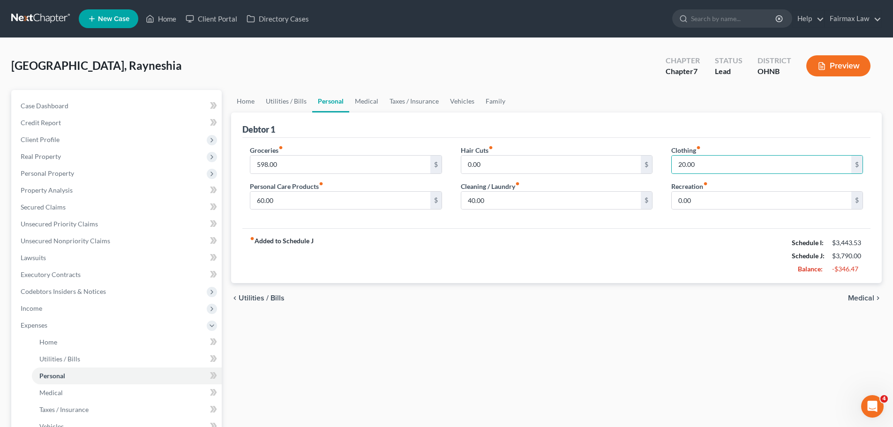
click at [662, 239] on div "fiber_manual_record Added to Schedule J Schedule I: $3,443.53 Schedule J: $3,79…" at bounding box center [556, 255] width 628 height 55
click at [360, 102] on link "Medical" at bounding box center [366, 101] width 35 height 23
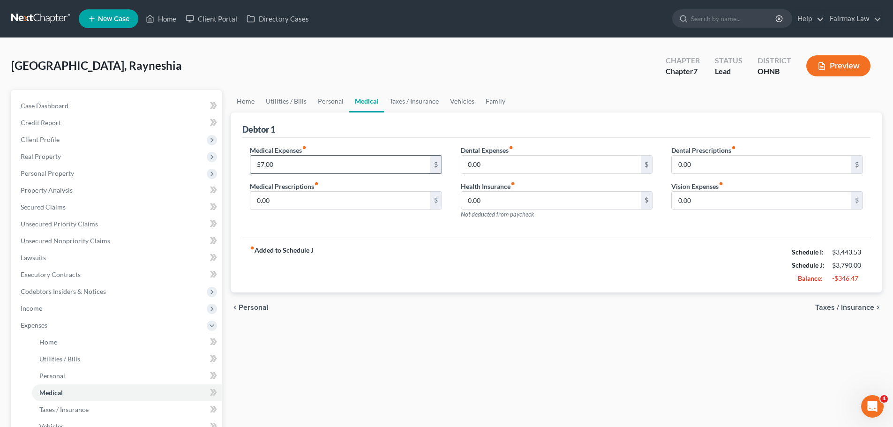
click at [310, 166] on input "57.00" at bounding box center [340, 165] width 180 height 18
type input "0.00"
click at [399, 258] on div "fiber_manual_record Added to Schedule J Schedule I: $3,443.53 Schedule J: $3,73…" at bounding box center [556, 265] width 628 height 55
click at [409, 97] on link "Taxes / Insurance" at bounding box center [414, 101] width 60 height 23
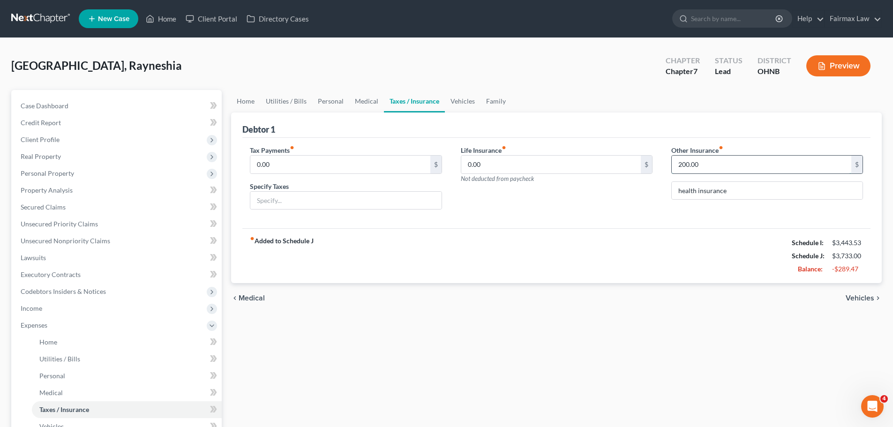
click at [705, 166] on input "200.00" at bounding box center [762, 165] width 180 height 18
type input "0.00"
click at [687, 223] on div "Tax Payments fiber_manual_record 0.00 $ Specify Taxes Life Insurance fiber_manu…" at bounding box center [556, 183] width 628 height 91
click at [471, 100] on link "Vehicles" at bounding box center [463, 101] width 36 height 23
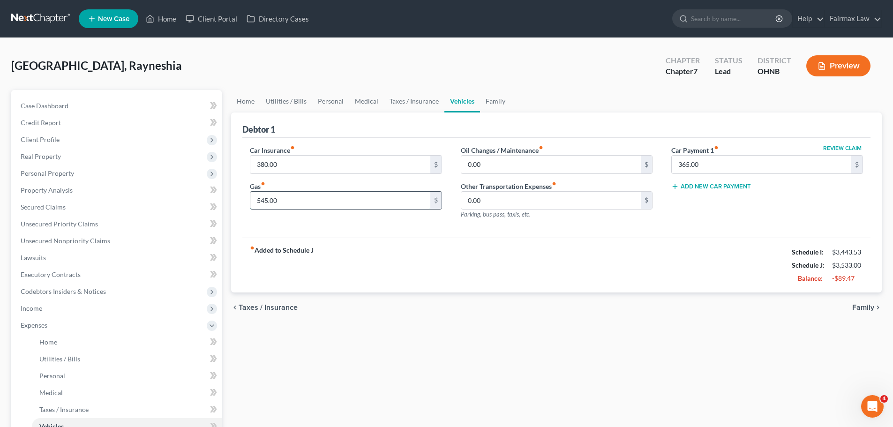
click at [306, 196] on input "545.00" at bounding box center [340, 201] width 180 height 18
type input "400.00"
click at [475, 265] on div "fiber_manual_record Added to Schedule J Schedule I: $3,443.53 Schedule J: $3,38…" at bounding box center [556, 265] width 628 height 55
click at [502, 95] on link "Family" at bounding box center [495, 101] width 31 height 23
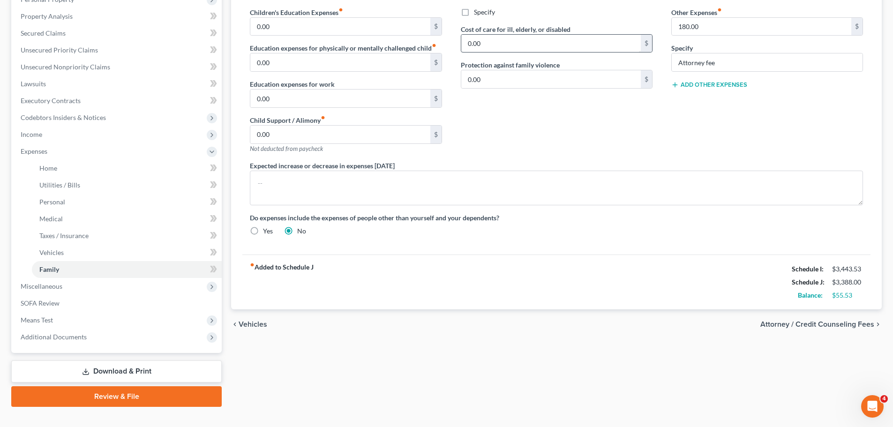
scroll to position [189, 0]
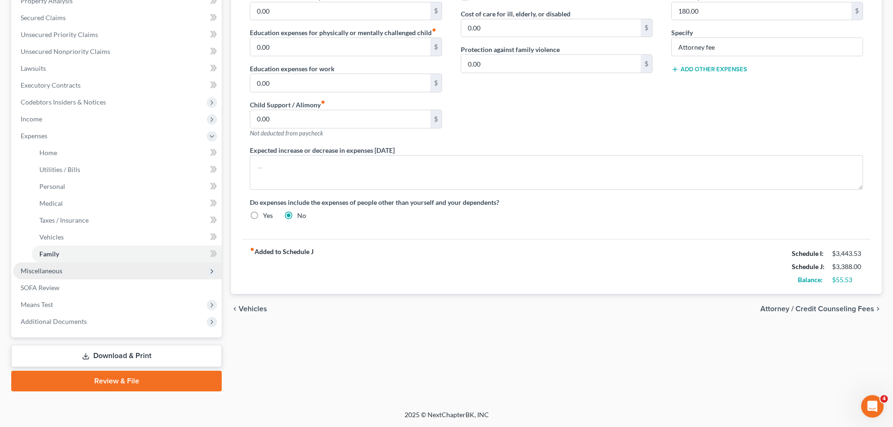
click at [59, 267] on span "Miscellaneous" at bounding box center [42, 271] width 42 height 8
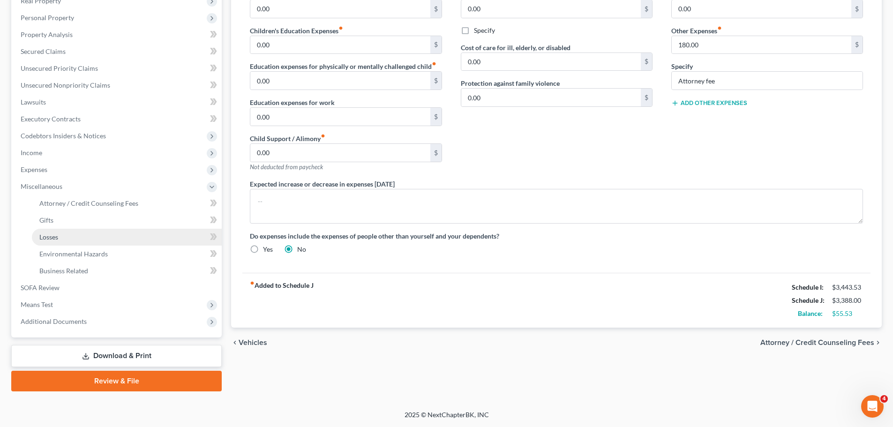
scroll to position [156, 0]
drag, startPoint x: 784, startPoint y: 283, endPoint x: 868, endPoint y: 319, distance: 90.7
click at [868, 319] on div "fiber_manual_record Added to Schedule J Schedule I: $3,443.53 Schedule J: $3,38…" at bounding box center [556, 300] width 628 height 55
copy div "Schedule I: $3,443.53 Schedule J: $3,388.00 Balance: $55.53"
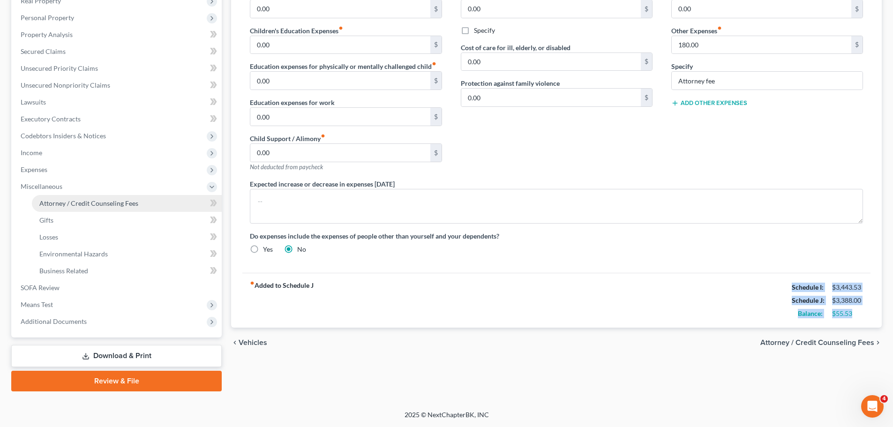
click at [81, 199] on span "Attorney / Credit Counseling Fees" at bounding box center [88, 203] width 99 height 8
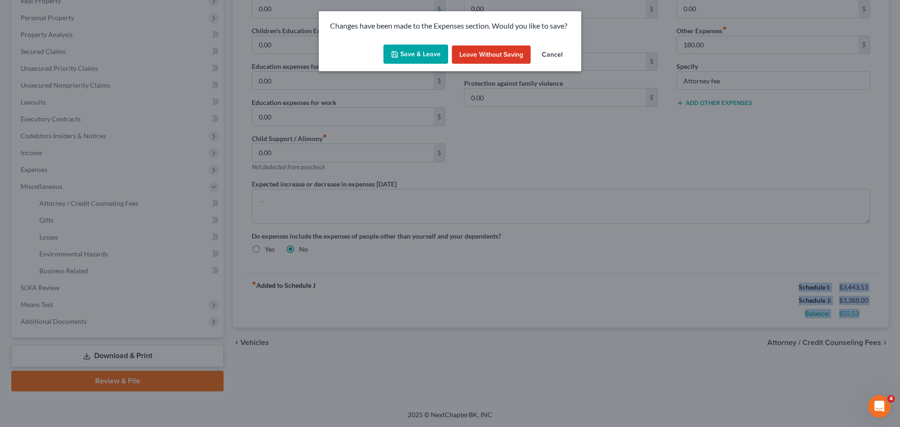
click at [414, 50] on button "Save & Leave" at bounding box center [416, 55] width 65 height 20
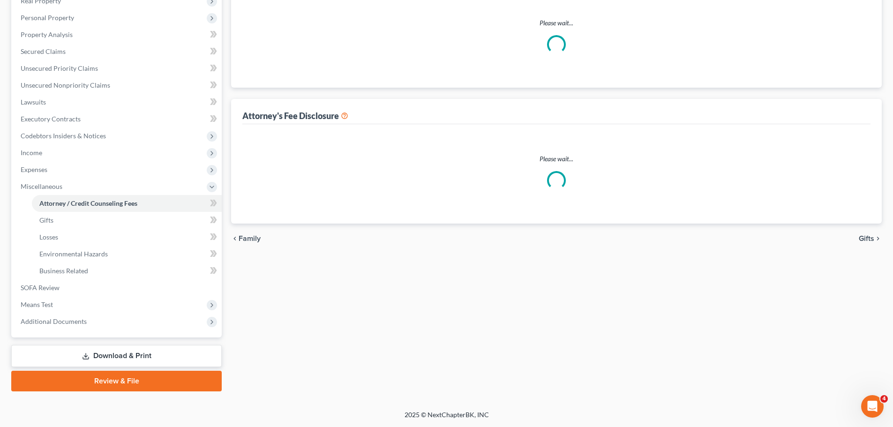
scroll to position [1, 0]
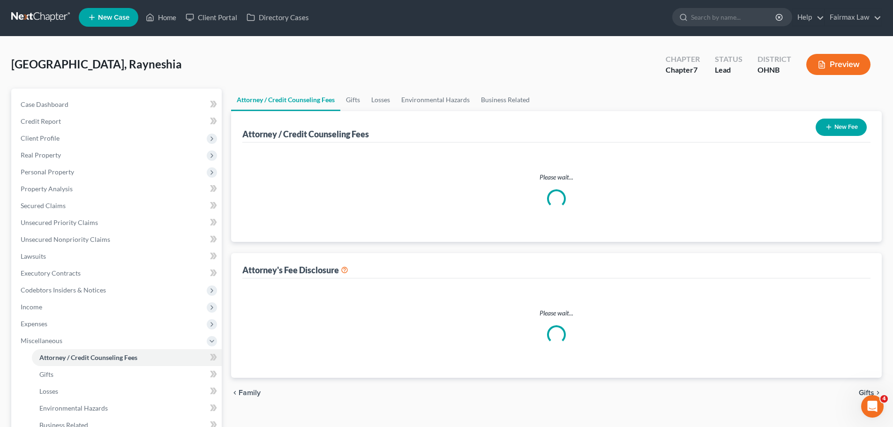
select select "1"
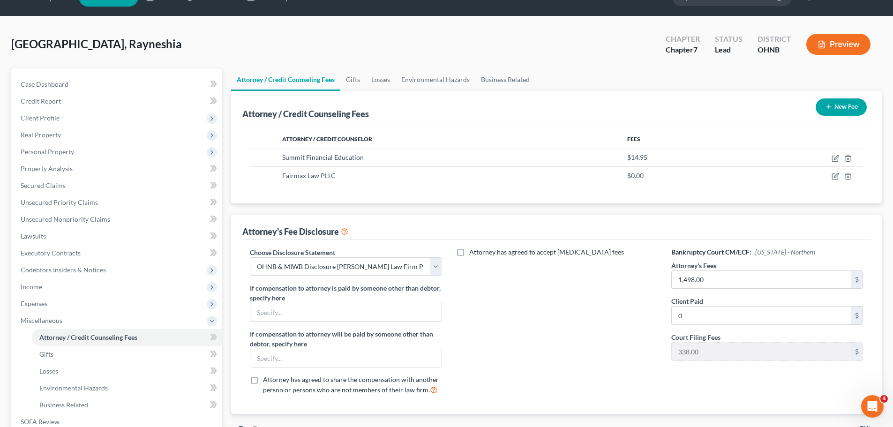
scroll to position [15, 0]
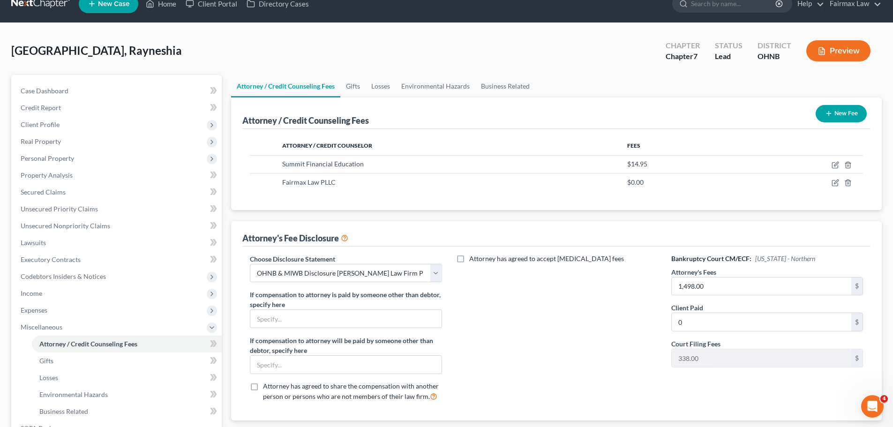
click at [327, 221] on div "Attorney's Fee Disclosure" at bounding box center [556, 233] width 628 height 25
click at [54, 160] on span "Personal Property" at bounding box center [47, 158] width 53 height 8
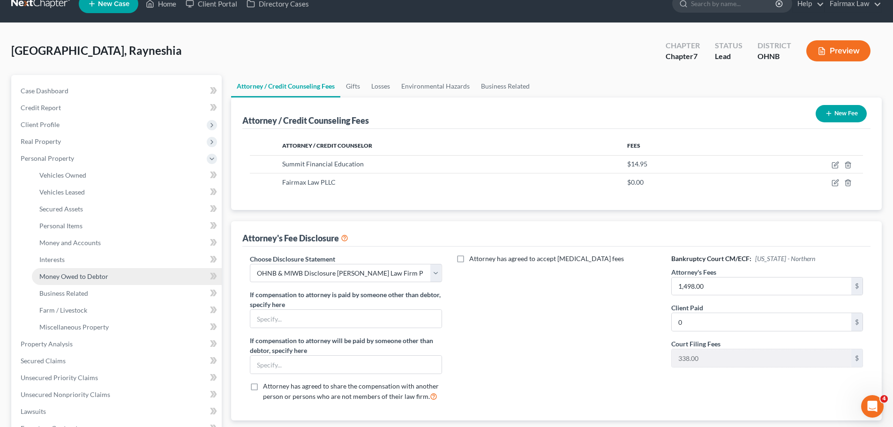
click at [68, 279] on span "Money Owed to Debtor" at bounding box center [73, 276] width 69 height 8
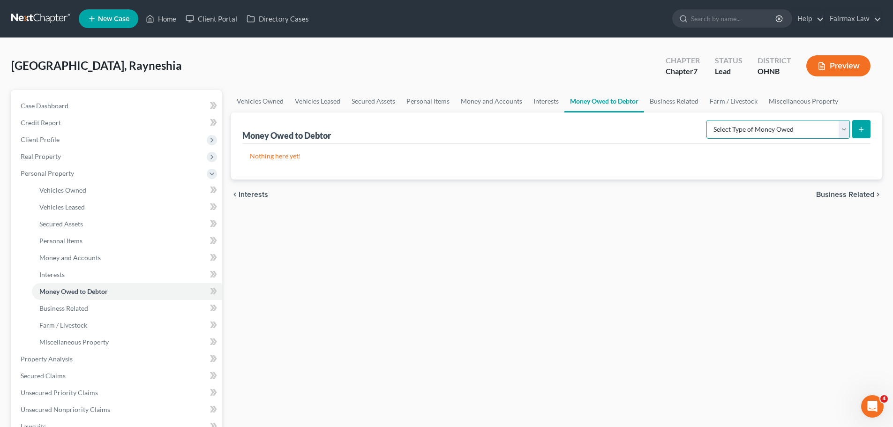
click at [820, 133] on select "Select Type of Money Owed Accounts Receivable Alimony Child Support Claims Agai…" at bounding box center [778, 129] width 143 height 19
select select "unpaid_wages"
click at [708, 120] on select "Select Type of Money Owed Accounts Receivable Alimony Child Support Claims Agai…" at bounding box center [778, 129] width 143 height 19
click at [859, 129] on line "submit" at bounding box center [861, 129] width 4 height 0
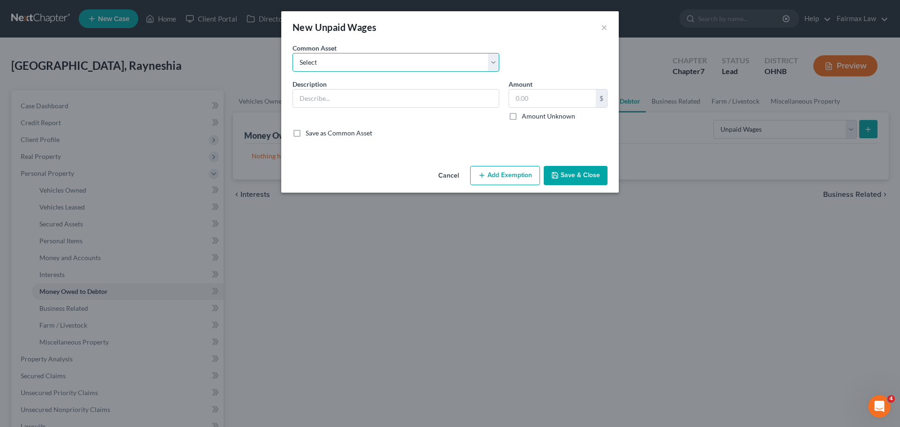
click at [413, 63] on select "Select Accued wages (estimated)" at bounding box center [396, 62] width 207 height 19
select select "0"
click at [293, 53] on select "Select Accued wages (estimated)" at bounding box center [396, 62] width 207 height 19
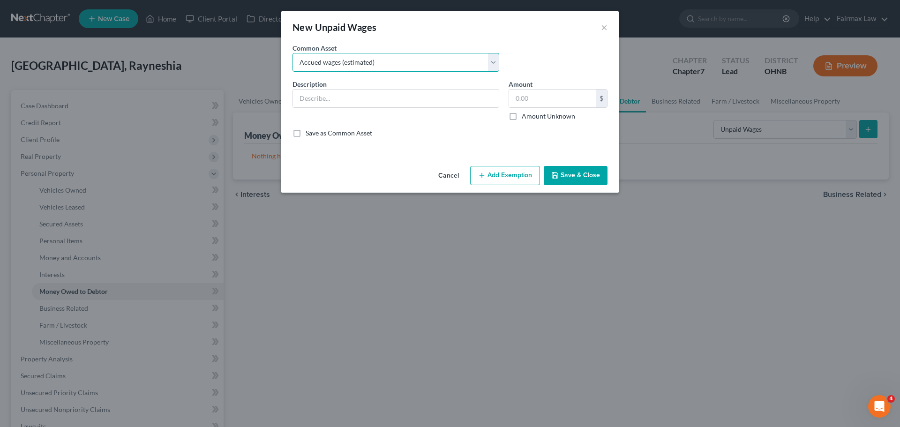
type input "Accued wages (estimated)"
type input "2,000.00"
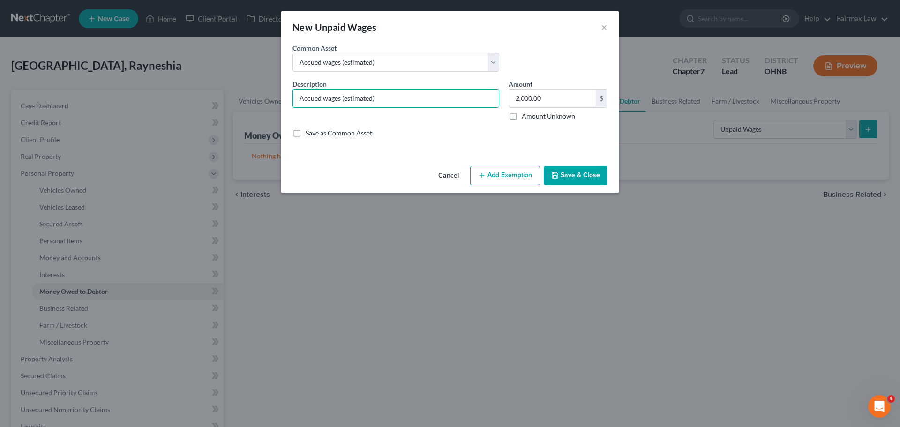
drag, startPoint x: 413, startPoint y: 98, endPoint x: 279, endPoint y: 83, distance: 135.0
click at [279, 83] on div "New Unpaid Wages × An exemption set must first be selected from the Filing Info…" at bounding box center [450, 213] width 900 height 427
type input "Garnished wages within 90 days of filing"
click at [549, 94] on input "2,000.00" at bounding box center [552, 99] width 87 height 18
click at [602, 30] on button "×" at bounding box center [604, 27] width 7 height 11
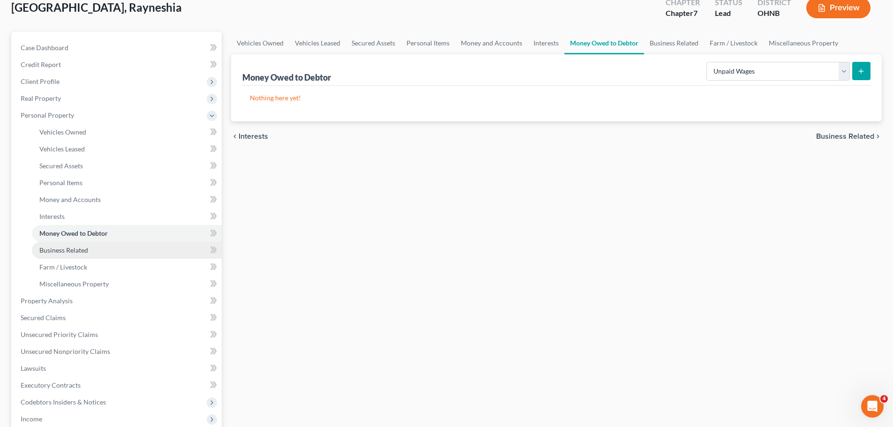
scroll to position [240, 0]
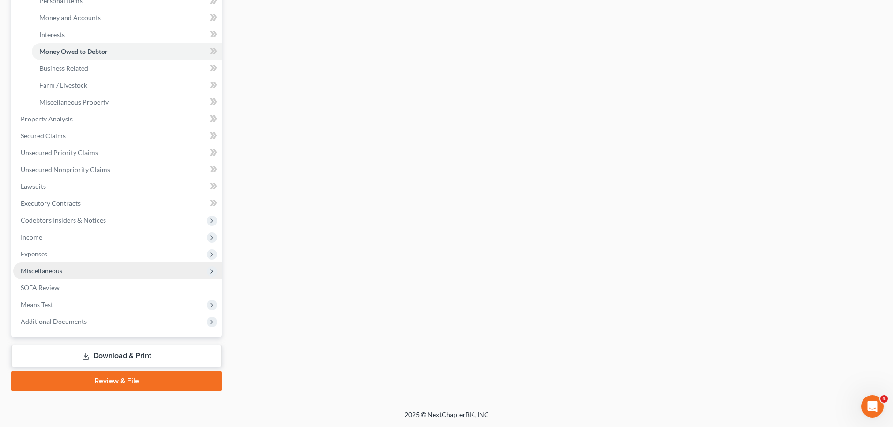
click at [41, 265] on span "Miscellaneous" at bounding box center [117, 271] width 209 height 17
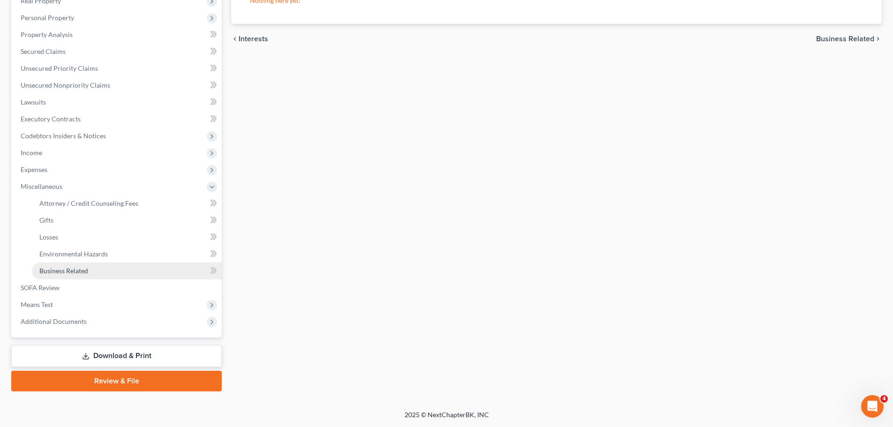
scroll to position [156, 0]
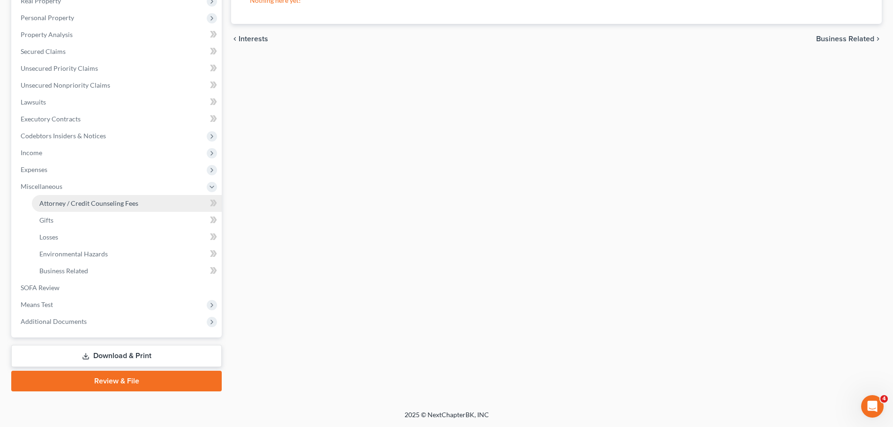
click at [99, 205] on span "Attorney / Credit Counseling Fees" at bounding box center [88, 203] width 99 height 8
select select "1"
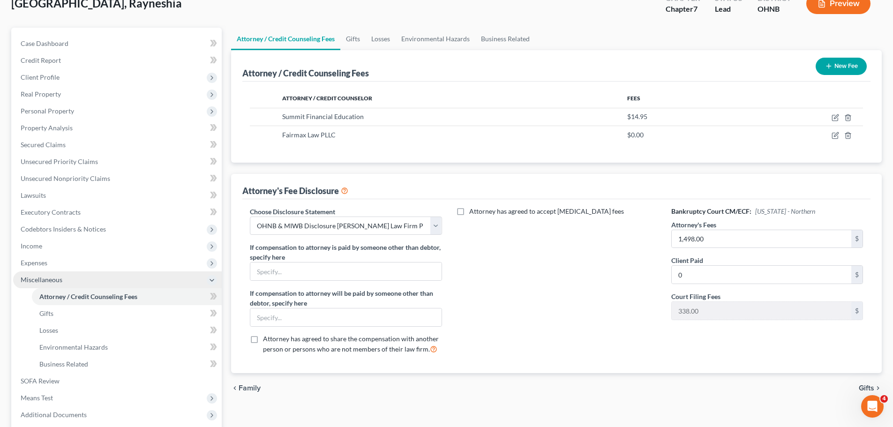
scroll to position [62, 0]
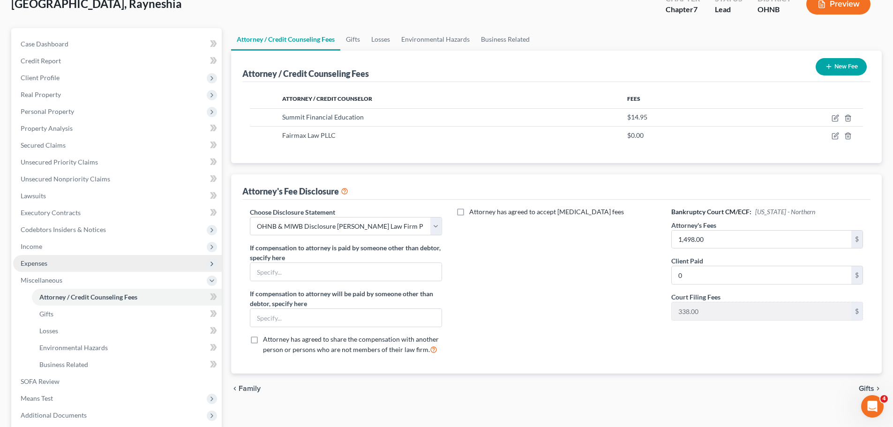
click at [37, 266] on span "Expenses" at bounding box center [34, 263] width 27 height 8
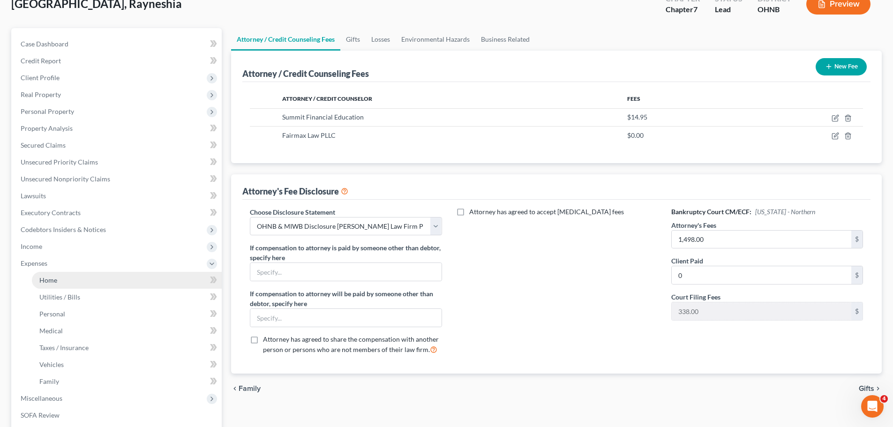
click at [51, 283] on span "Home" at bounding box center [48, 280] width 18 height 8
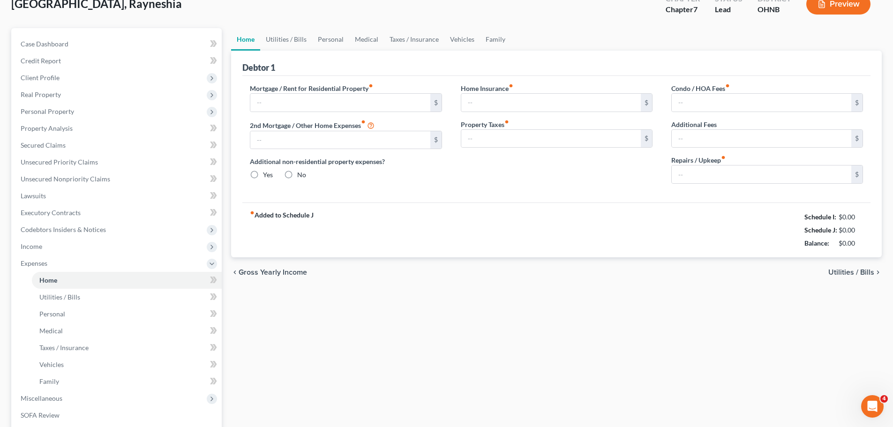
scroll to position [20, 0]
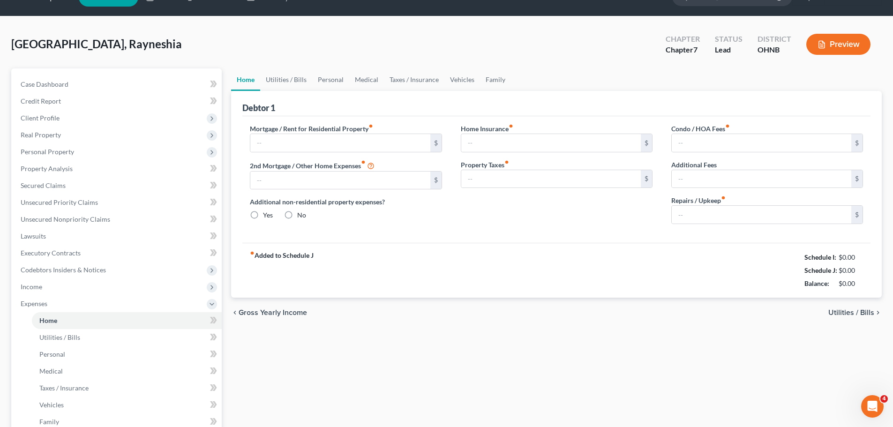
type input "865.00"
type input "0.00"
radio input "true"
type input "0.00"
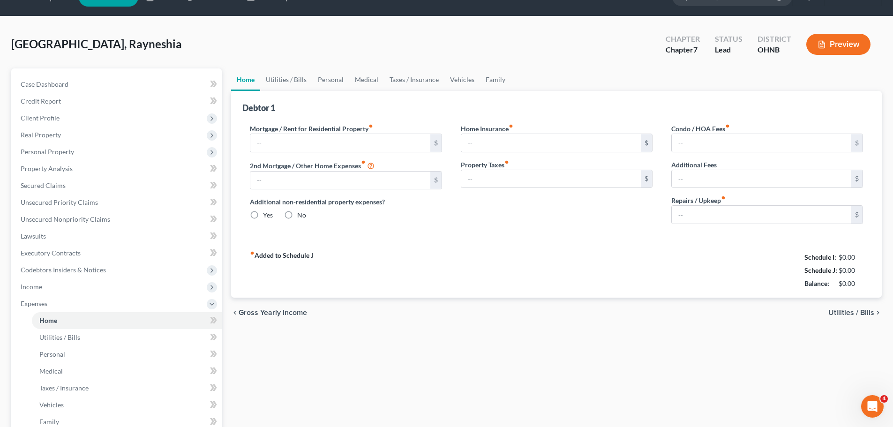
type input "0.00"
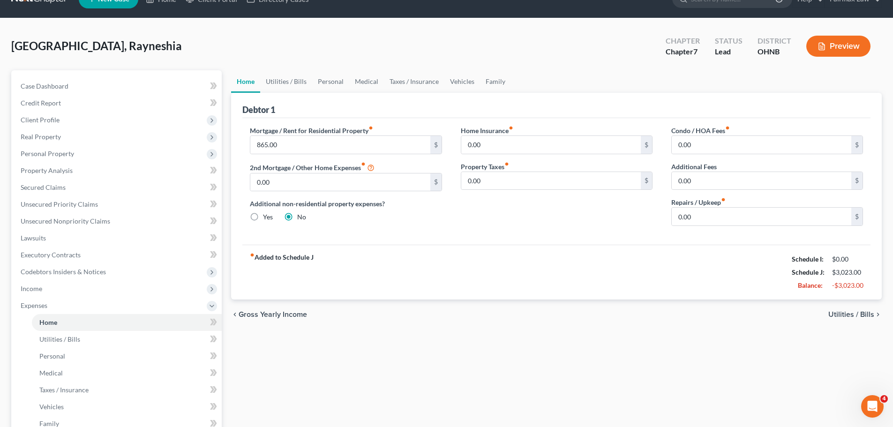
scroll to position [0, 0]
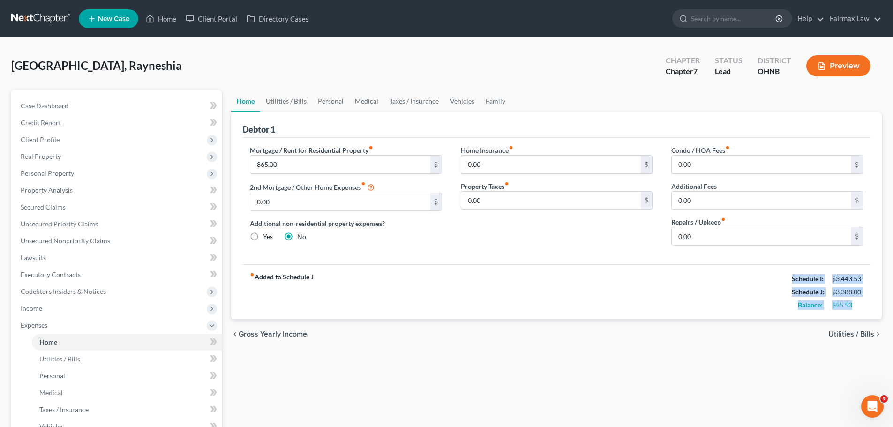
drag, startPoint x: 791, startPoint y: 275, endPoint x: 859, endPoint y: 304, distance: 74.2
click at [859, 304] on div "Schedule I: $3,443.53 Schedule J: $3,388.00 Balance: $55.53" at bounding box center [827, 291] width 71 height 39
copy div "Schedule I: $3,443.53 Schedule J: $3,388.00 Balance: $55.53"
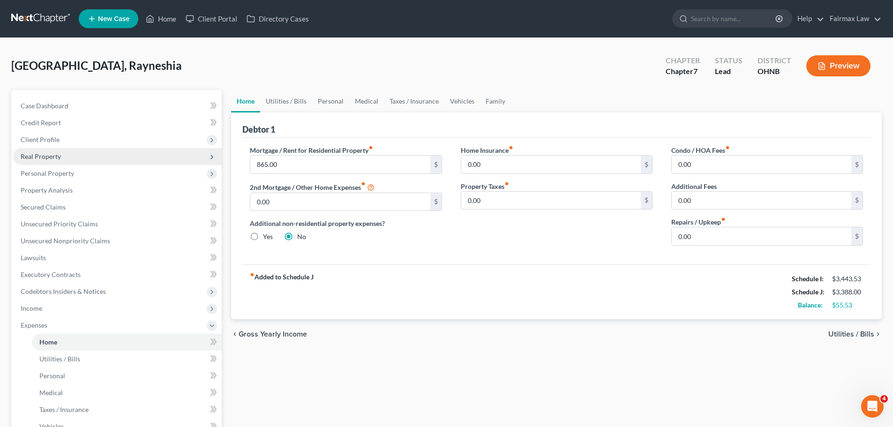
click at [55, 159] on span "Real Property" at bounding box center [41, 156] width 40 height 8
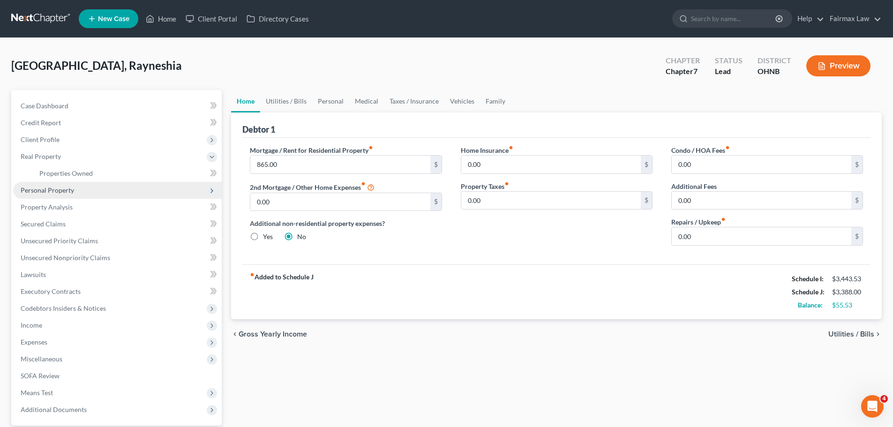
click at [55, 186] on span "Personal Property" at bounding box center [47, 190] width 53 height 8
click at [81, 190] on span "Vehicles Owned" at bounding box center [62, 190] width 47 height 8
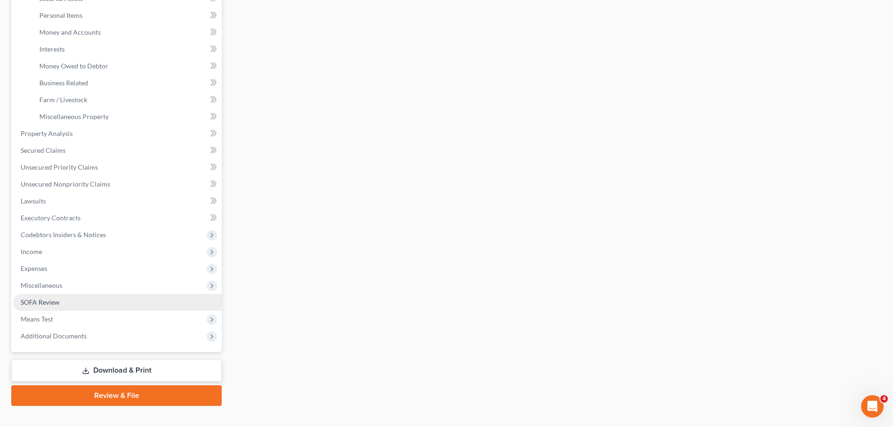
scroll to position [234, 0]
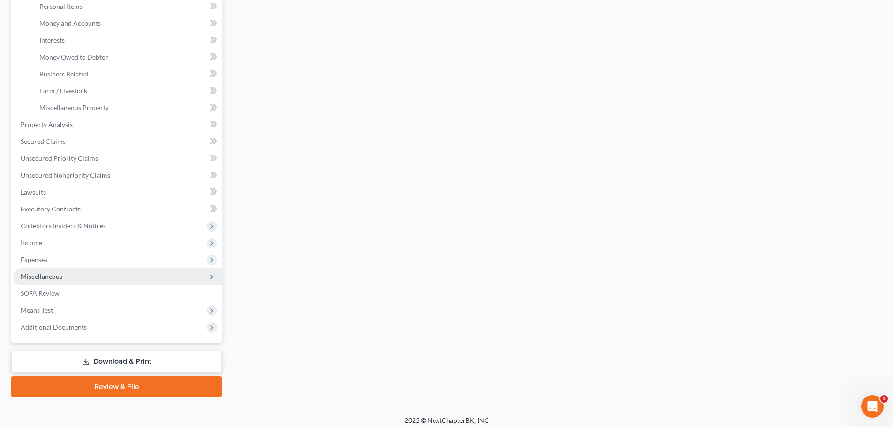
click at [60, 274] on span "Miscellaneous" at bounding box center [42, 276] width 42 height 8
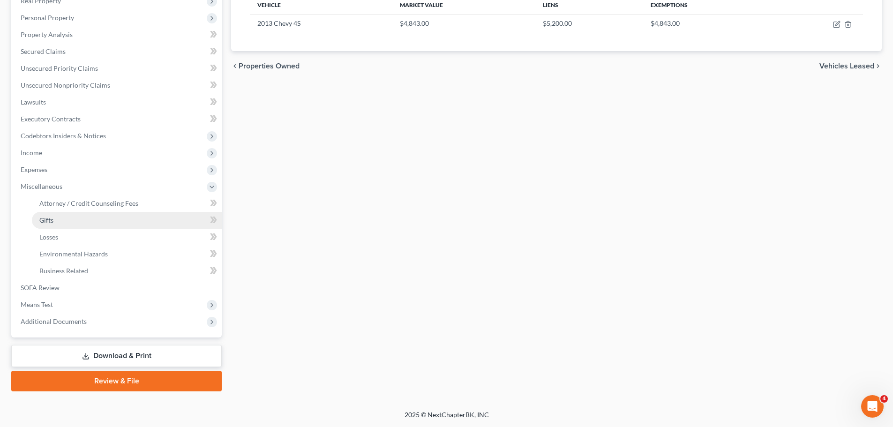
scroll to position [156, 0]
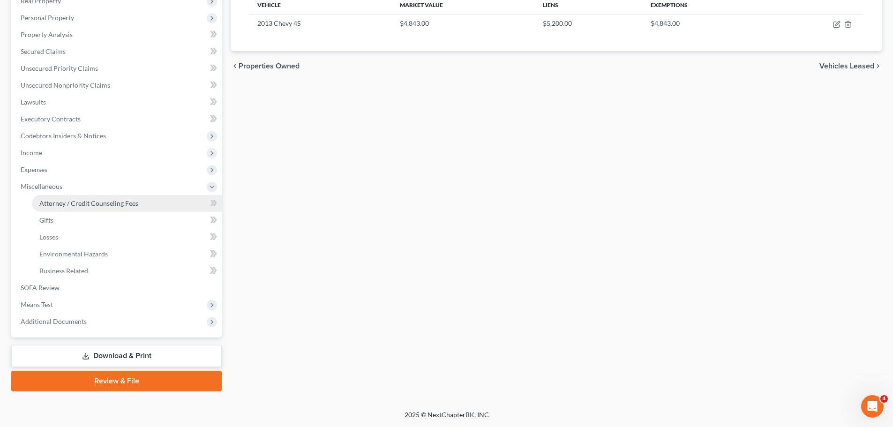
click at [97, 204] on span "Attorney / Credit Counseling Fees" at bounding box center [88, 203] width 99 height 8
select select "1"
